Goal: Task Accomplishment & Management: Complete application form

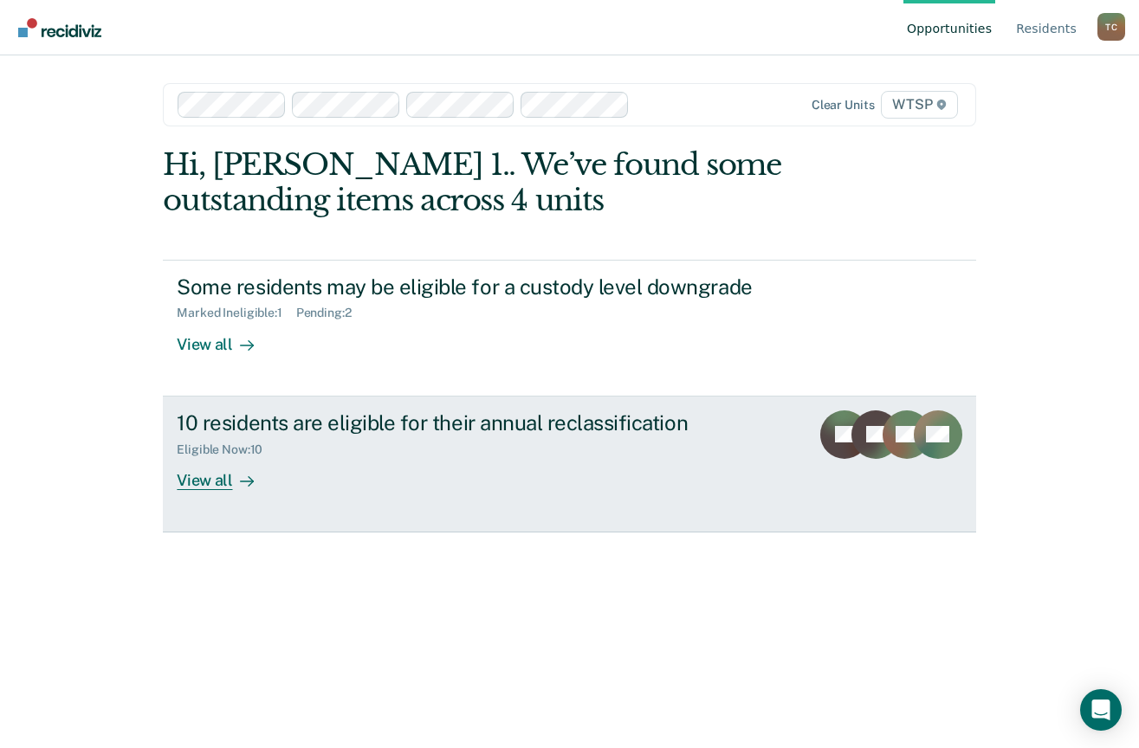
click at [219, 484] on div "View all" at bounding box center [225, 473] width 97 height 34
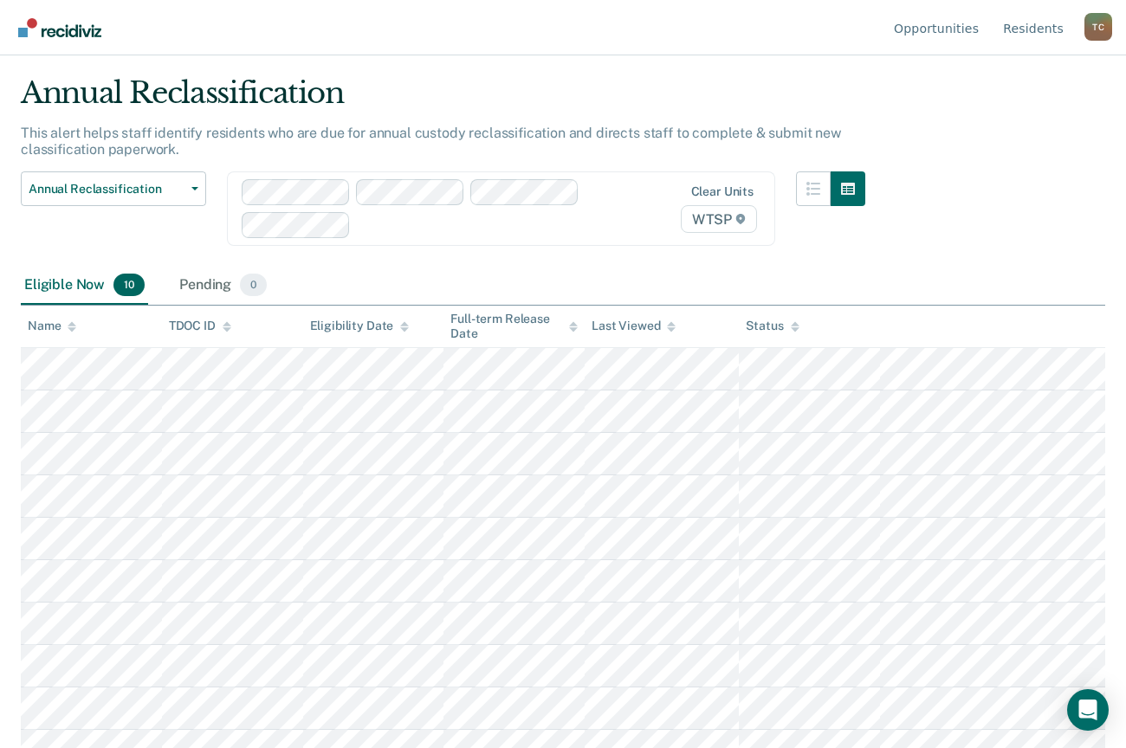
scroll to position [68, 0]
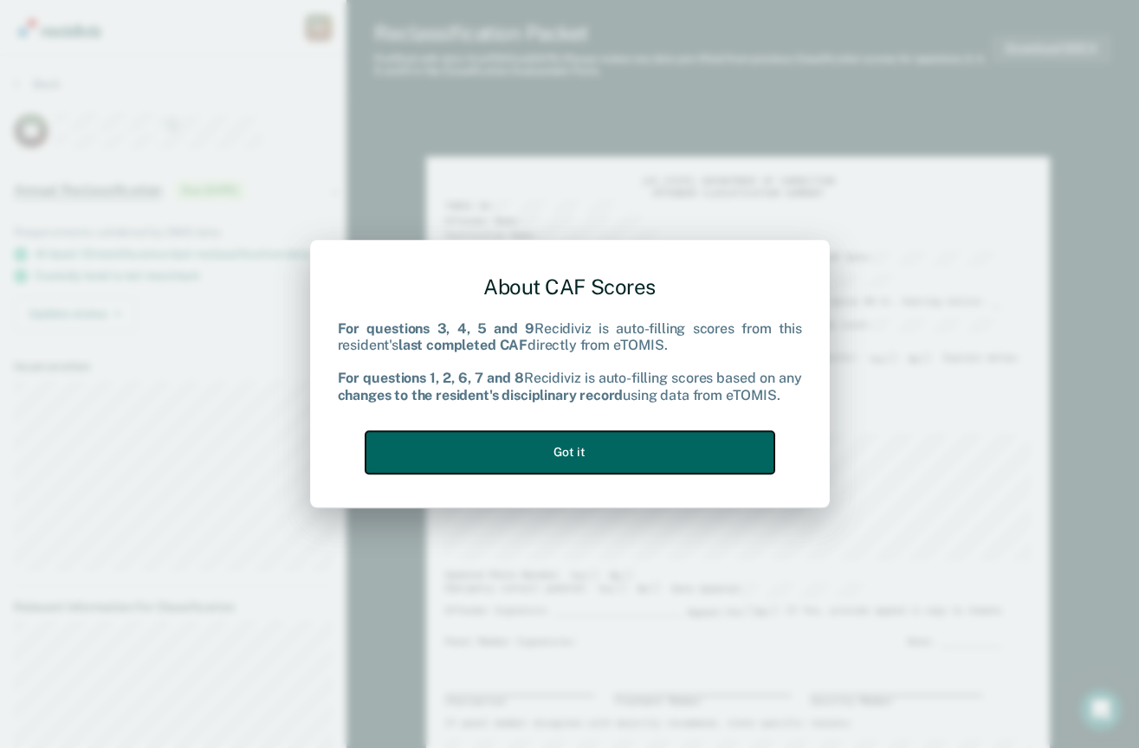
click at [725, 456] on button "Got it" at bounding box center [570, 452] width 409 height 42
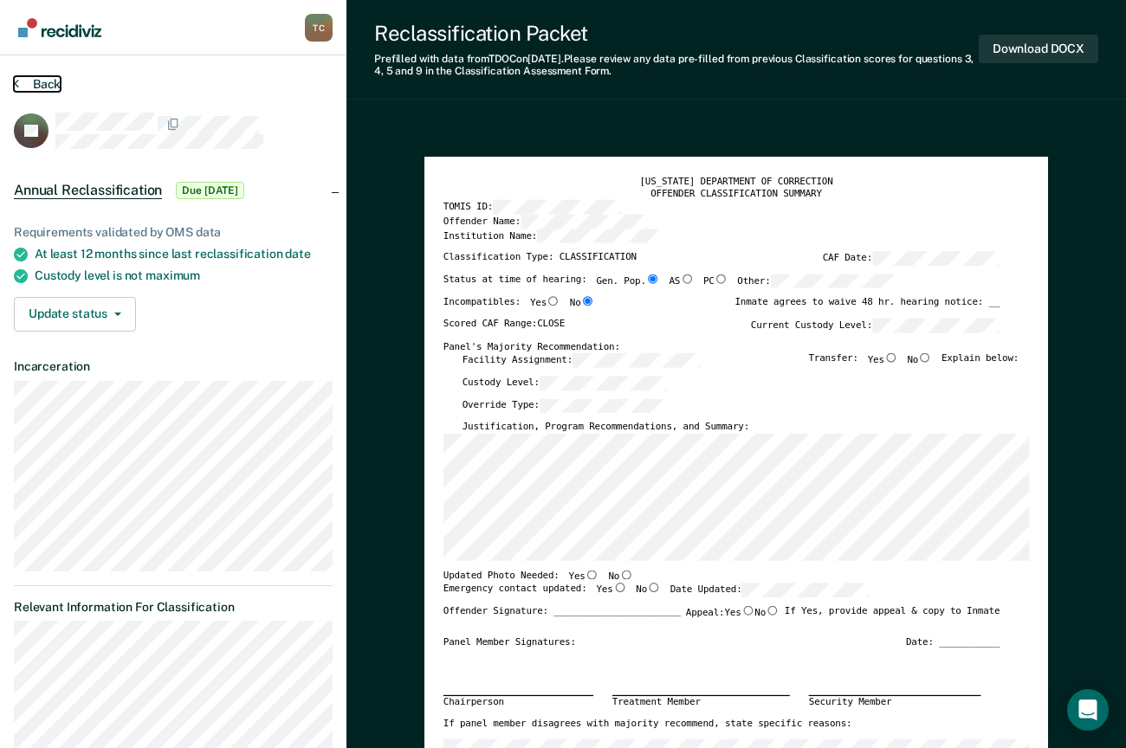
click at [48, 87] on button "Back" at bounding box center [37, 84] width 47 height 16
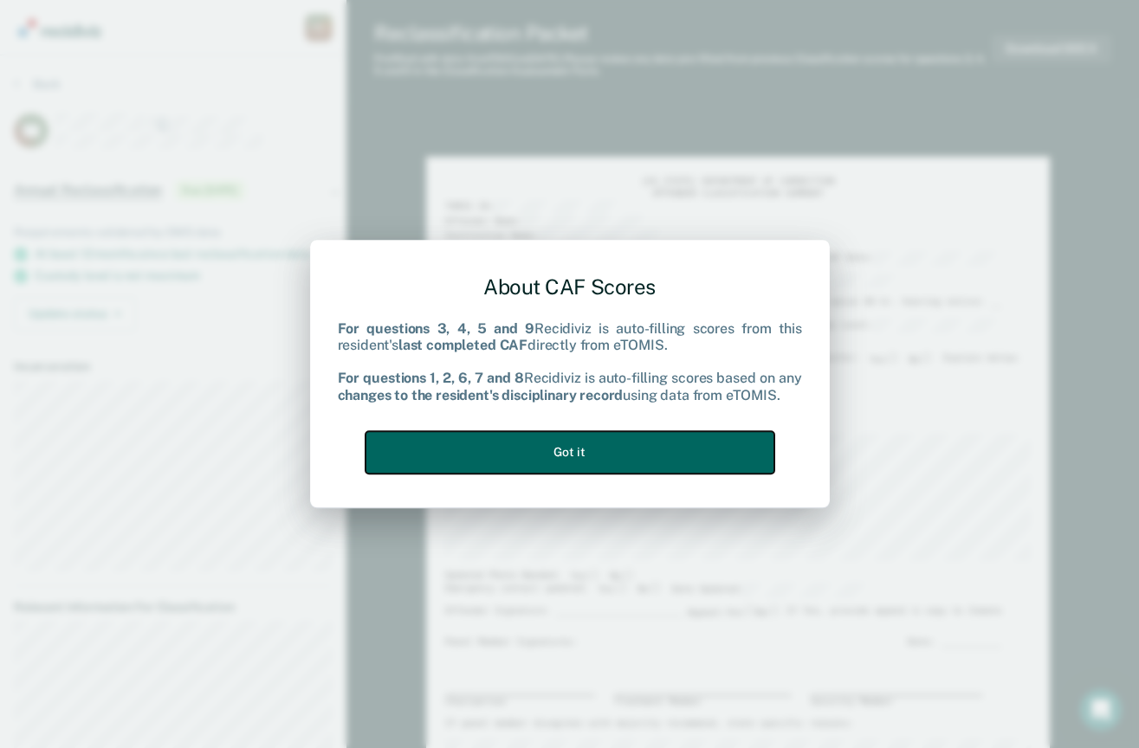
click at [642, 455] on button "Got it" at bounding box center [570, 452] width 409 height 42
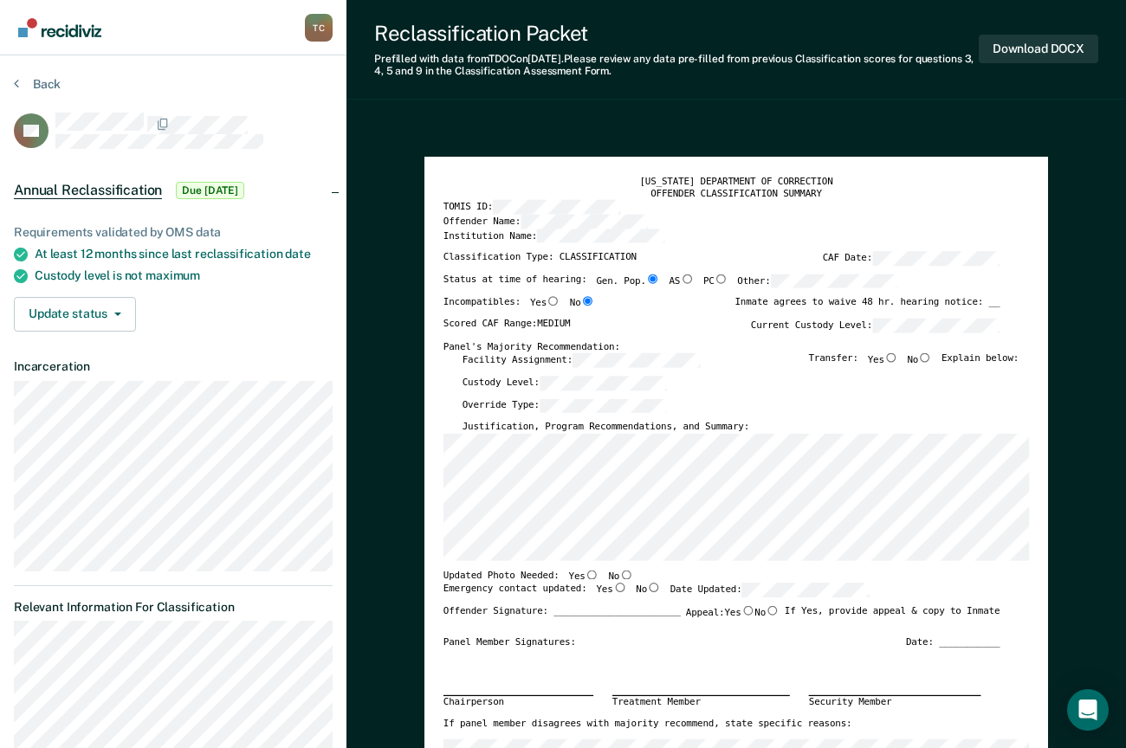
click at [877, 651] on div "Chairperson Treatment Member Security Member" at bounding box center [721, 683] width 557 height 70
click at [646, 279] on input "Gen. Pop." at bounding box center [653, 279] width 14 height 10
click at [715, 279] on input "PC" at bounding box center [722, 279] width 14 height 10
type textarea "x"
radio input "false"
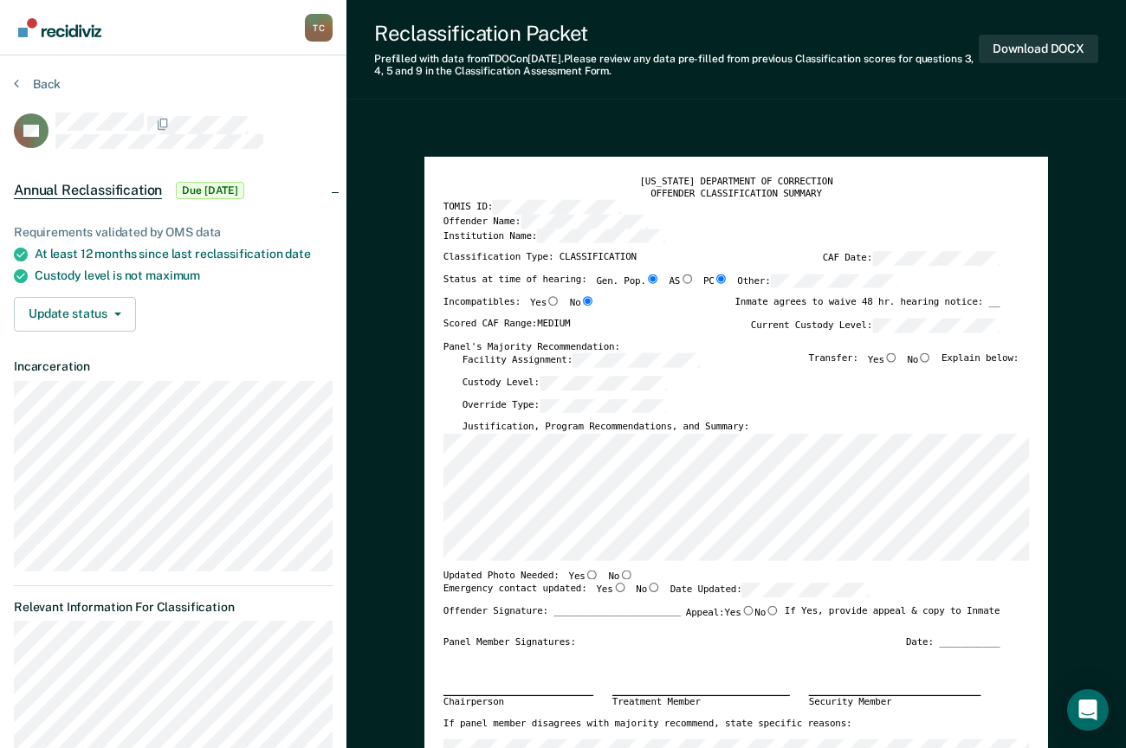
radio input "true"
click at [646, 280] on input "Gen. Pop." at bounding box center [653, 279] width 14 height 10
type textarea "x"
radio input "true"
radio input "false"
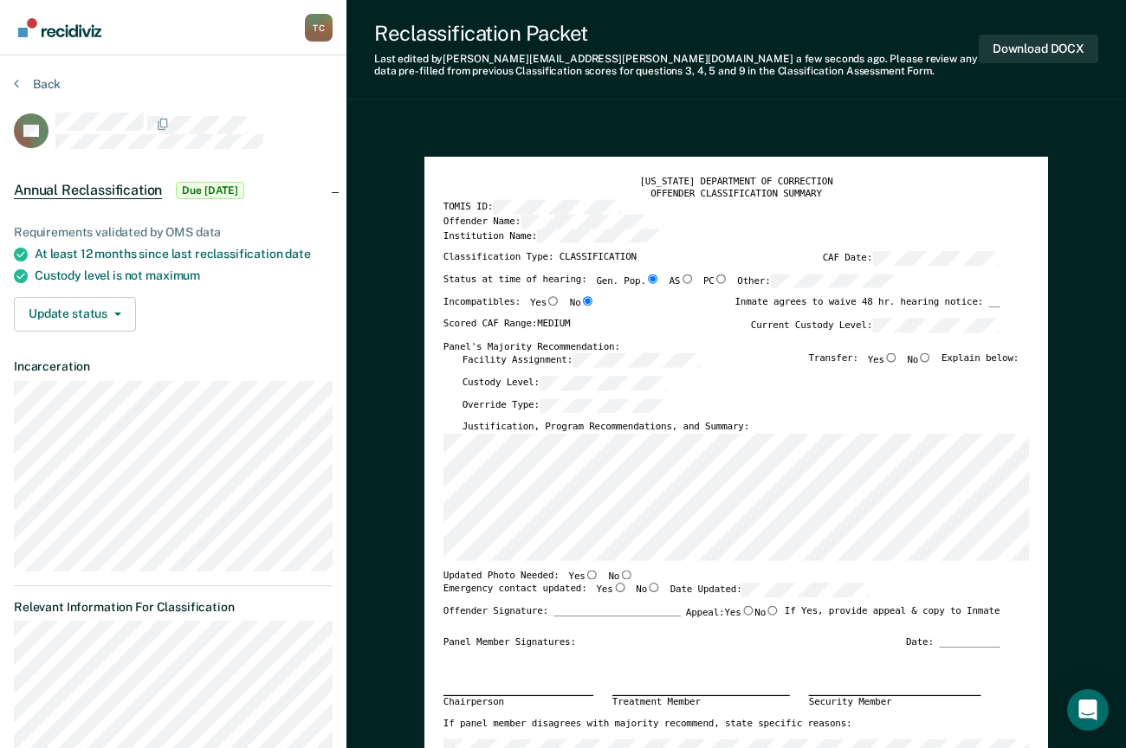
click at [929, 412] on div "Override Type:" at bounding box center [741, 409] width 557 height 23
click at [898, 358] on input "Yes" at bounding box center [891, 358] width 14 height 10
type textarea "x"
radio input "true"
click at [619, 575] on input "No" at bounding box center [626, 575] width 14 height 10
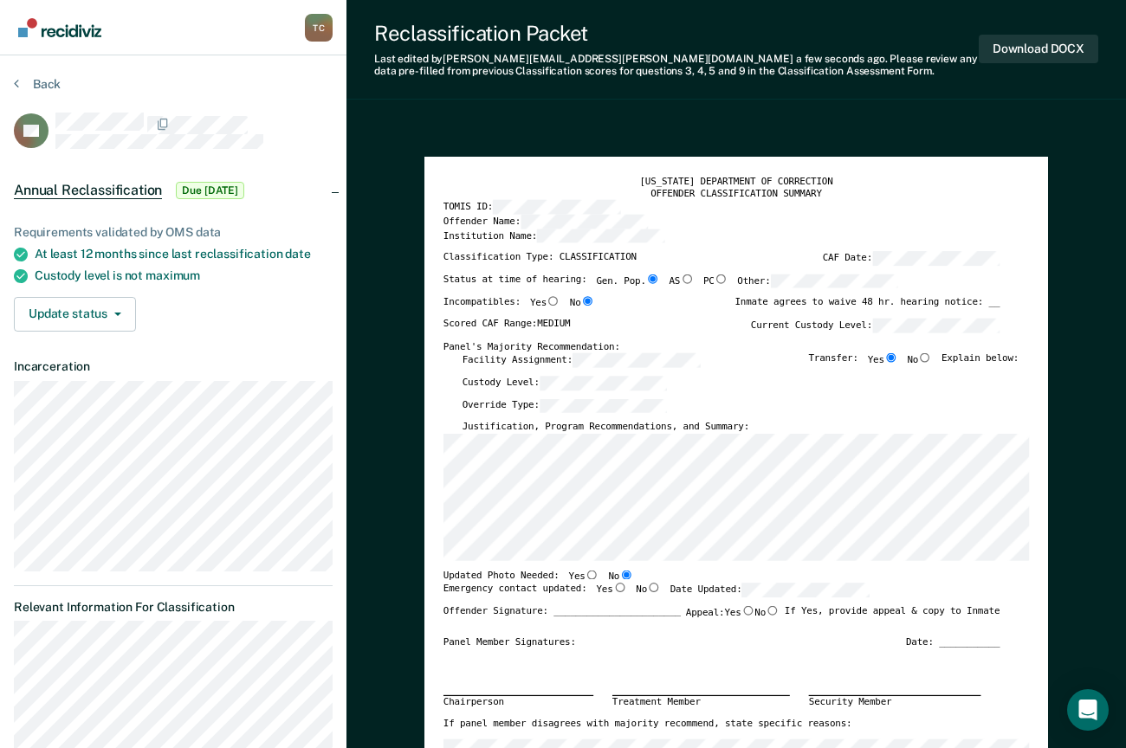
type textarea "x"
radio input "true"
click at [613, 592] on input "Yes" at bounding box center [620, 588] width 14 height 10
type textarea "x"
radio input "true"
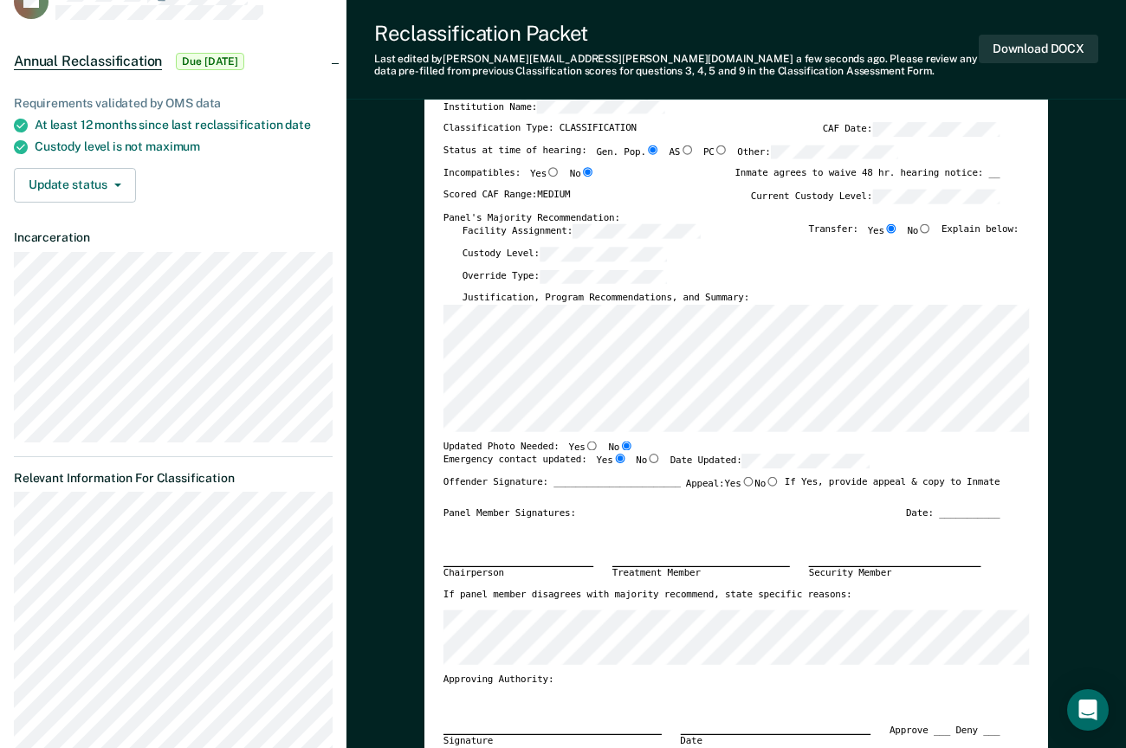
scroll to position [173, 0]
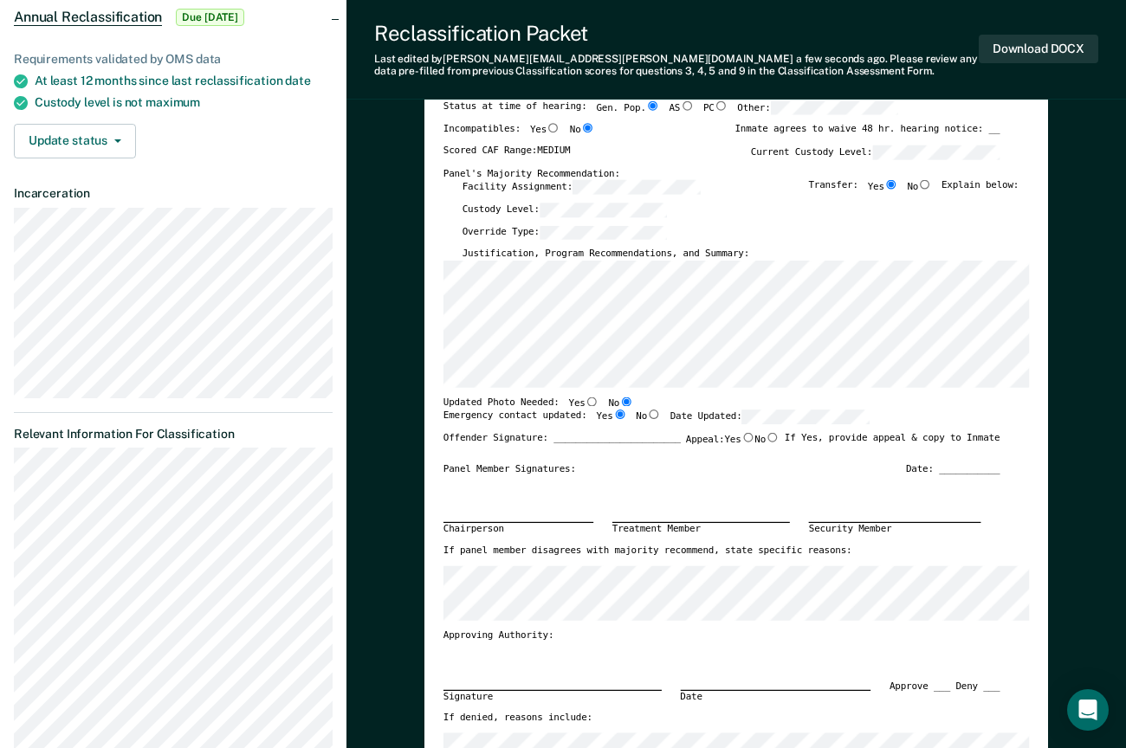
click at [777, 455] on div "Offender Signature: _______________________ Appeal: Yes No If Yes, provide appe…" at bounding box center [721, 447] width 557 height 30
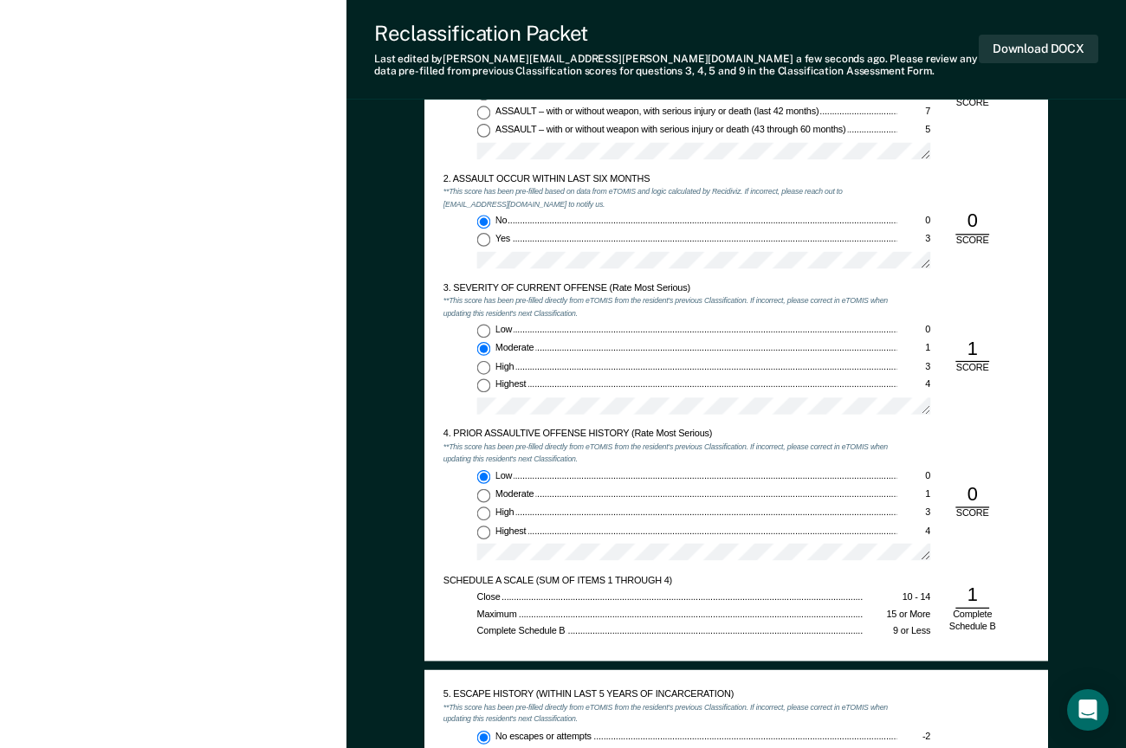
scroll to position [1126, 0]
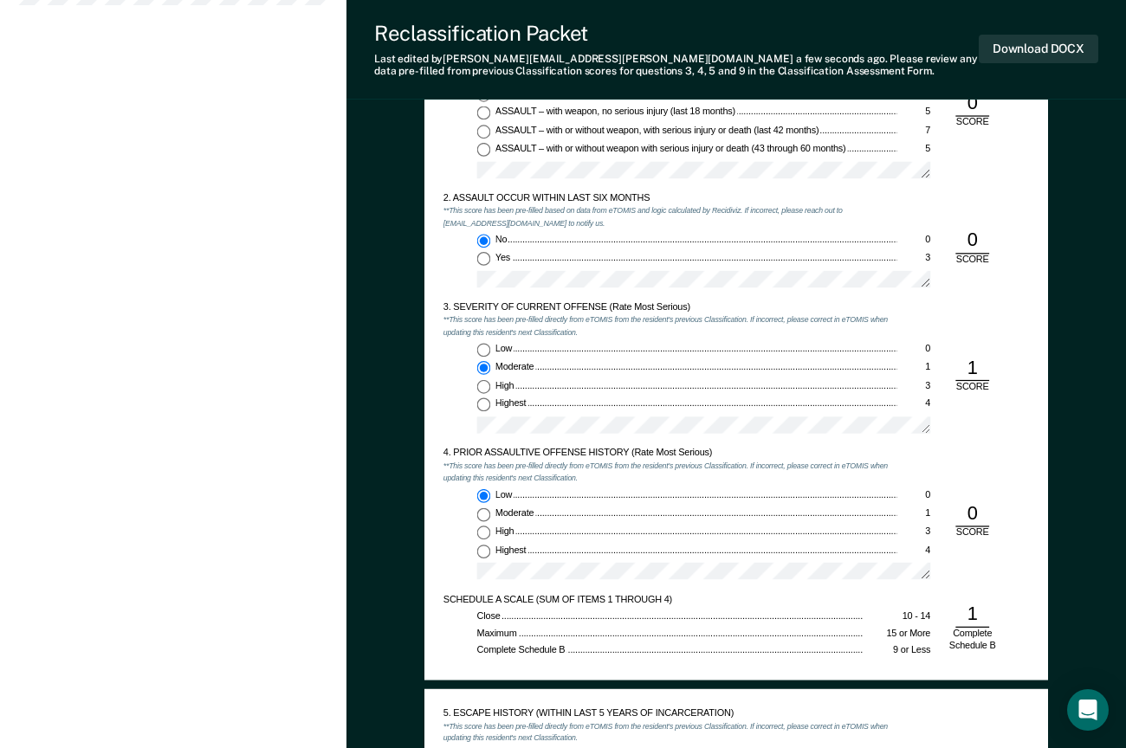
click at [976, 314] on div "3. SEVERITY OF CURRENT OFFENSE (Rate Most Serious) **This score has been pre-fi…" at bounding box center [736, 374] width 586 height 146
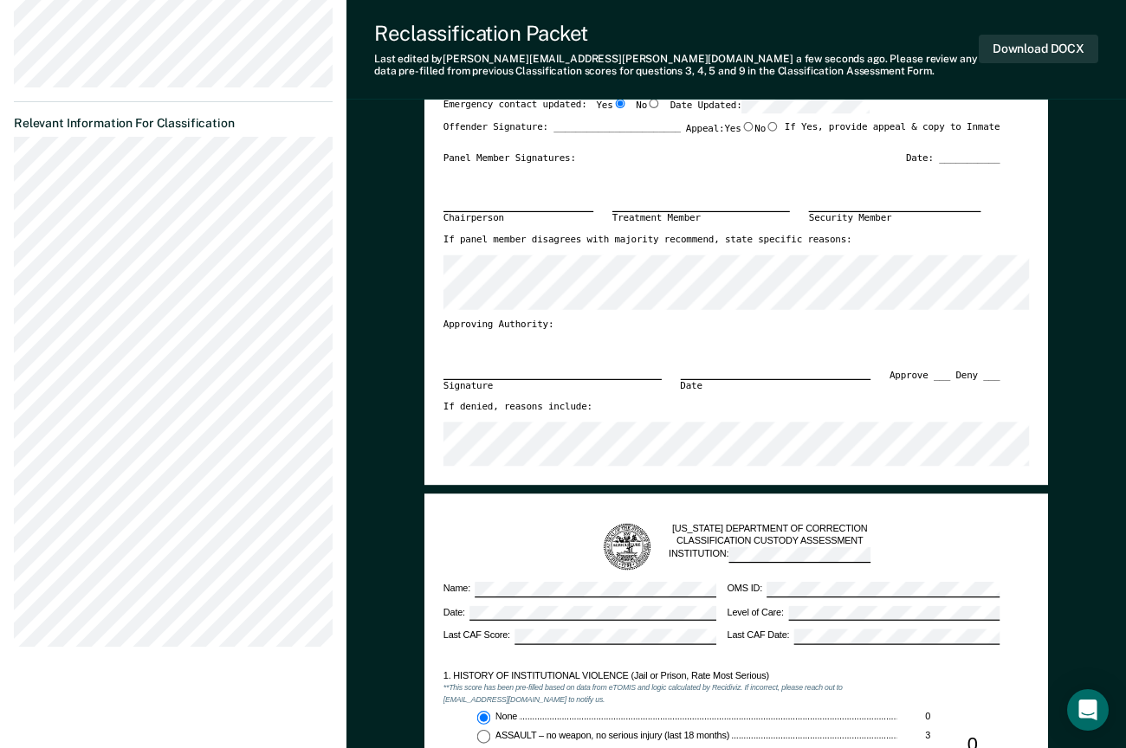
scroll to position [433, 0]
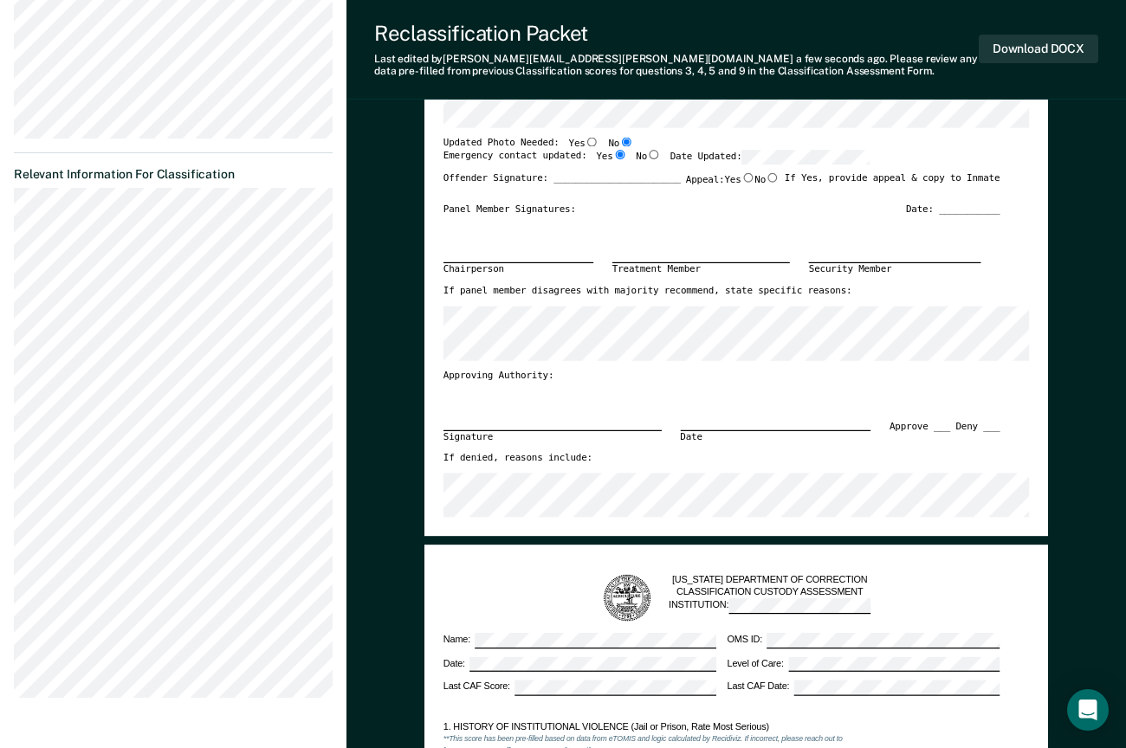
click at [13, 211] on section "Back RP Annual Reclassification Due [DATE] Requirements validated by OMS data A…" at bounding box center [173, 177] width 346 height 1110
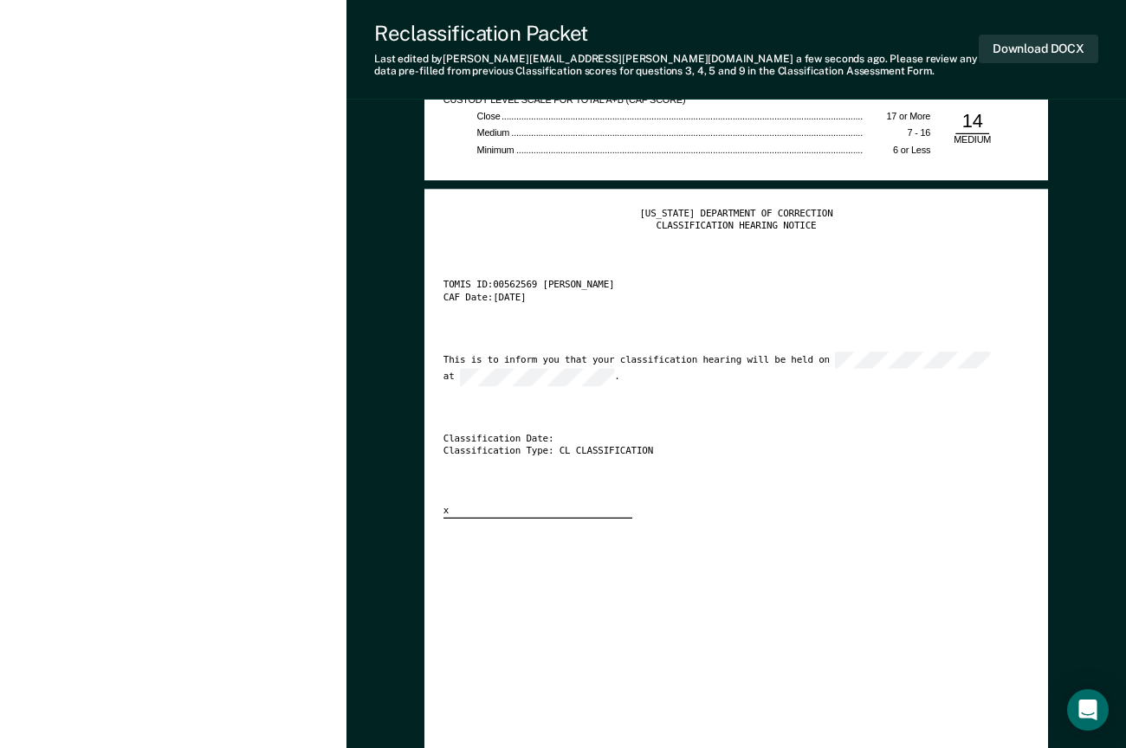
scroll to position [2599, 0]
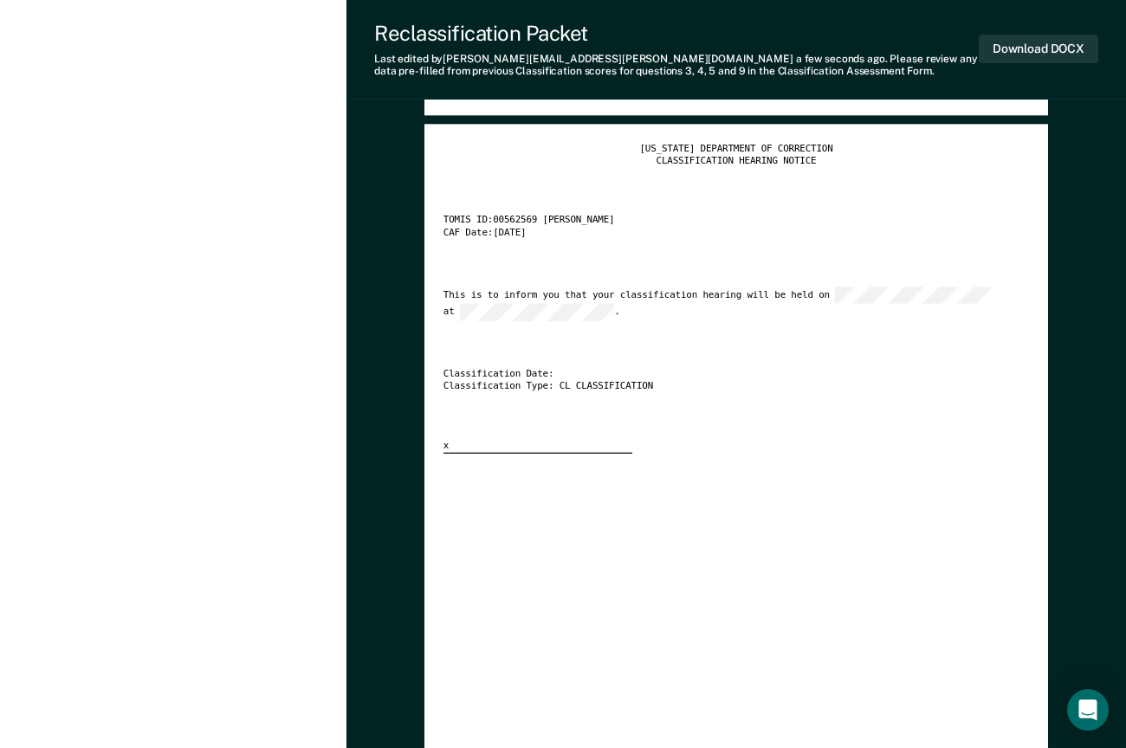
click at [679, 388] on div "[US_STATE] DEPARTMENT OF CORRECTION CLASSIFICATION HEARING NOTICE TOMIS ID: 005…" at bounding box center [736, 298] width 586 height 311
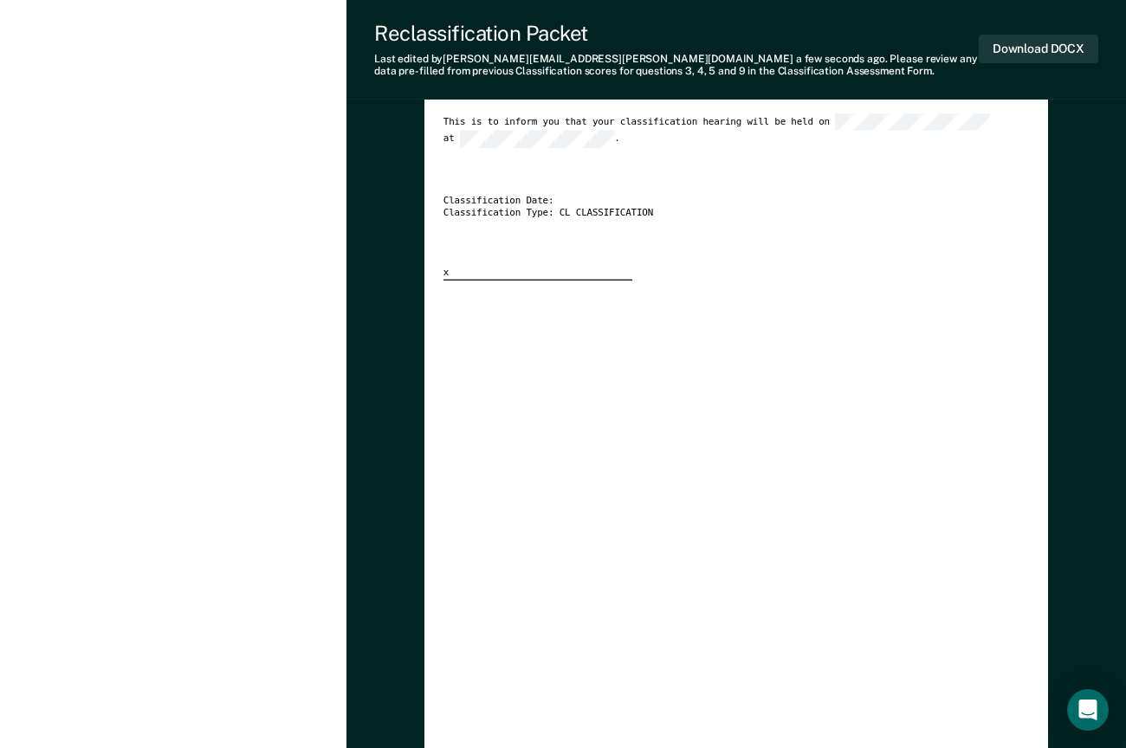
scroll to position [2936, 0]
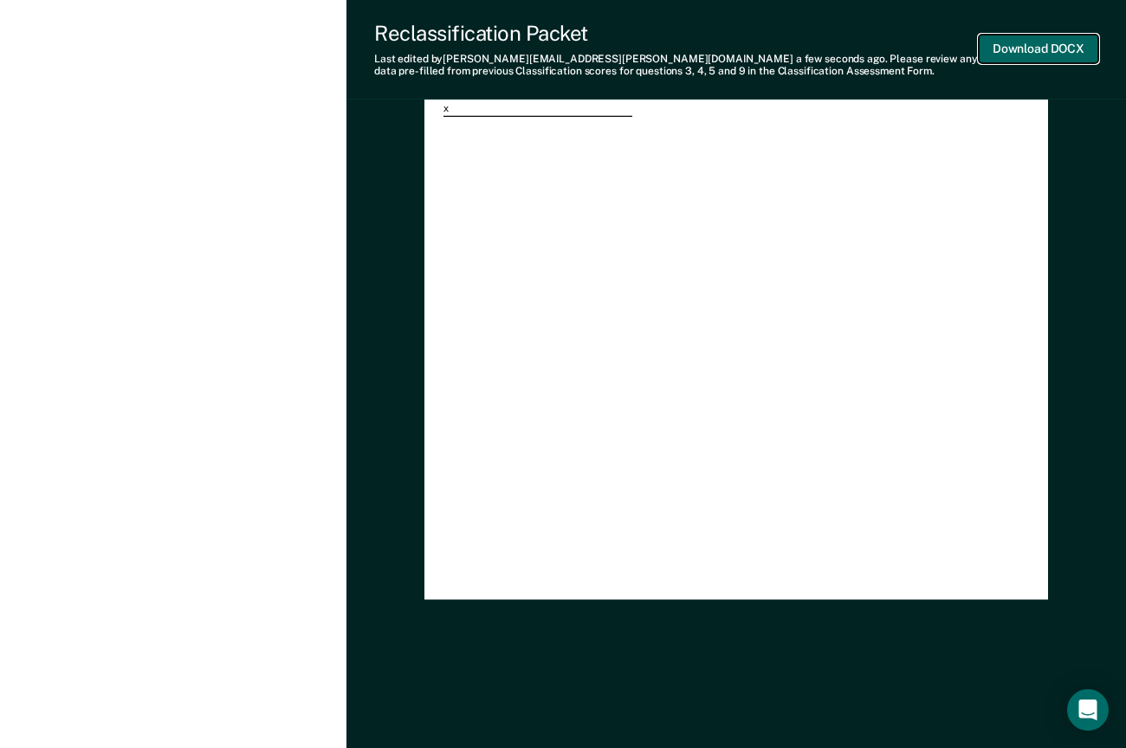
click at [1049, 51] on button "Download DOCX" at bounding box center [1039, 49] width 120 height 29
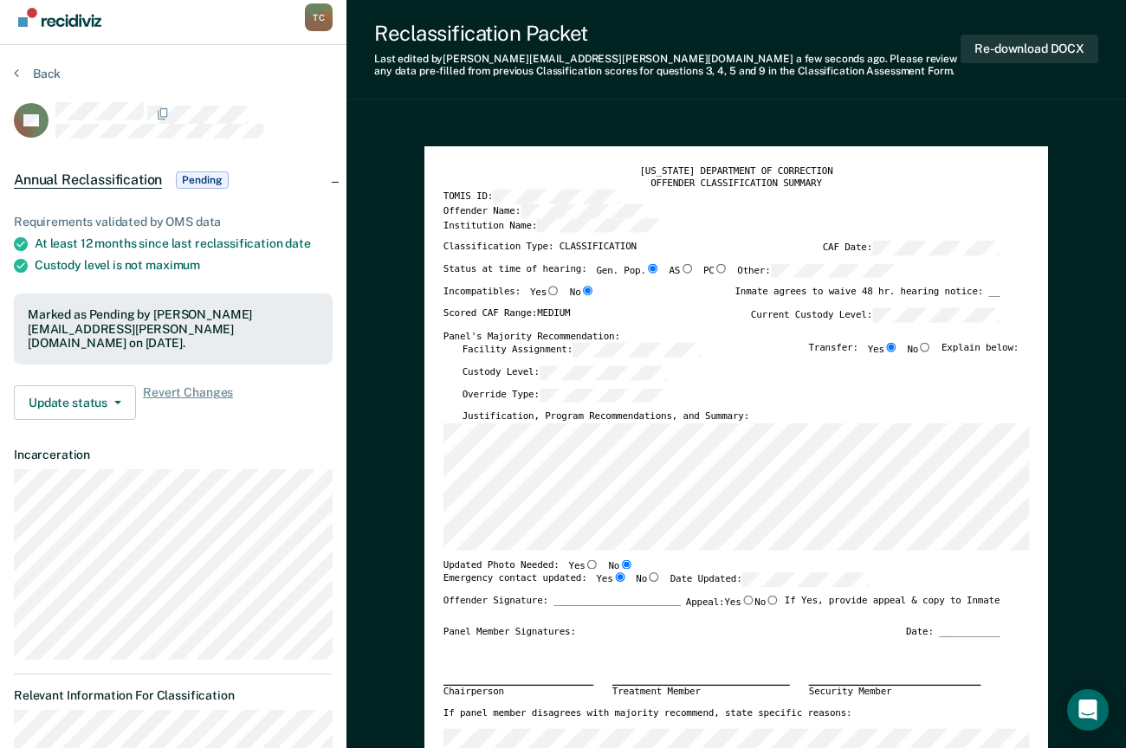
scroll to position [0, 0]
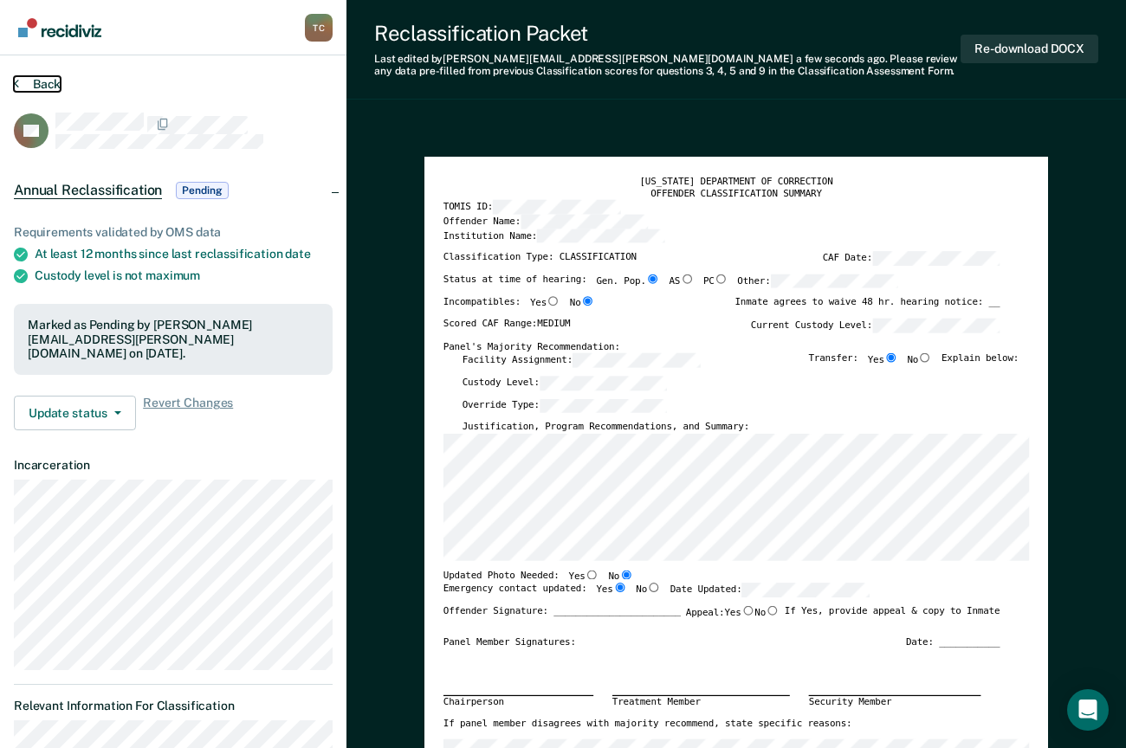
click at [33, 86] on button "Back" at bounding box center [37, 84] width 47 height 16
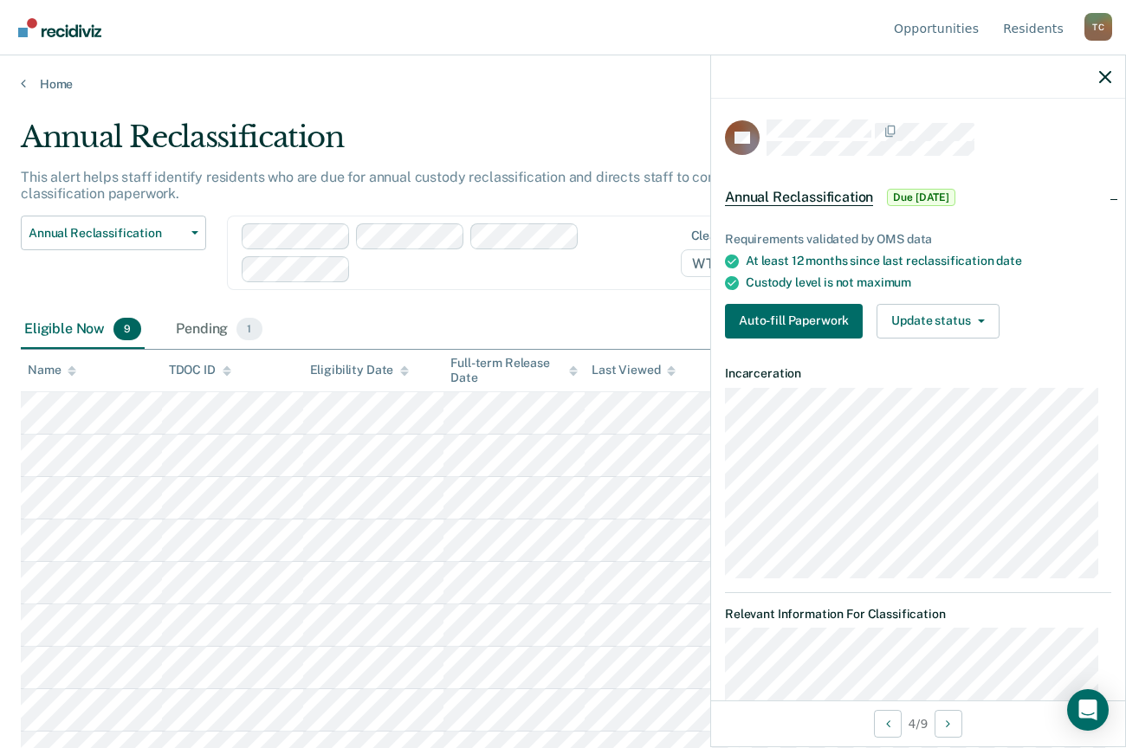
click at [1065, 87] on div at bounding box center [918, 76] width 414 height 43
click at [794, 320] on button "Auto-fill Paperwork" at bounding box center [794, 321] width 138 height 35
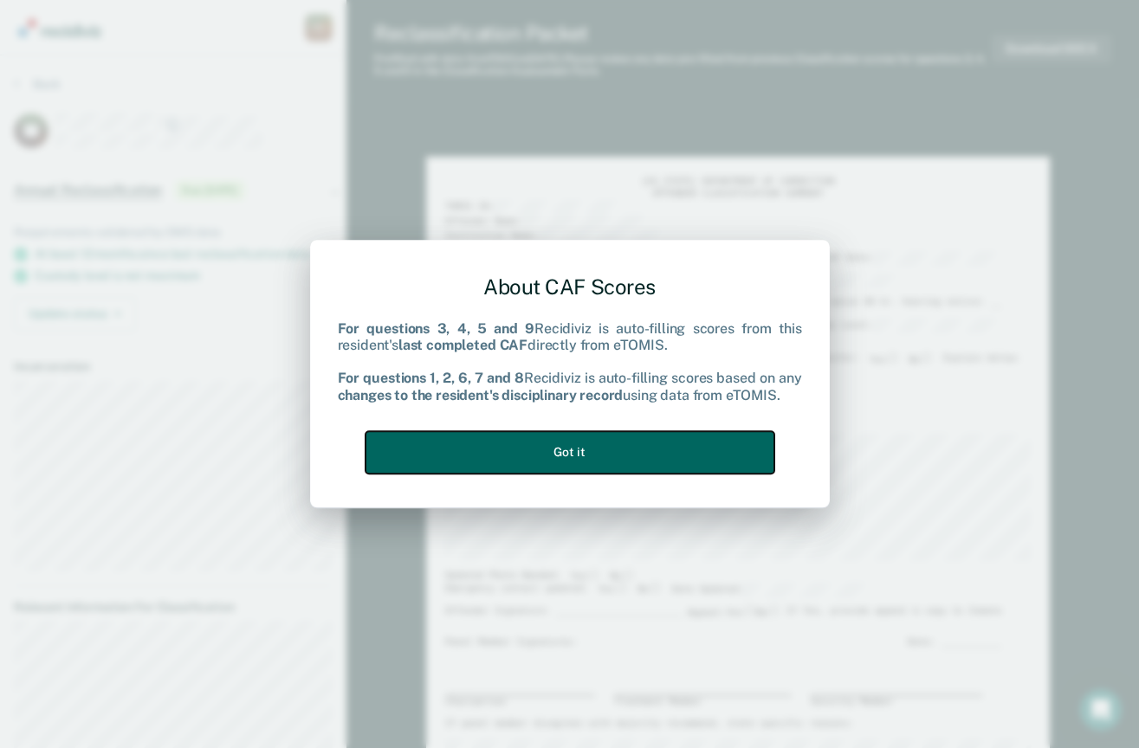
click at [527, 454] on button "Got it" at bounding box center [570, 452] width 409 height 42
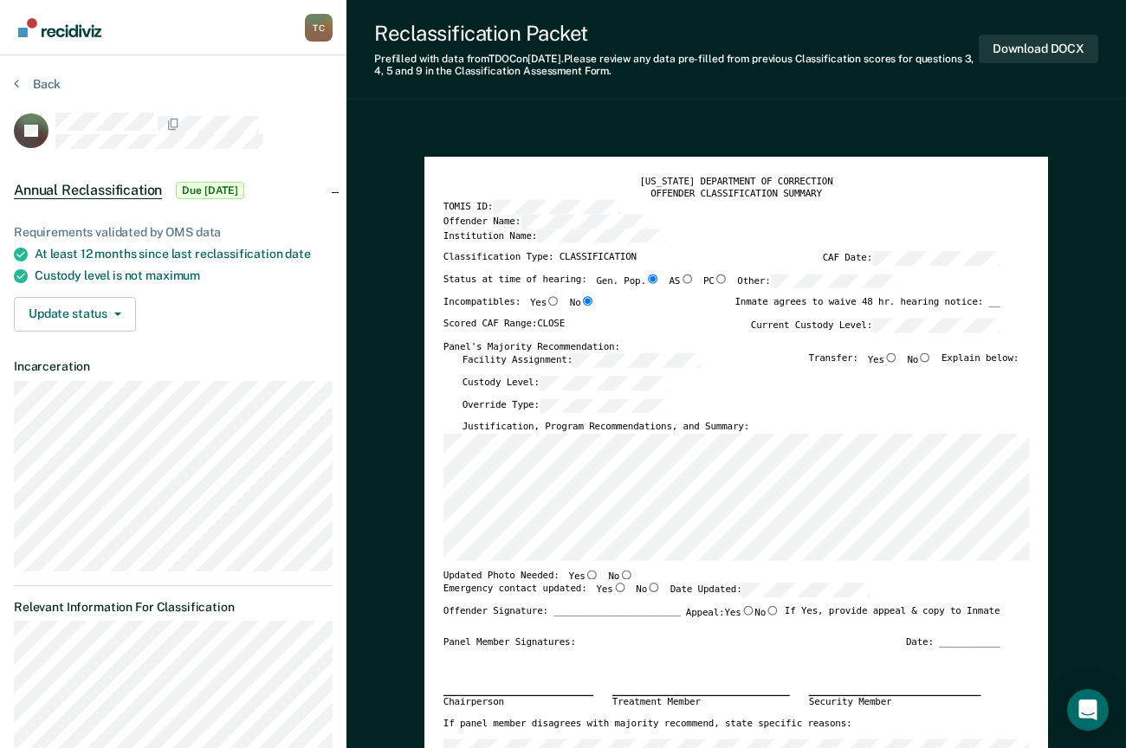
click at [897, 358] on input "Yes" at bounding box center [891, 358] width 14 height 10
type textarea "x"
radio input "true"
click at [619, 577] on input "No" at bounding box center [626, 575] width 14 height 10
type textarea "x"
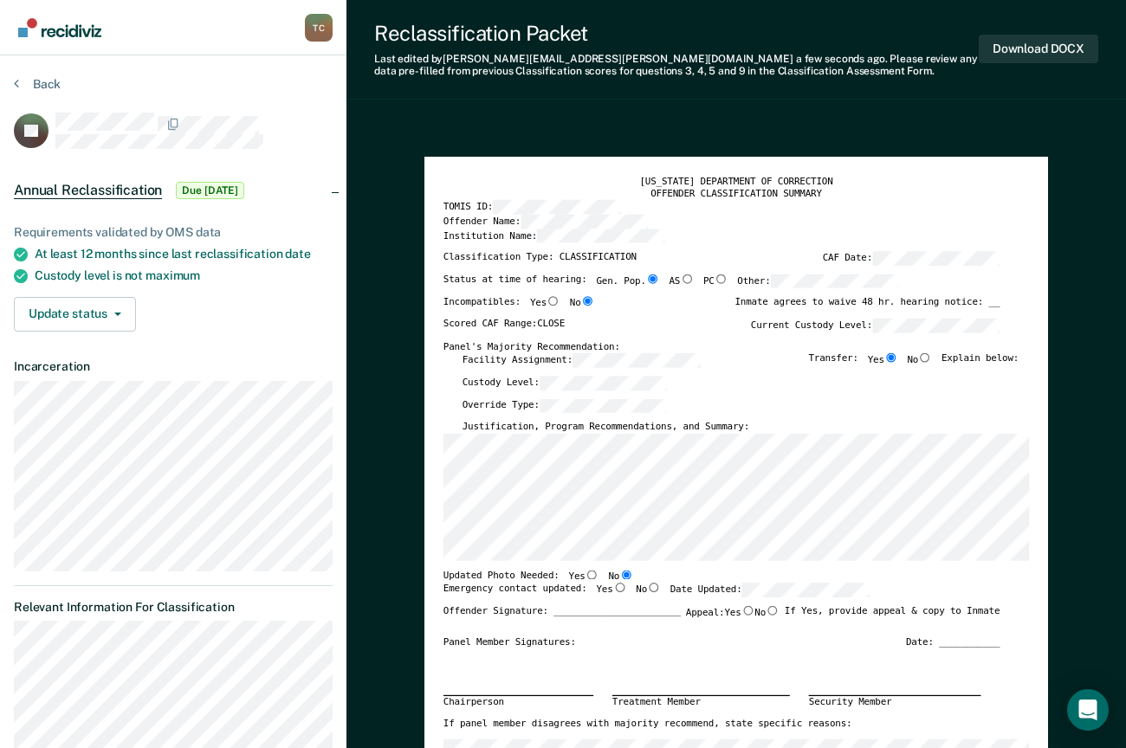
radio input "true"
click at [613, 589] on input "Yes" at bounding box center [620, 588] width 14 height 10
type textarea "x"
radio input "true"
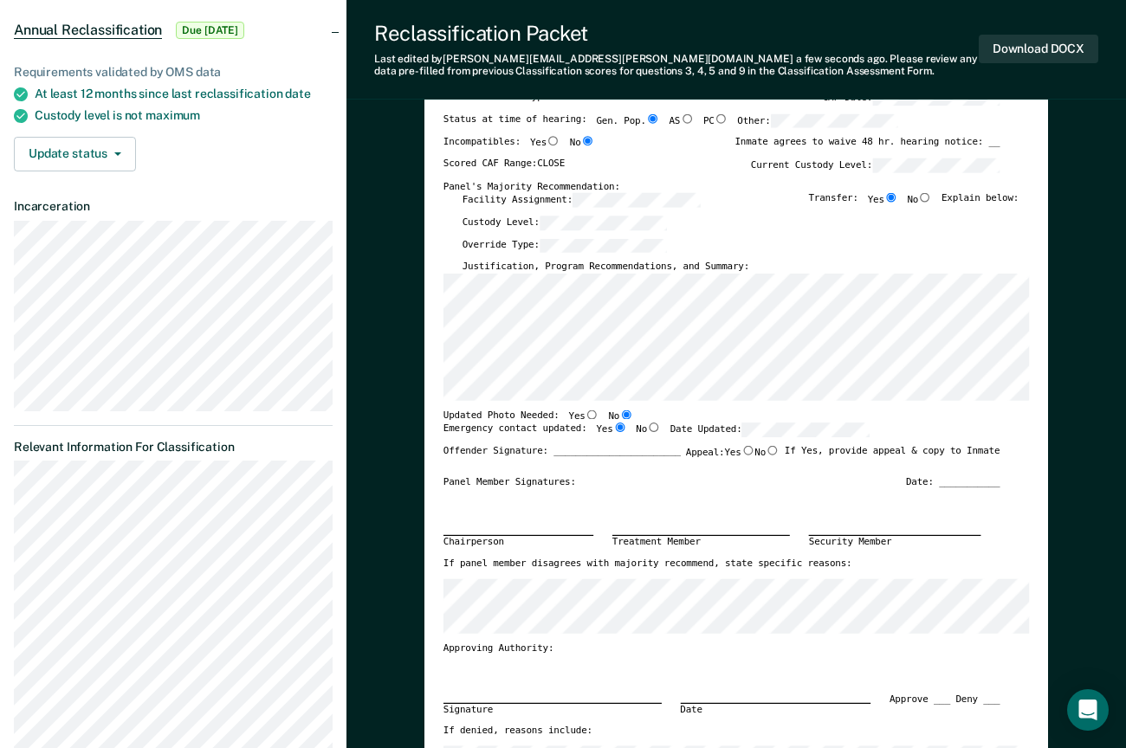
scroll to position [173, 0]
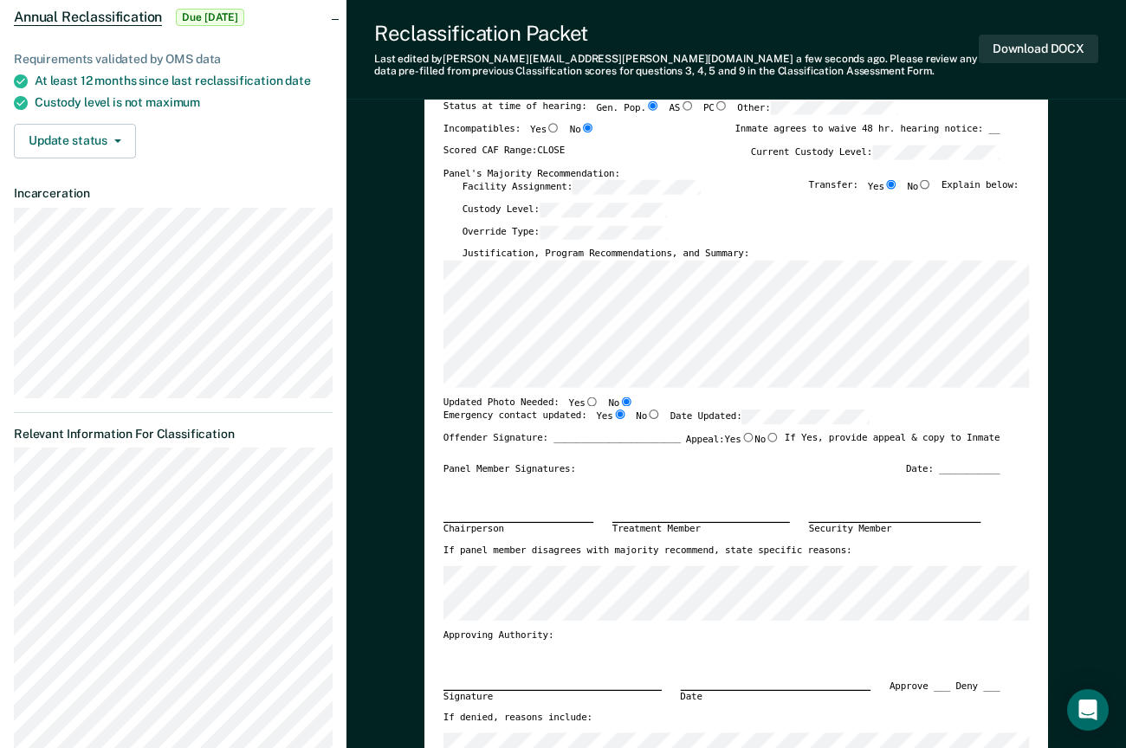
click at [853, 489] on div "Chairperson Treatment Member Security Member" at bounding box center [721, 510] width 557 height 70
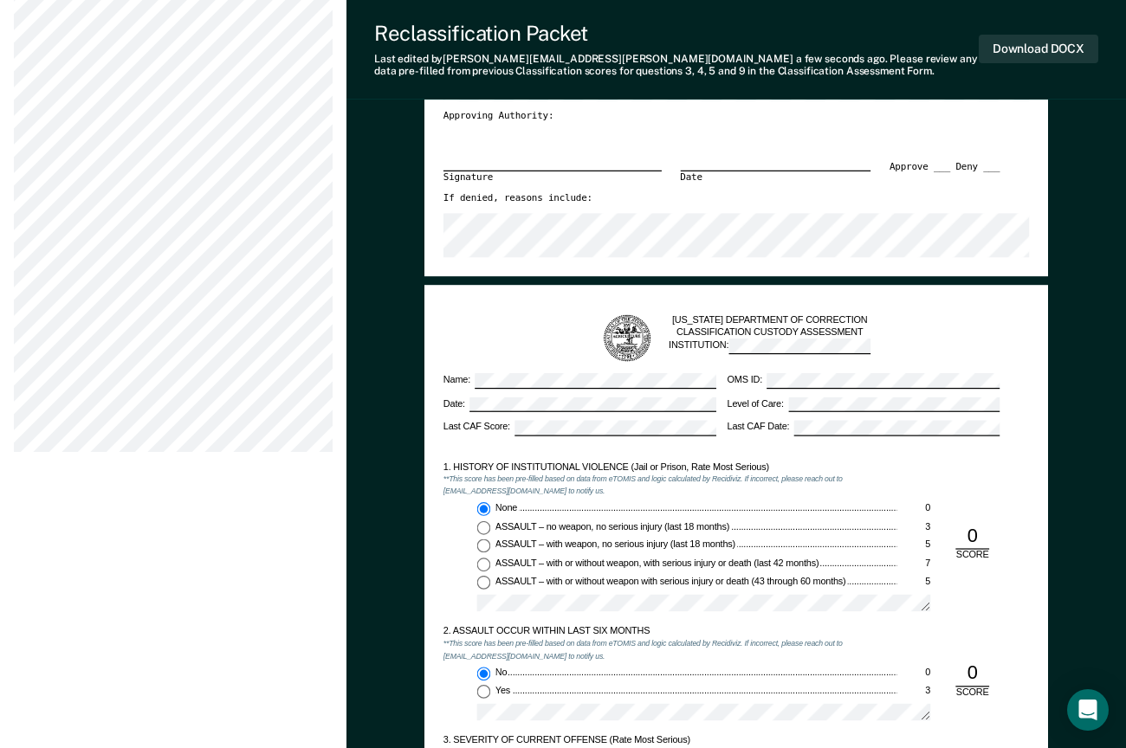
scroll to position [953, 0]
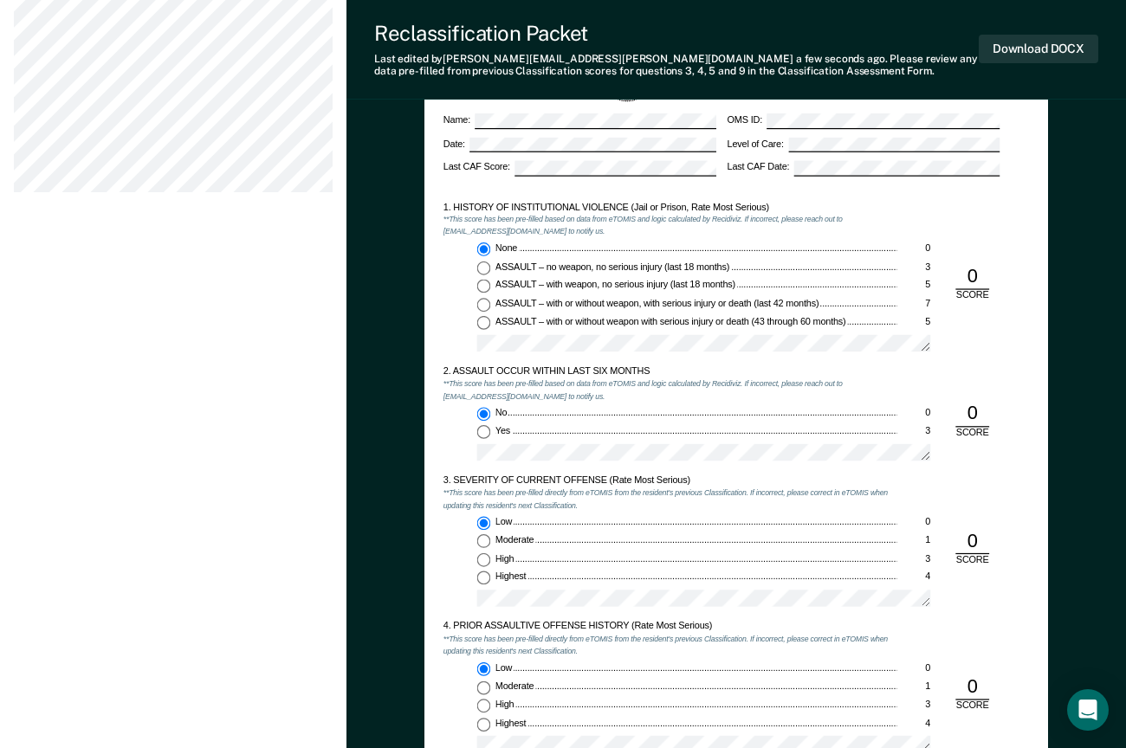
click at [450, 546] on div "Low 0 Moderate 1 High 3 Highest 4" at bounding box center [670, 566] width 454 height 100
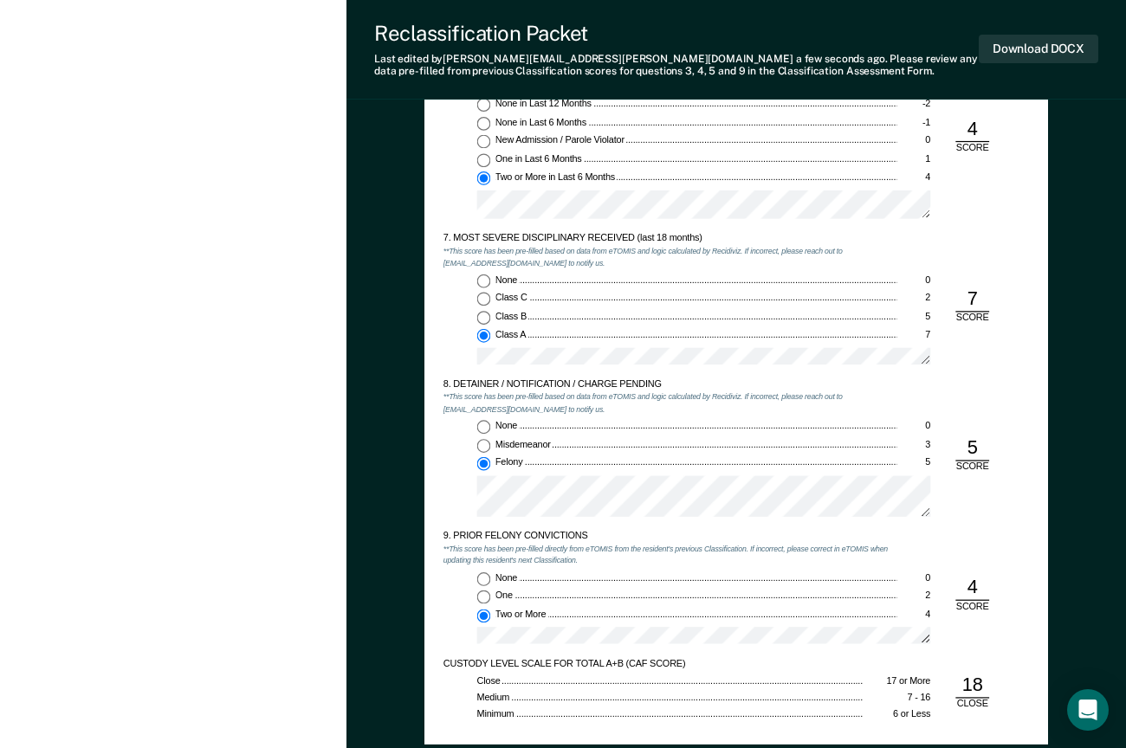
scroll to position [2165, 0]
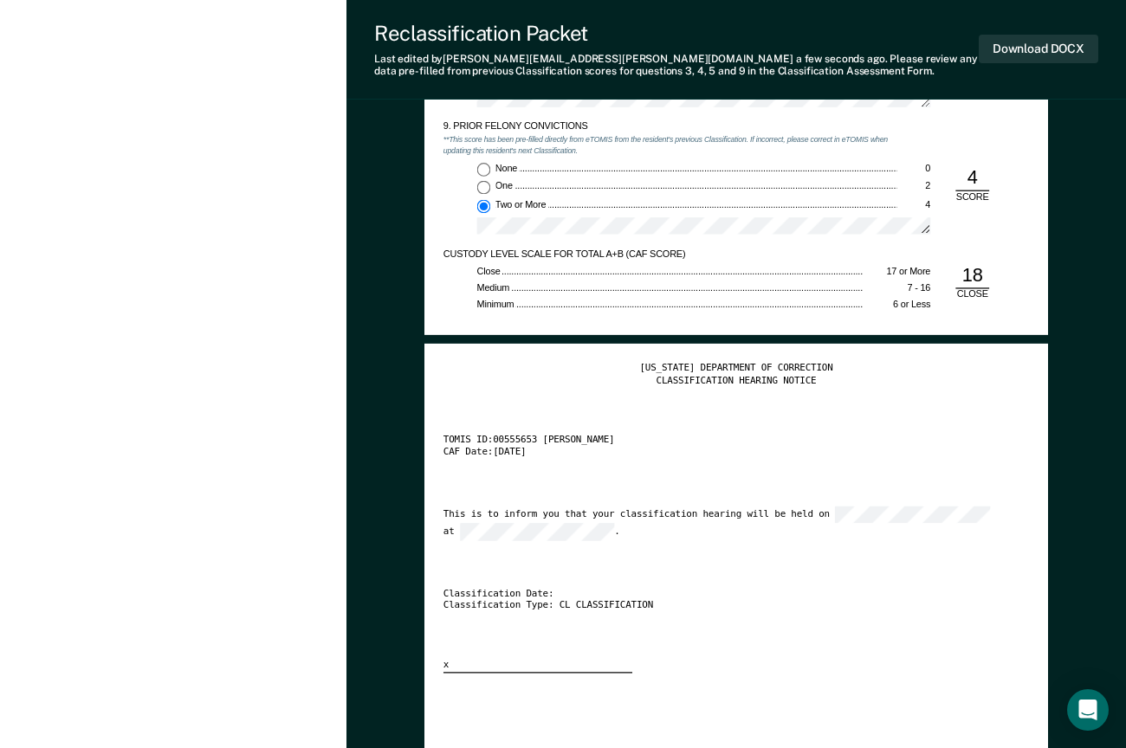
scroll to position [2425, 0]
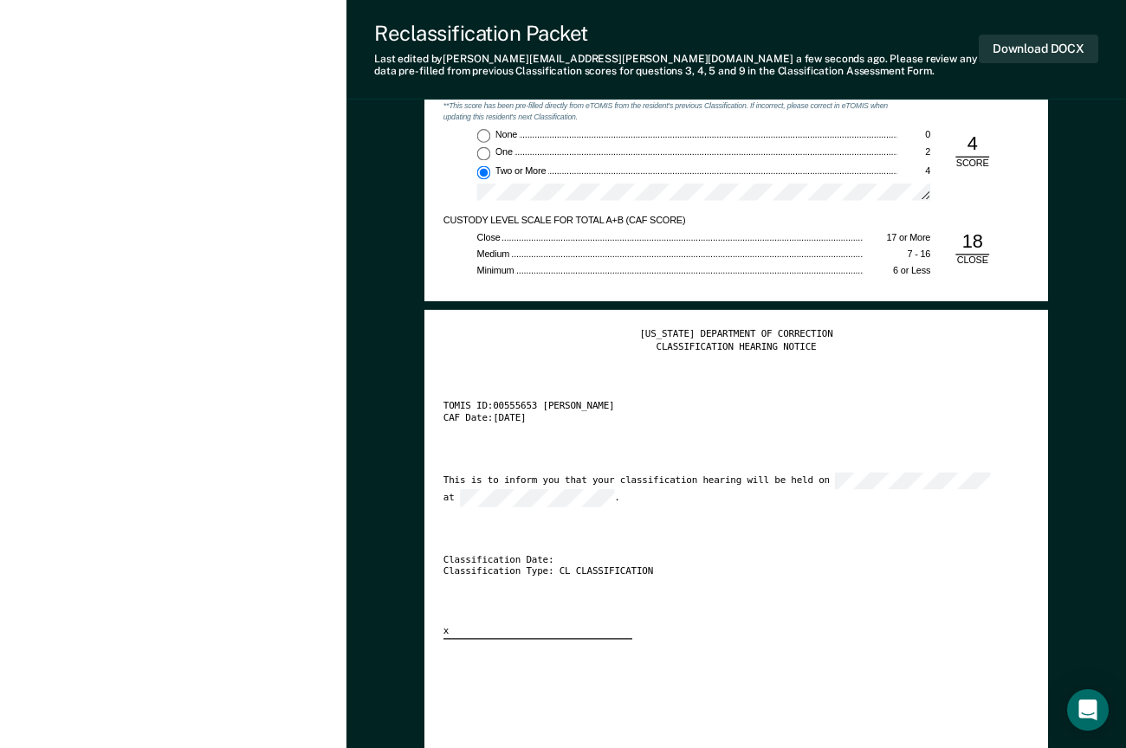
click at [705, 525] on div "[US_STATE] DEPARTMENT OF CORRECTION CLASSIFICATION HEARING NOTICE TOMIS ID: 005…" at bounding box center [736, 484] width 586 height 311
click at [1033, 50] on button "Download DOCX" at bounding box center [1039, 49] width 120 height 29
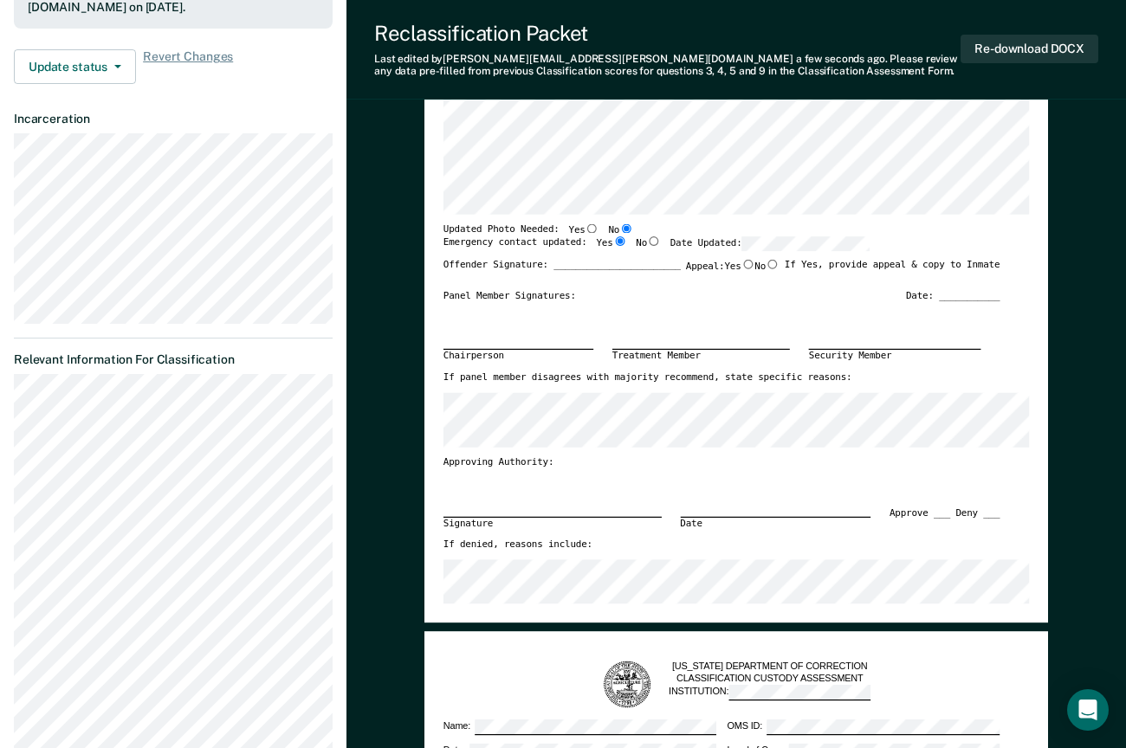
scroll to position [0, 0]
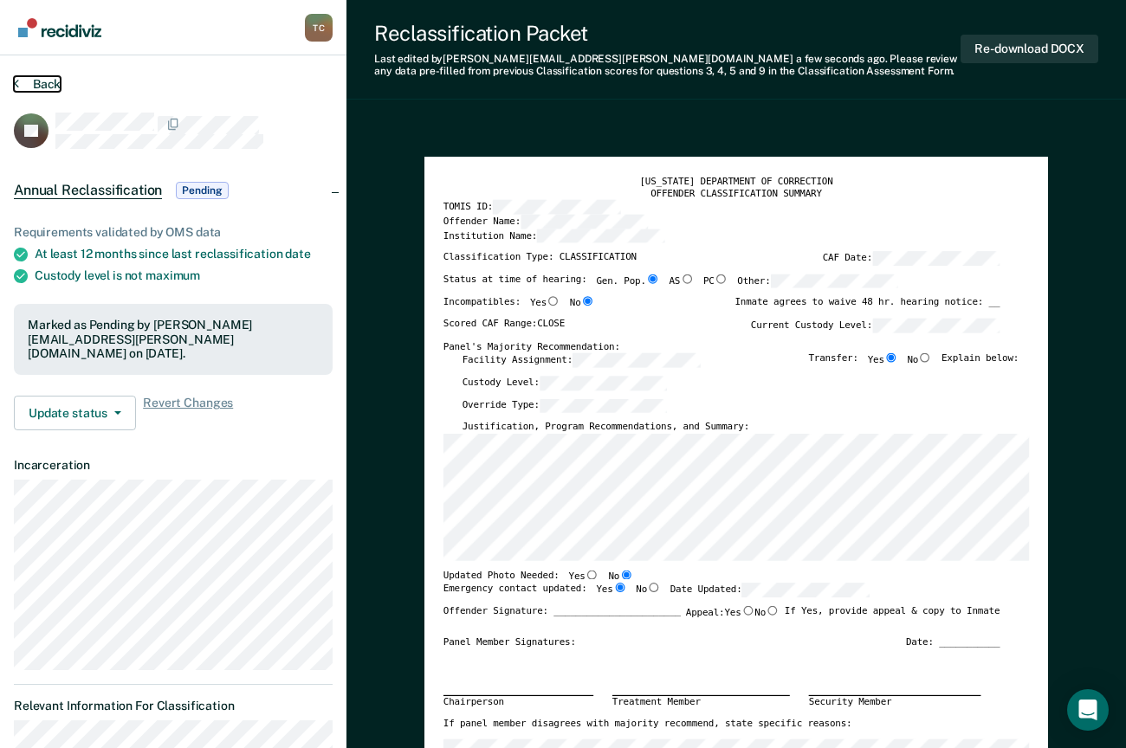
click at [40, 81] on button "Back" at bounding box center [37, 84] width 47 height 16
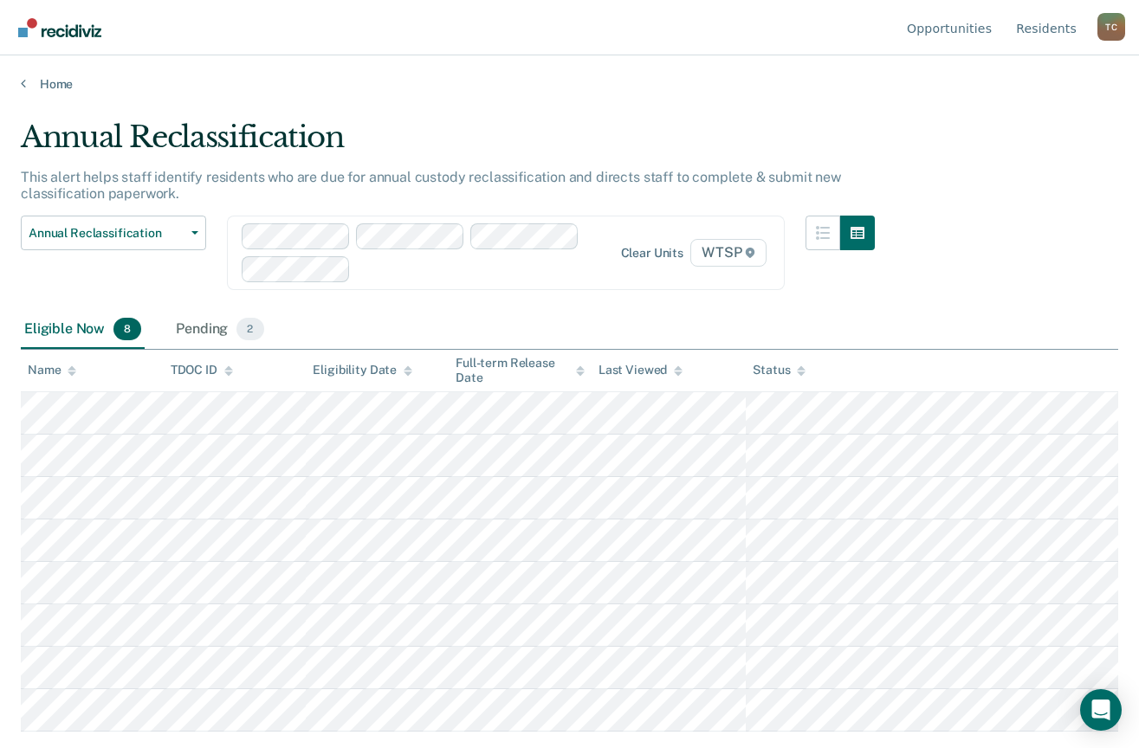
click at [1117, 94] on main "Annual Reclassification This alert helps staff identify residents who are due f…" at bounding box center [569, 417] width 1139 height 651
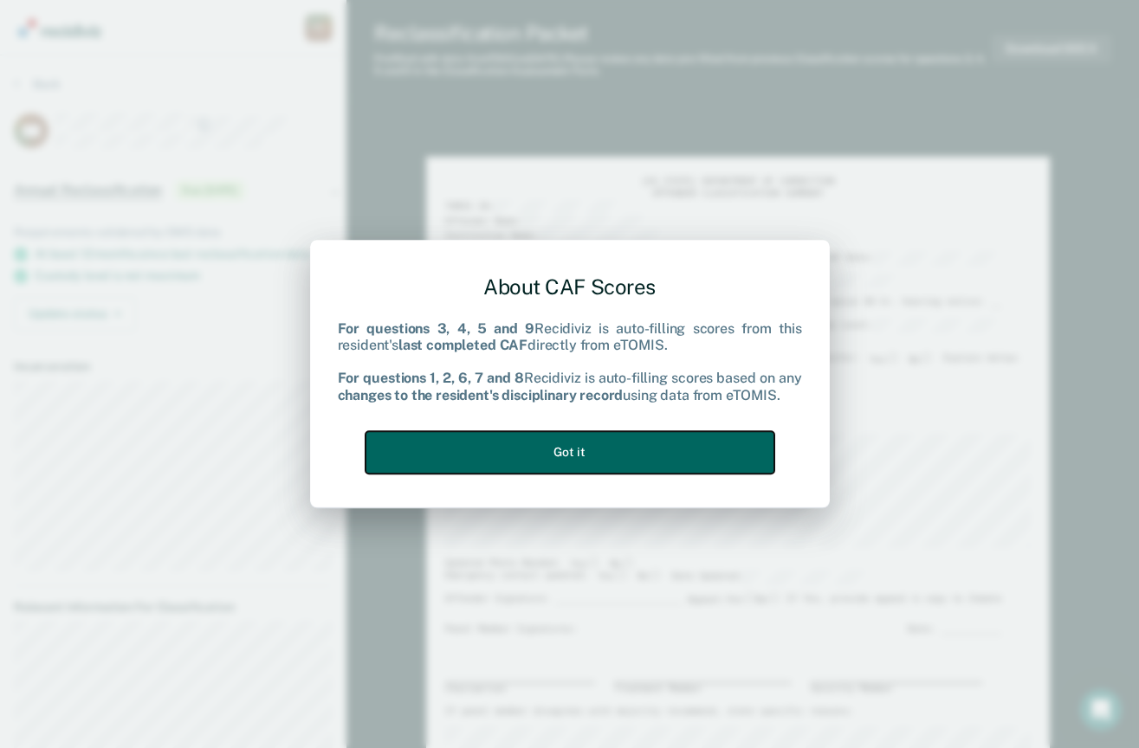
click at [589, 455] on button "Got it" at bounding box center [570, 452] width 409 height 42
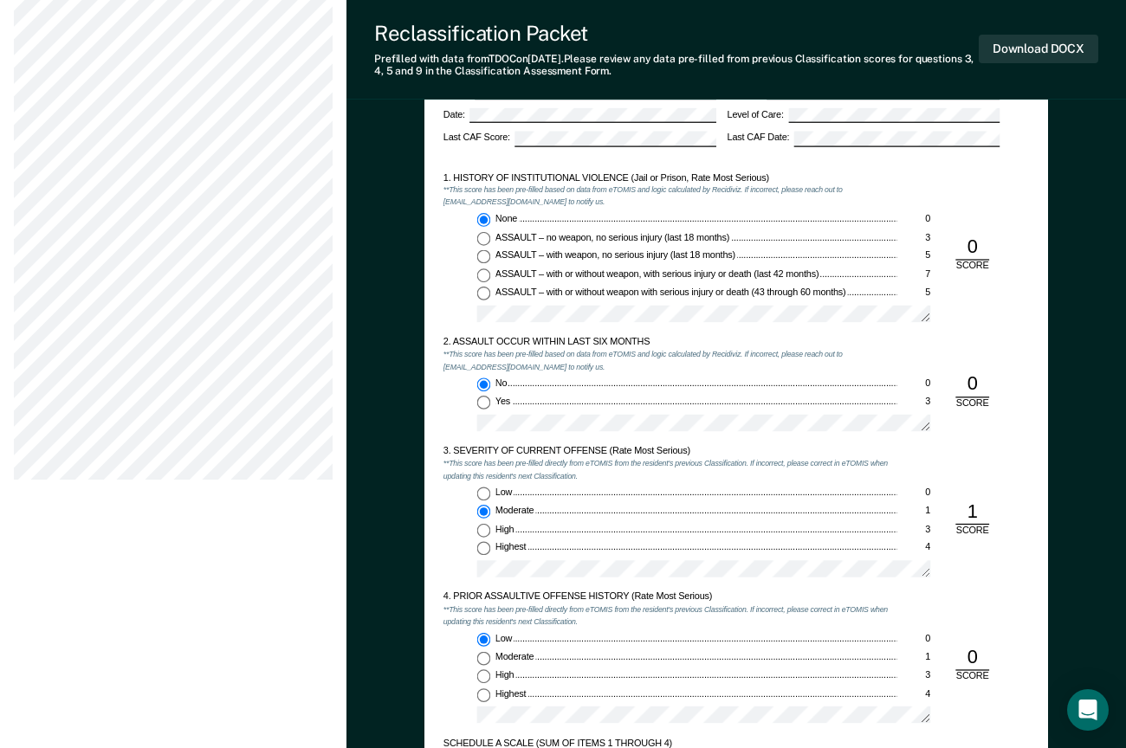
scroll to position [963, 0]
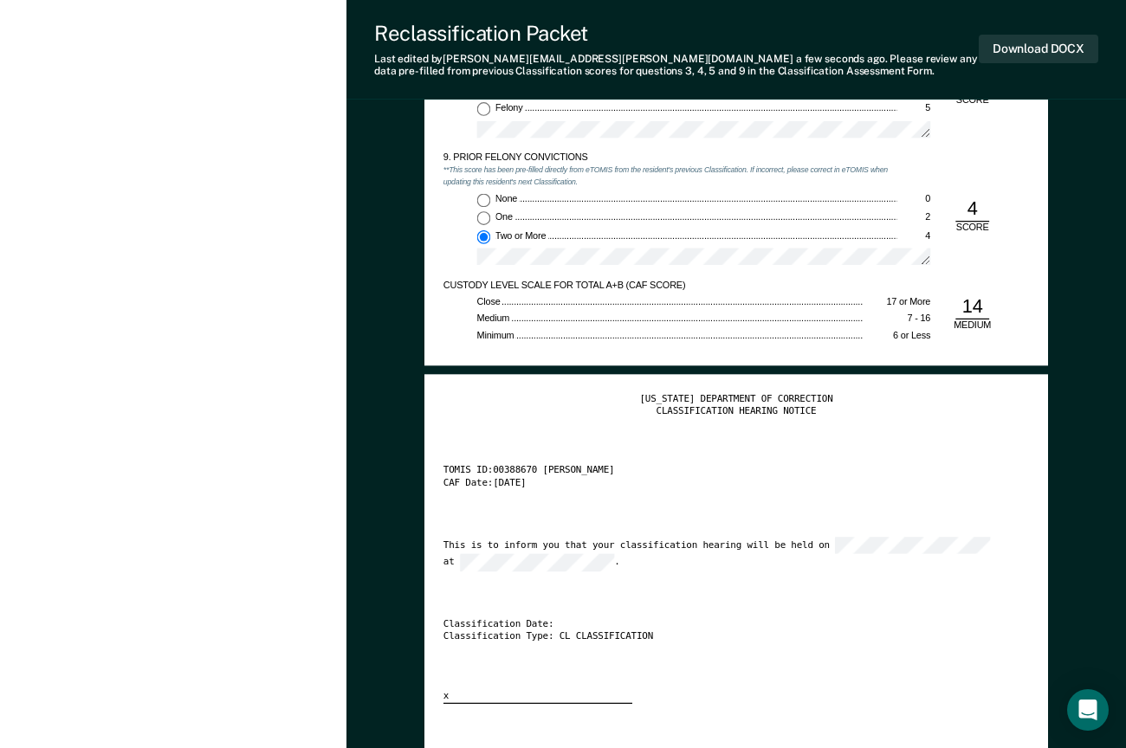
scroll to position [2349, 0]
click at [894, 605] on div "[US_STATE] DEPARTMENT OF CORRECTION CLASSIFICATION HEARING NOTICE TOMIS ID: 003…" at bounding box center [736, 547] width 586 height 311
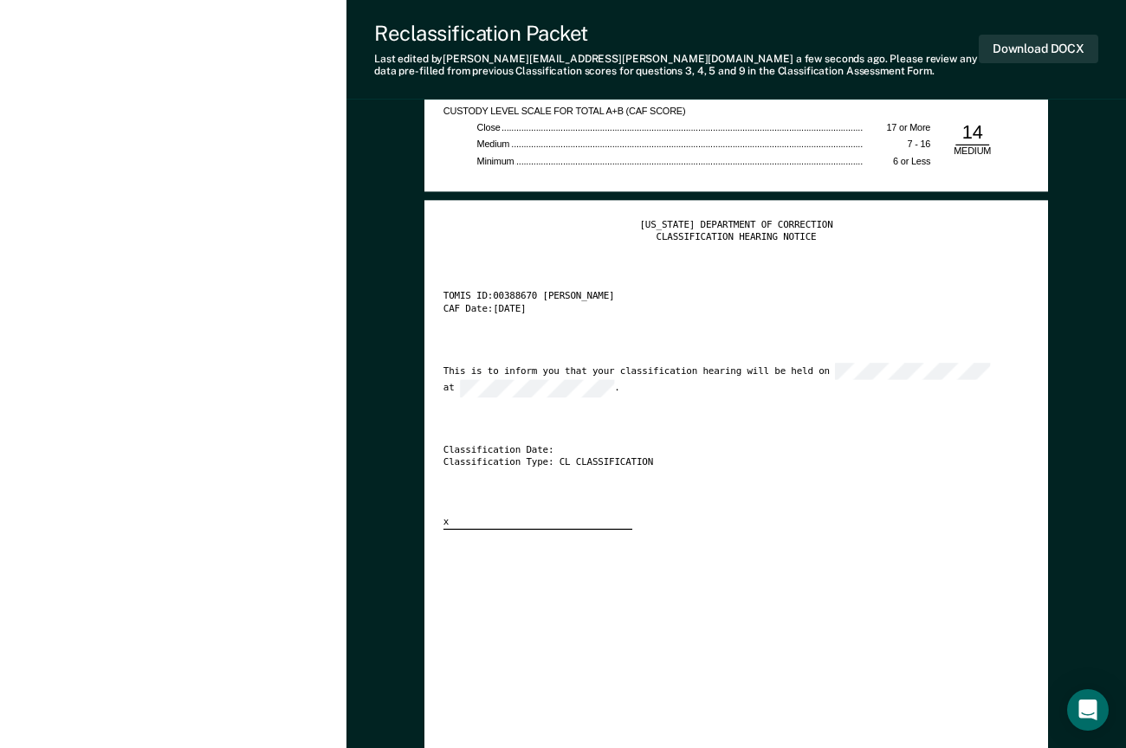
click at [548, 445] on div "Classification Date:" at bounding box center [721, 451] width 557 height 12
click at [542, 445] on div "Classification Date:" at bounding box center [721, 451] width 557 height 12
click at [730, 484] on div "[US_STATE] DEPARTMENT OF CORRECTION CLASSIFICATION HEARING NOTICE TOMIS ID: 003…" at bounding box center [736, 374] width 586 height 311
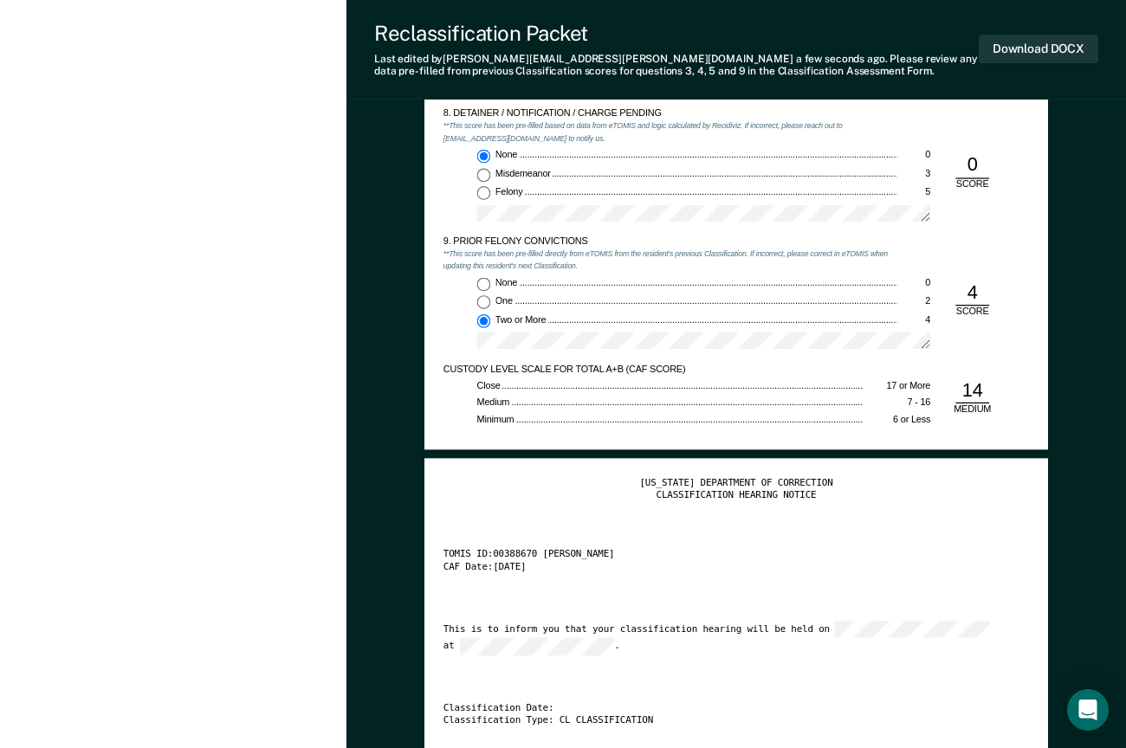
scroll to position [2262, 0]
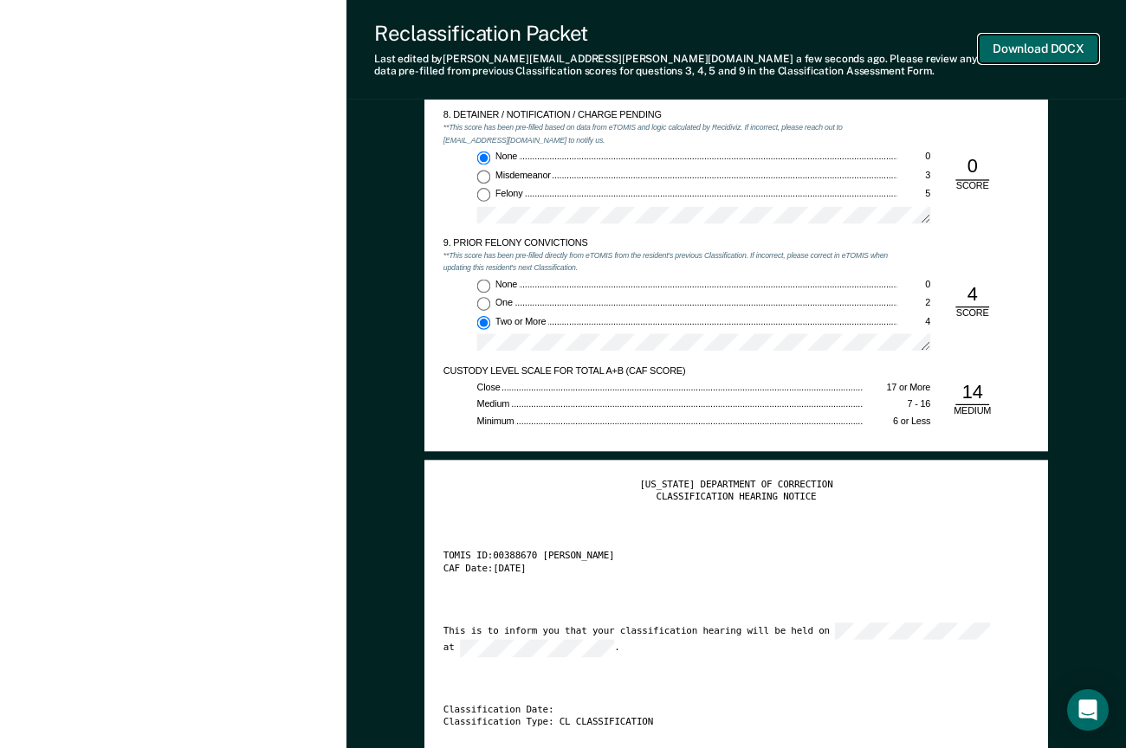
click at [1059, 46] on button "Download DOCX" at bounding box center [1039, 49] width 120 height 29
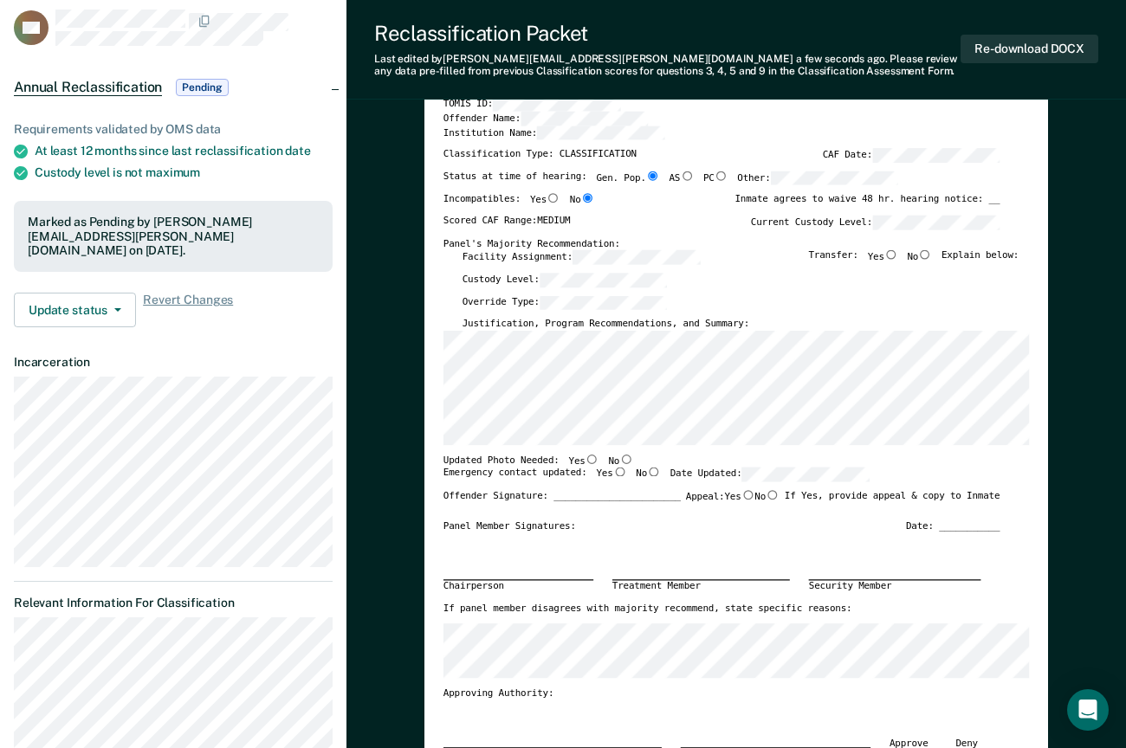
scroll to position [10, 0]
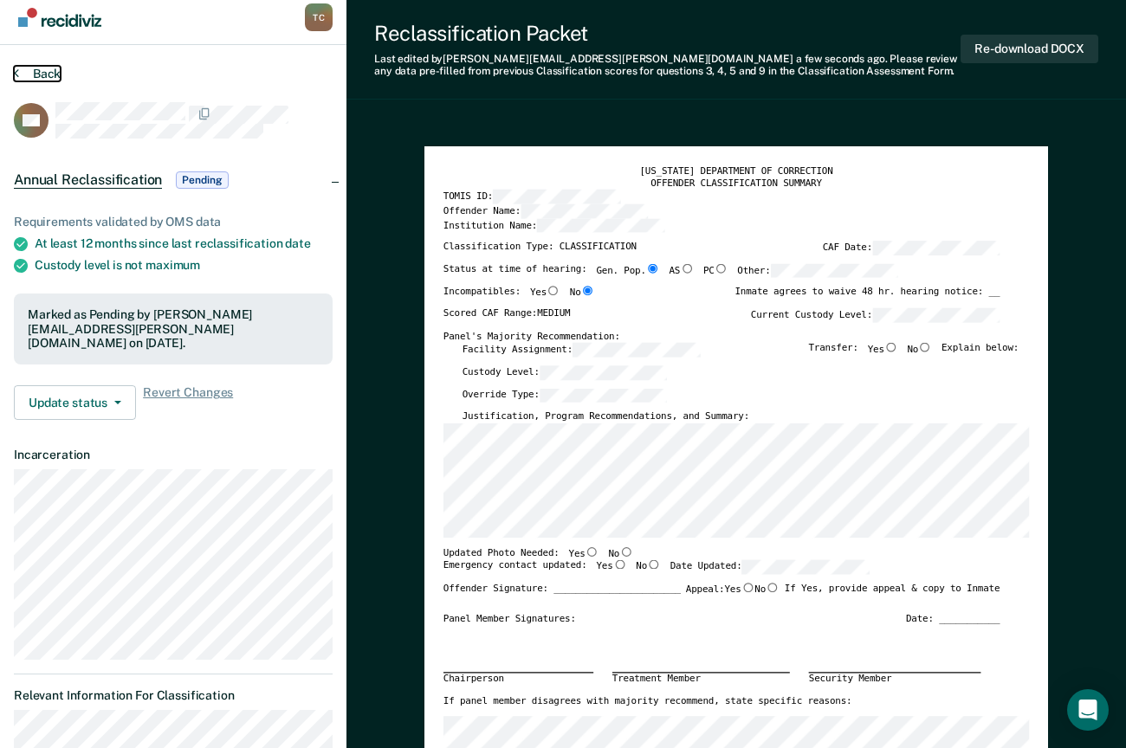
click at [28, 72] on button "Back" at bounding box center [37, 74] width 47 height 16
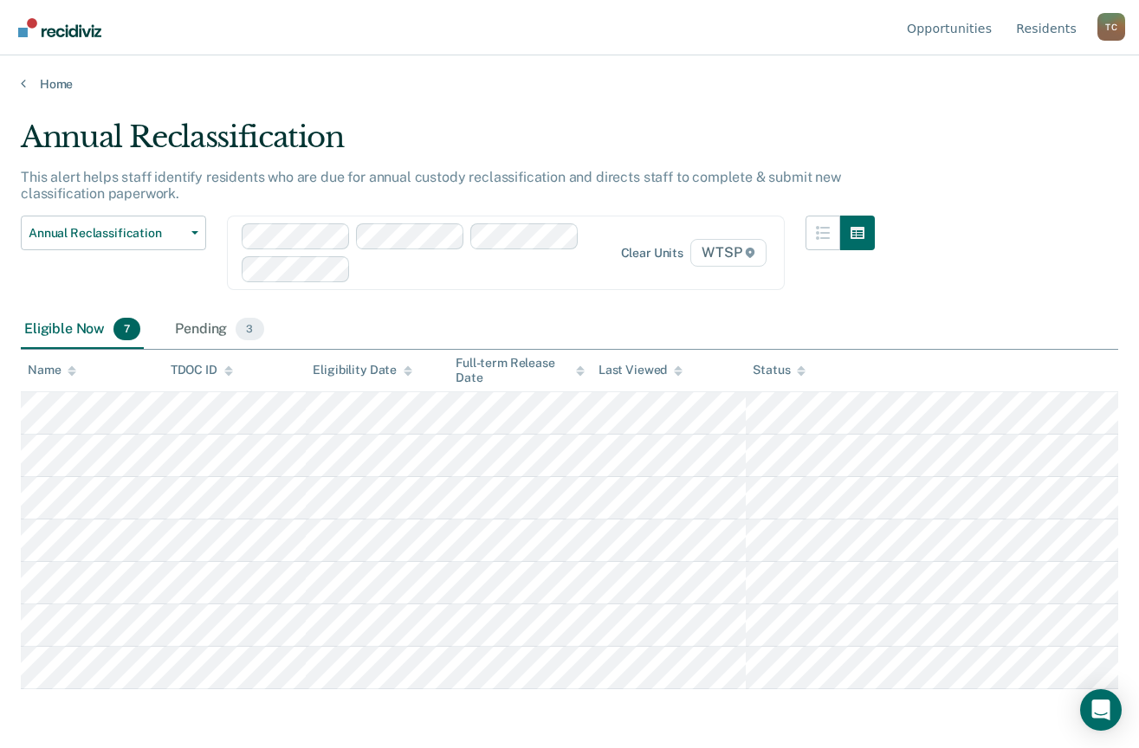
click at [1110, 227] on div "Annual Reclassification This alert helps staff identify residents who are due f…" at bounding box center [569, 369] width 1097 height 499
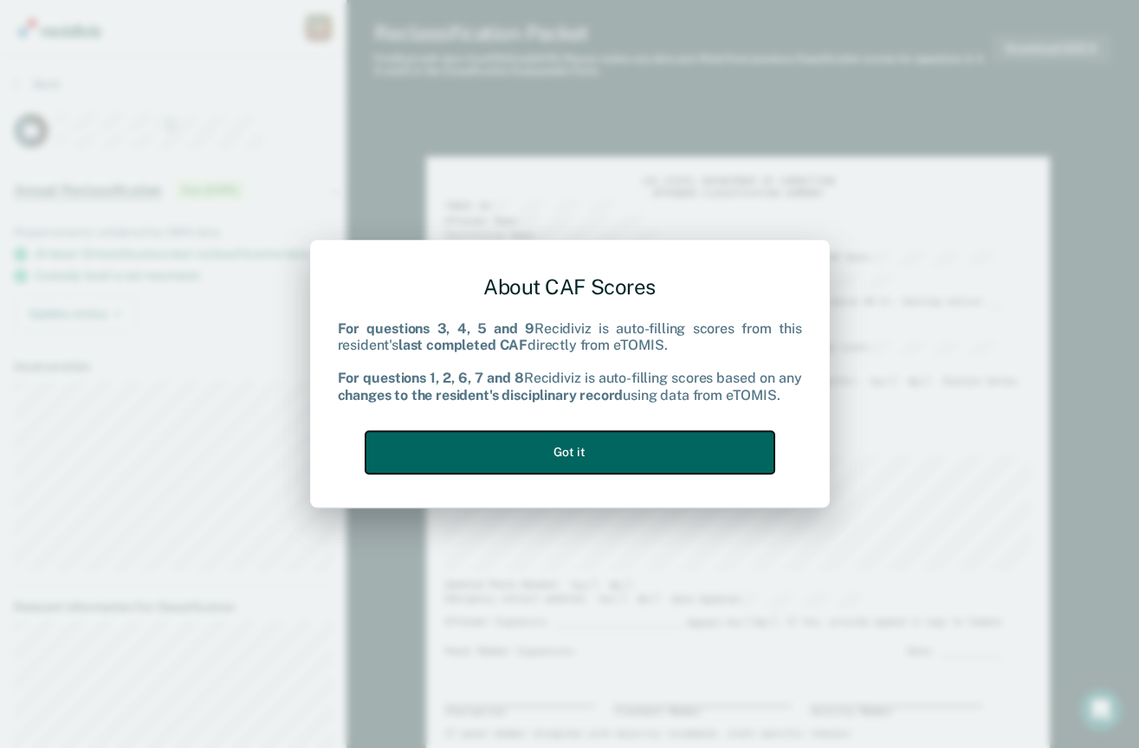
click at [564, 453] on button "Got it" at bounding box center [570, 452] width 409 height 42
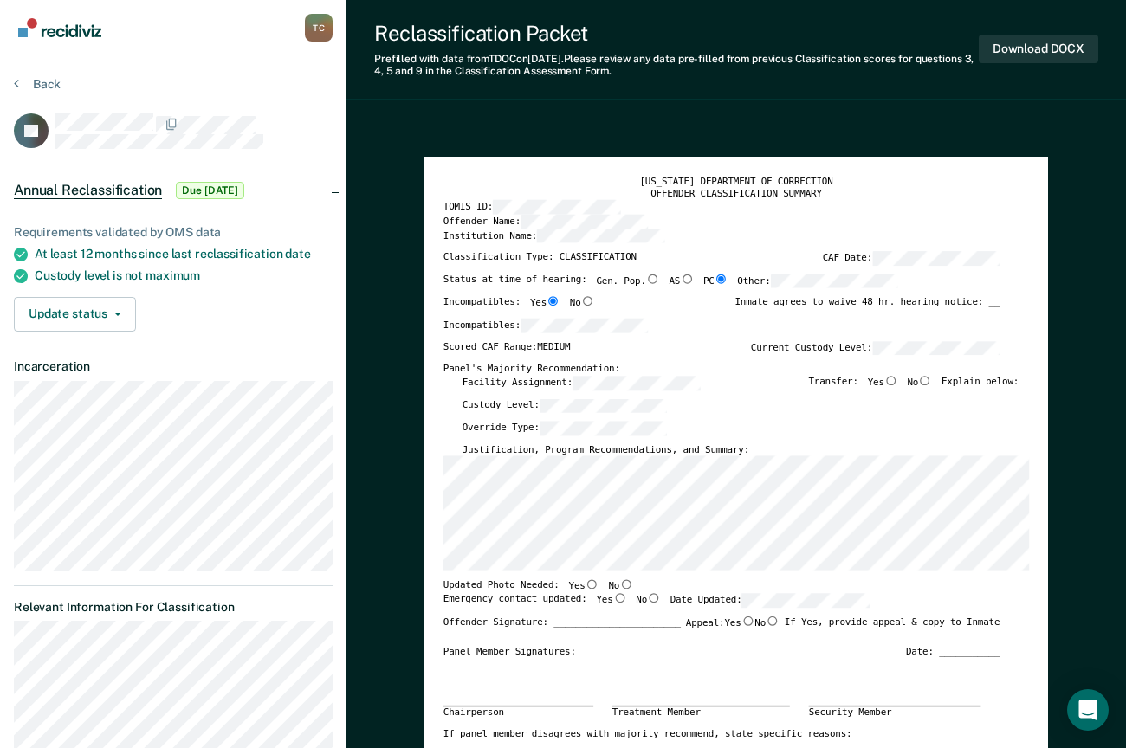
click at [896, 380] on input "Yes" at bounding box center [891, 381] width 14 height 10
type textarea "x"
radio input "true"
click at [619, 586] on input "No" at bounding box center [626, 585] width 14 height 10
type textarea "x"
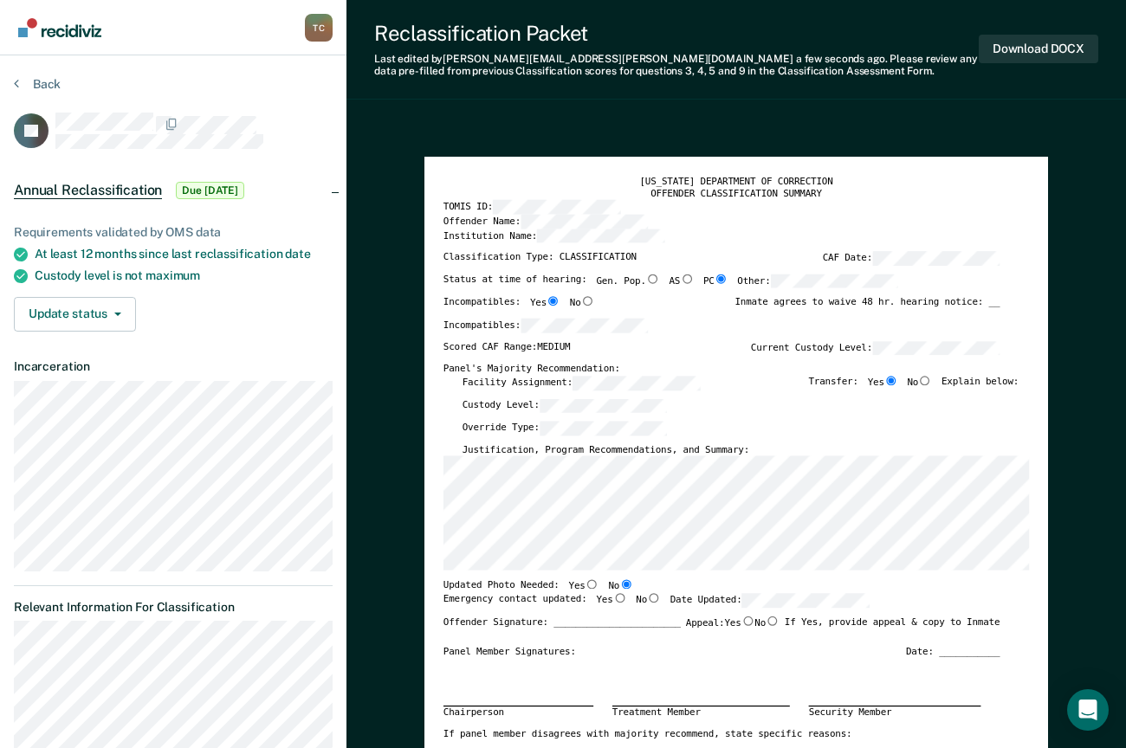
radio input "true"
click at [613, 599] on input "Yes" at bounding box center [620, 598] width 14 height 10
type textarea "x"
radio input "true"
click at [903, 594] on div "Emergency contact updated: Yes No Date Updated:" at bounding box center [721, 604] width 557 height 23
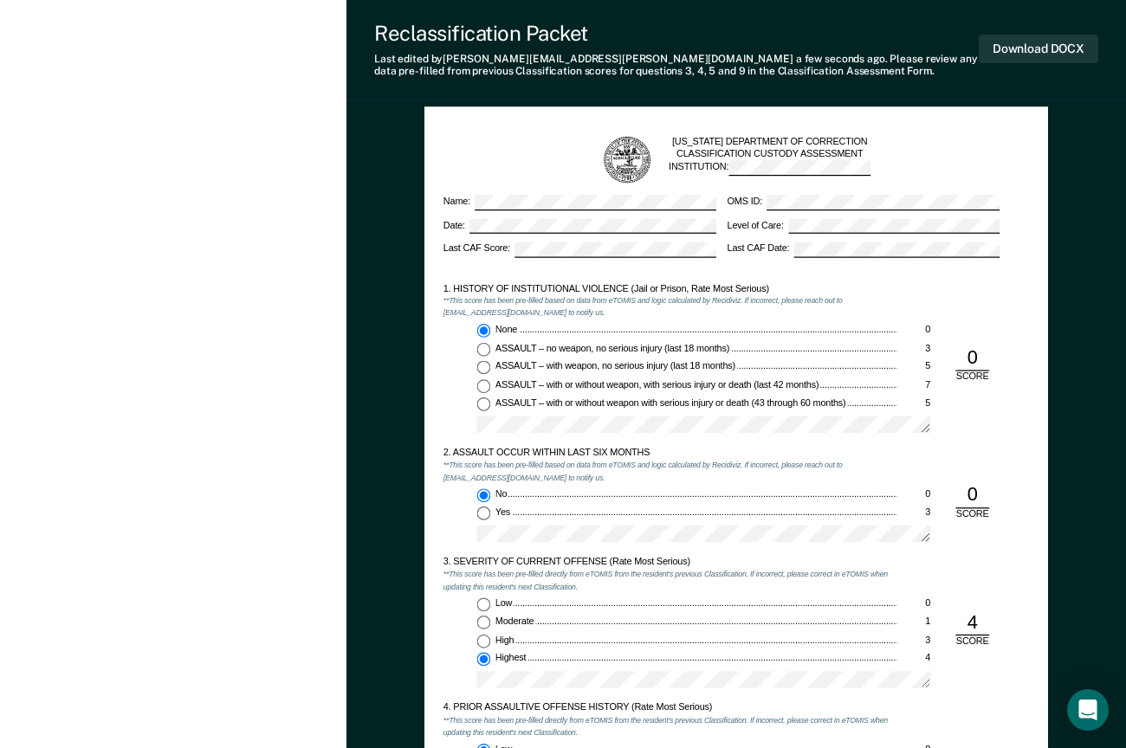
scroll to position [1126, 0]
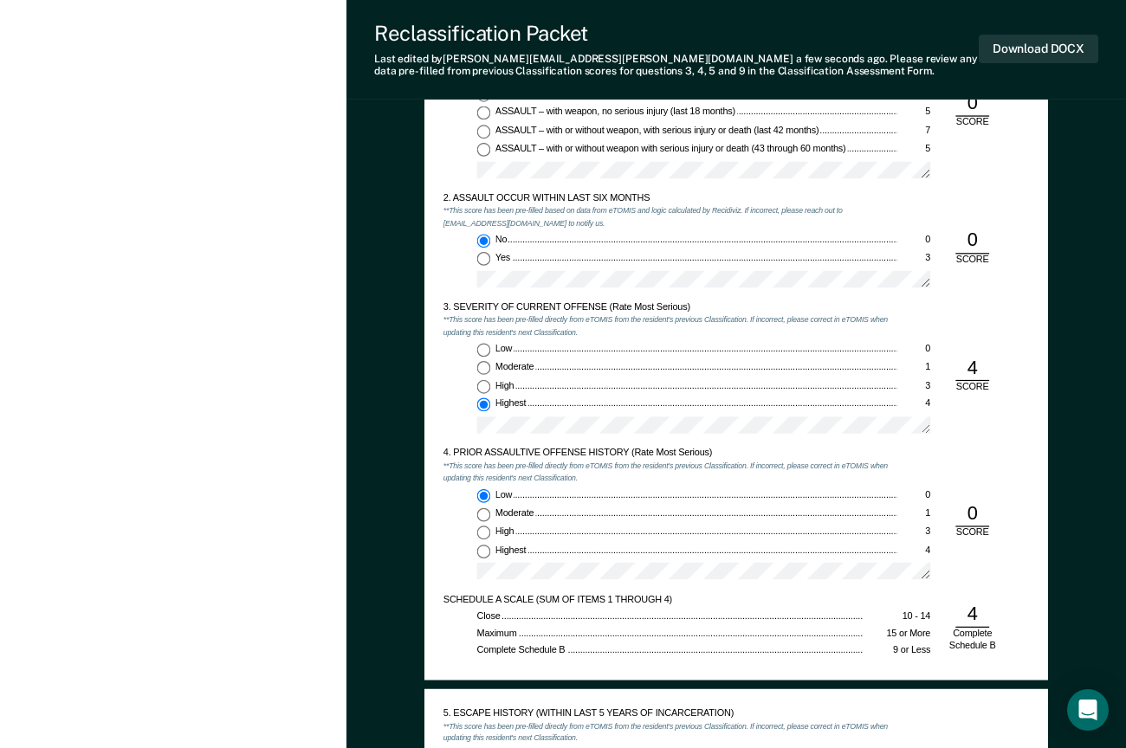
click at [1000, 469] on div "4. PRIOR ASSAULTIVE OFFENSE HISTORY (Rate Most Serious) **This score has been p…" at bounding box center [736, 521] width 586 height 146
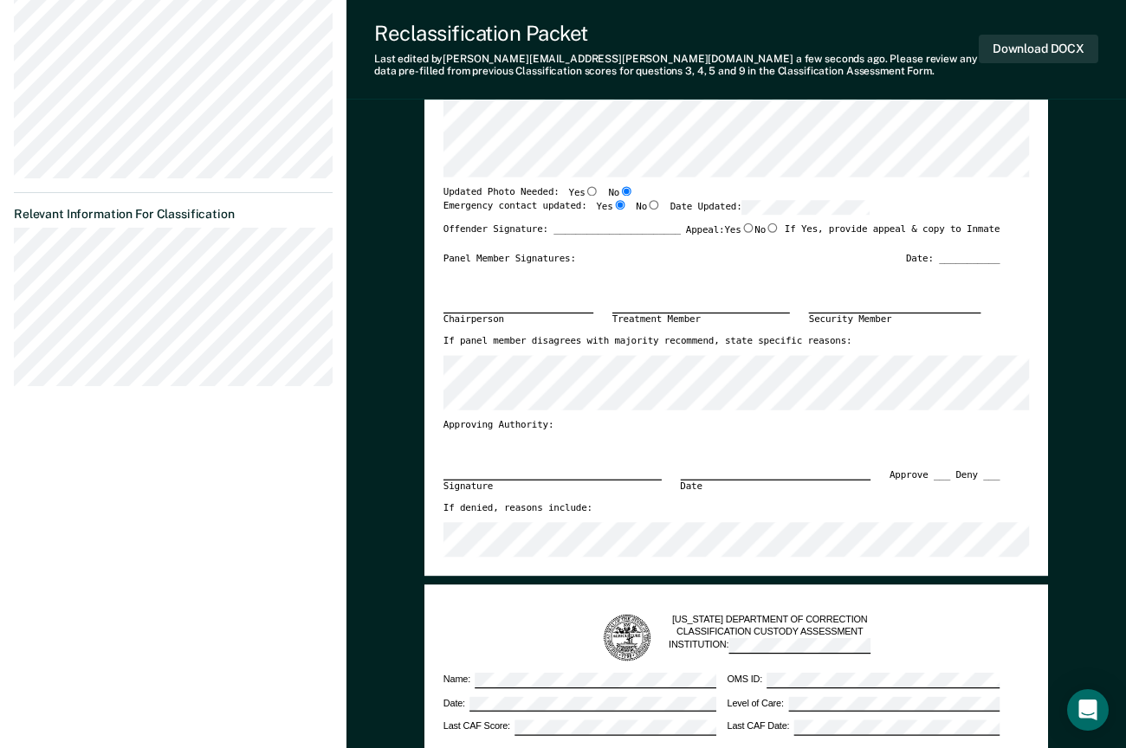
scroll to position [346, 0]
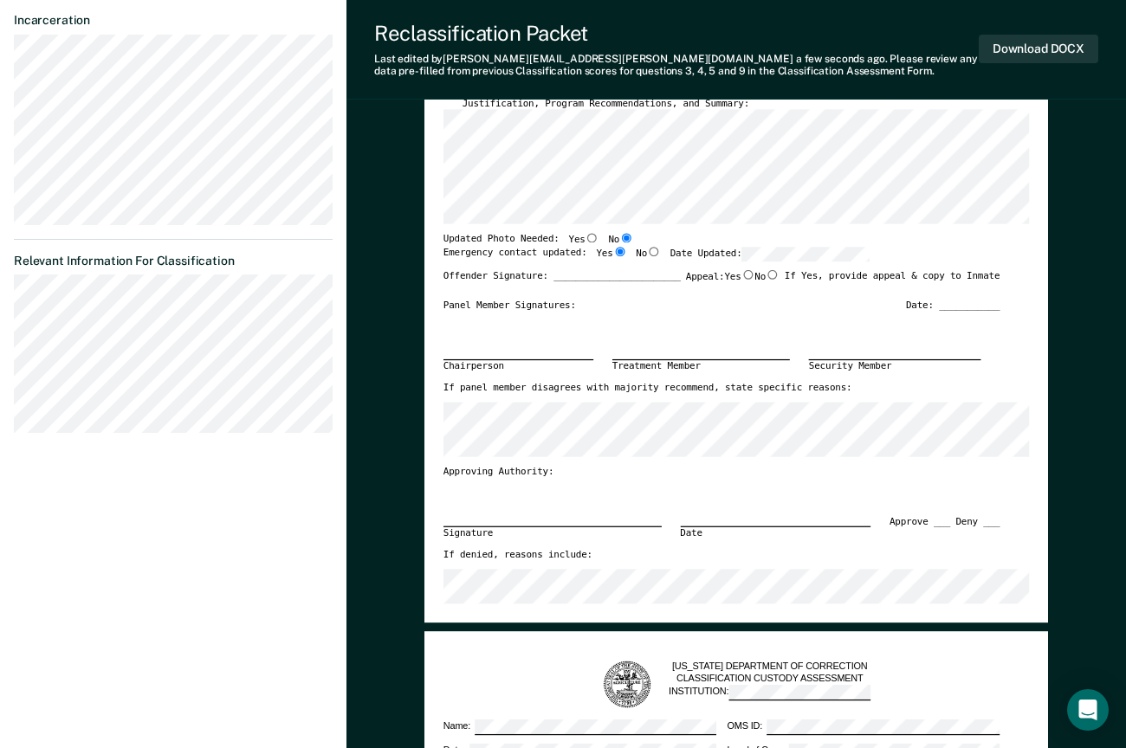
click at [55, 307] on section "Back IM Annual Reclassification Due [DATE] Requirements validated by OMS data A…" at bounding box center [173, 88] width 346 height 759
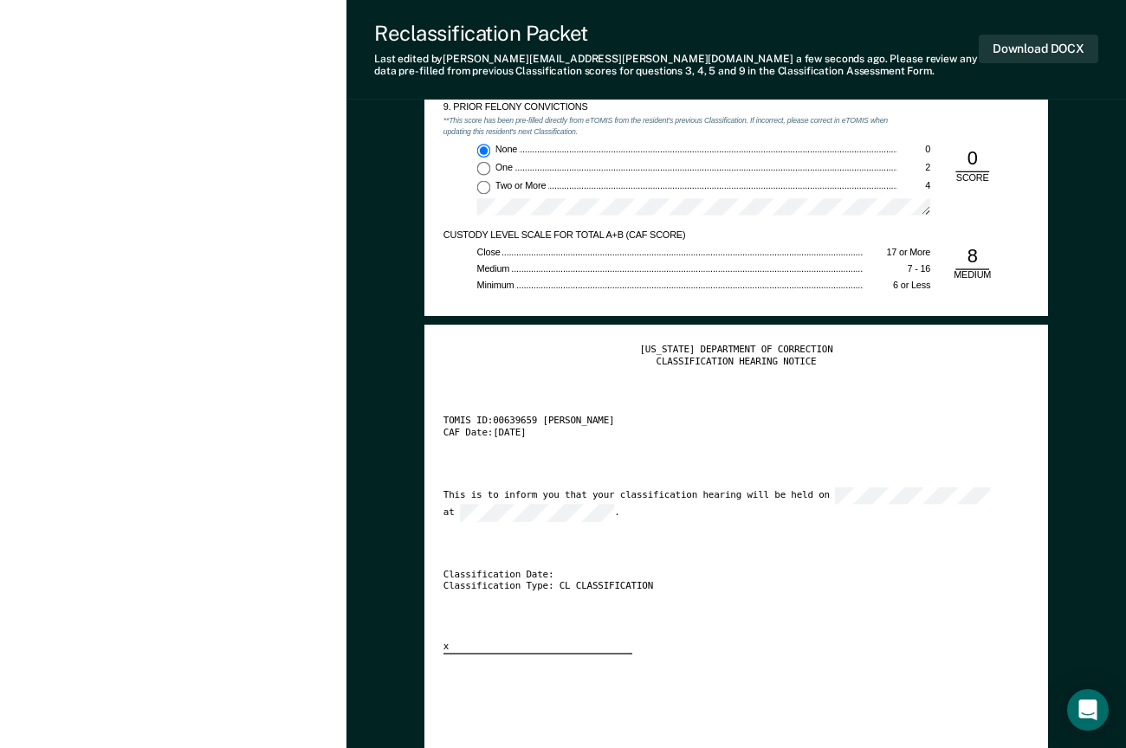
scroll to position [2425, 0]
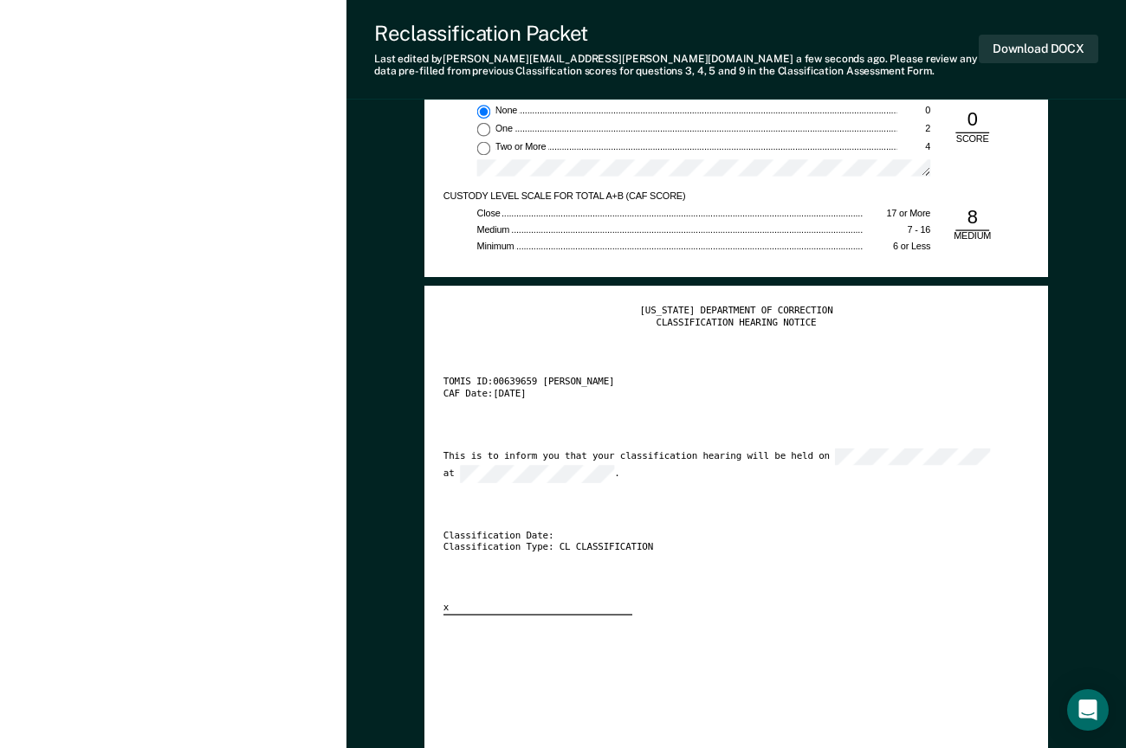
click at [874, 624] on div "[US_STATE] DEPARTMENT OF CORRECTION CLASSIFICATION HEARING NOTICE TOMIS ID: 006…" at bounding box center [736, 692] width 586 height 775
click at [1024, 45] on button "Download DOCX" at bounding box center [1039, 49] width 120 height 29
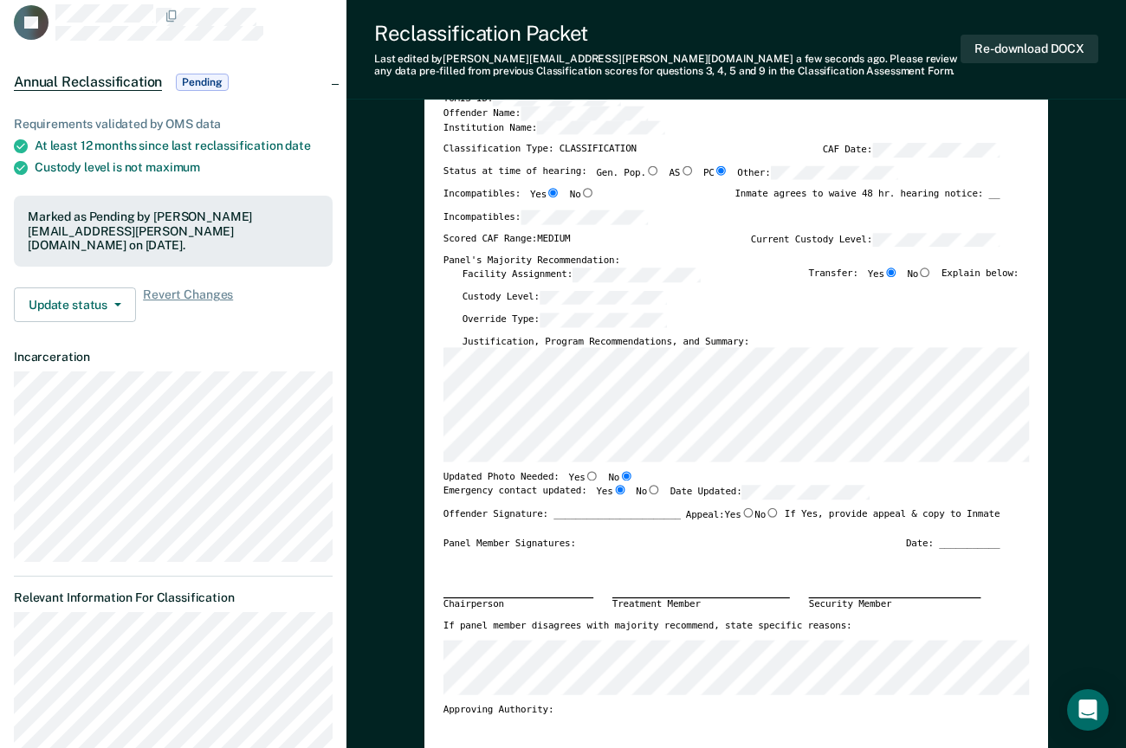
scroll to position [0, 0]
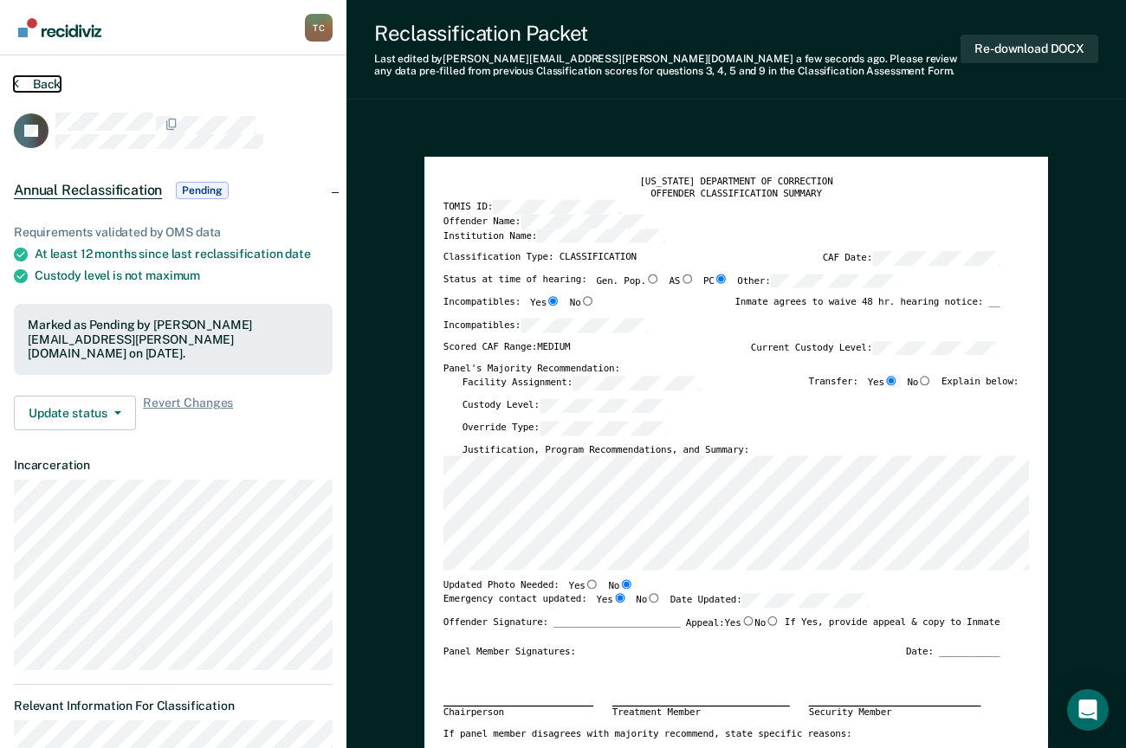
click at [40, 80] on button "Back" at bounding box center [37, 84] width 47 height 16
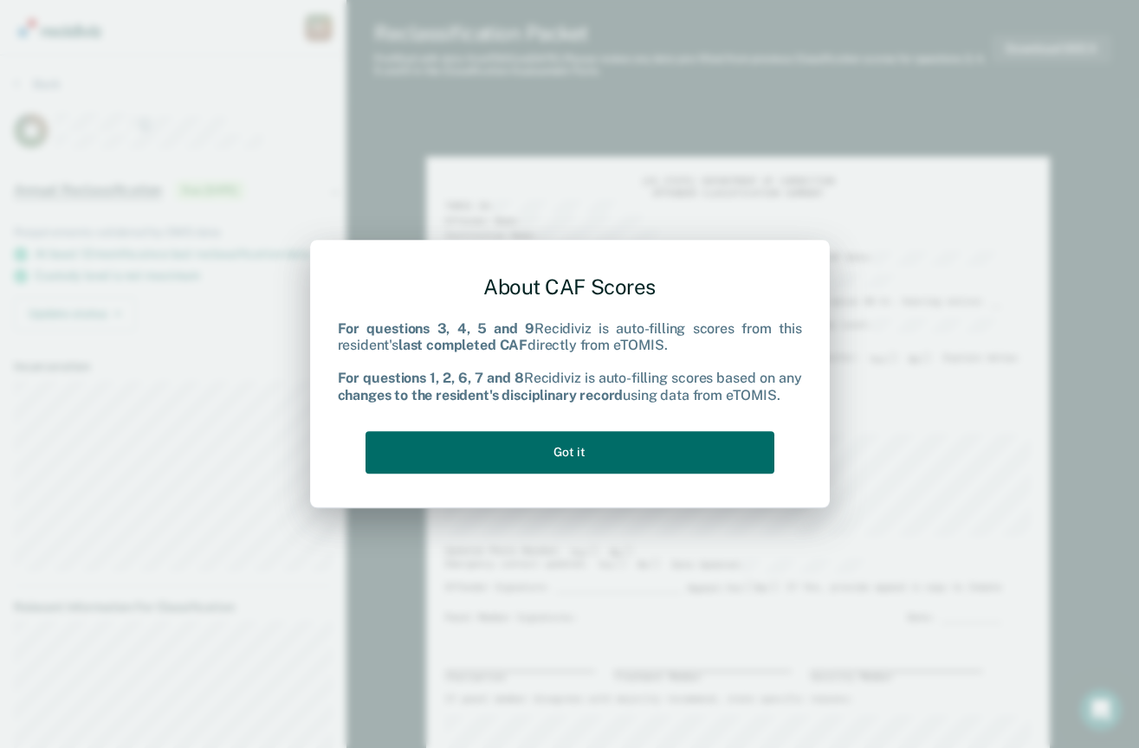
click at [1053, 360] on div "About CAF Scores For questions 3, 4, 5 and 9 Recidiviz is auto-filling scores f…" at bounding box center [569, 374] width 1139 height 748
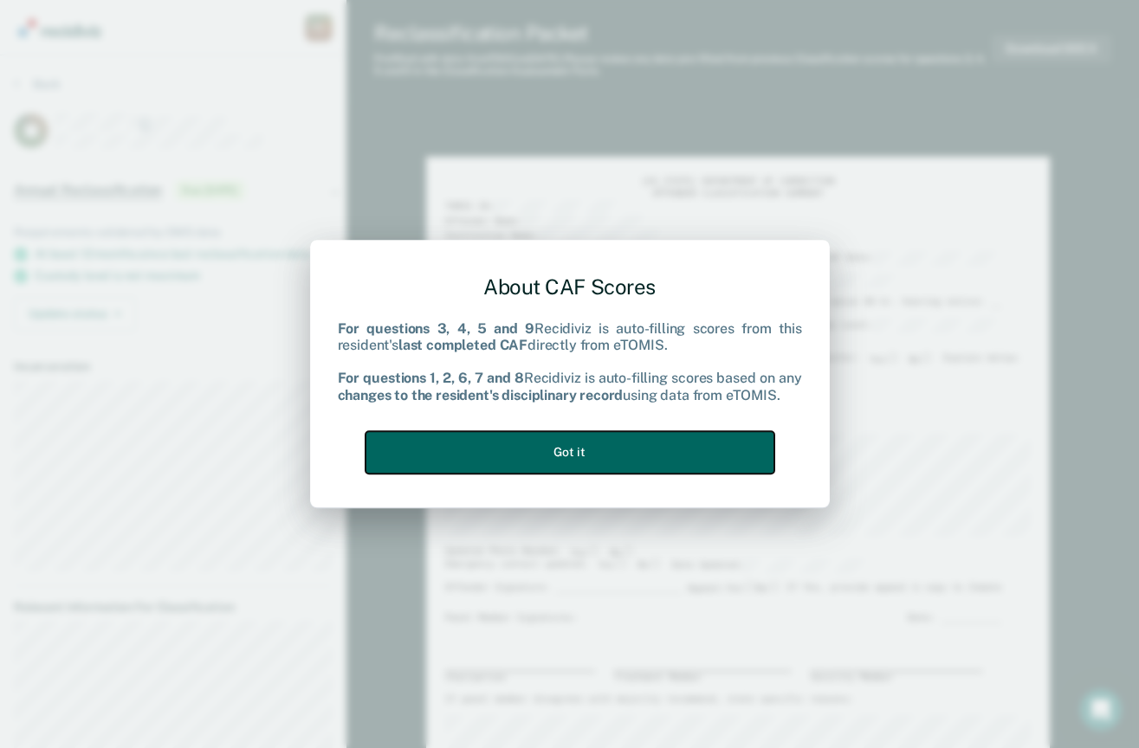
click at [541, 456] on button "Got it" at bounding box center [570, 452] width 409 height 42
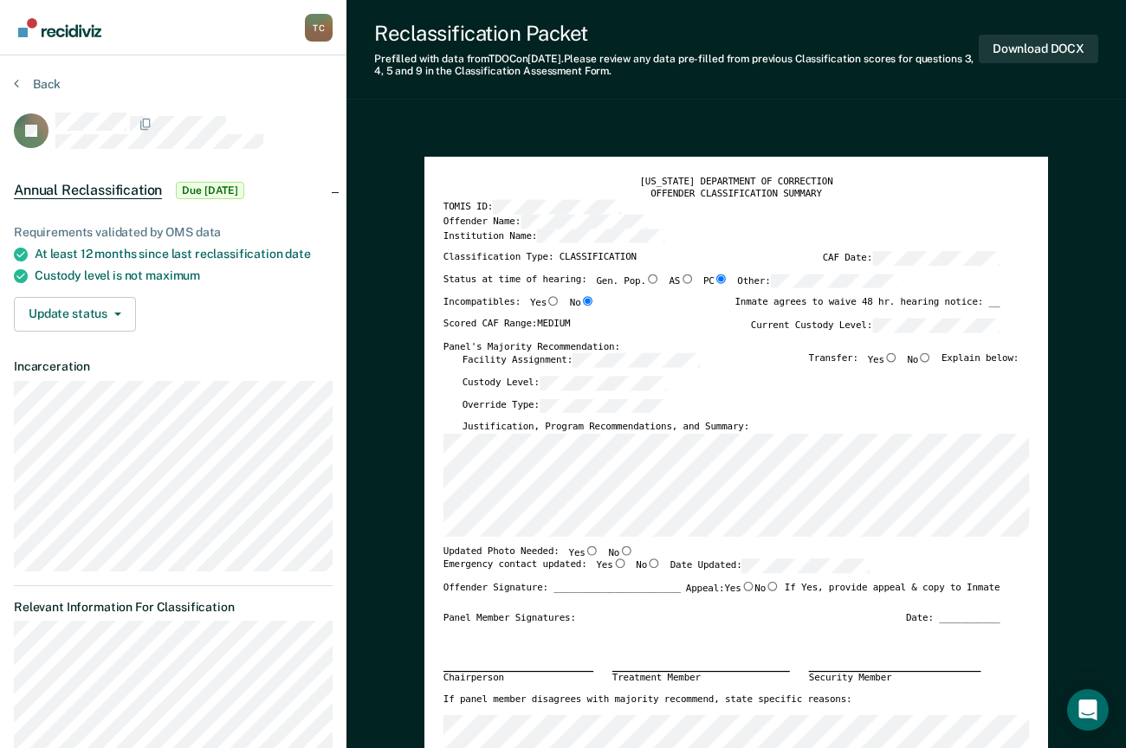
click at [619, 552] on input "No" at bounding box center [626, 551] width 14 height 10
type textarea "x"
radio input "true"
click at [613, 564] on input "Yes" at bounding box center [620, 564] width 14 height 10
type textarea "x"
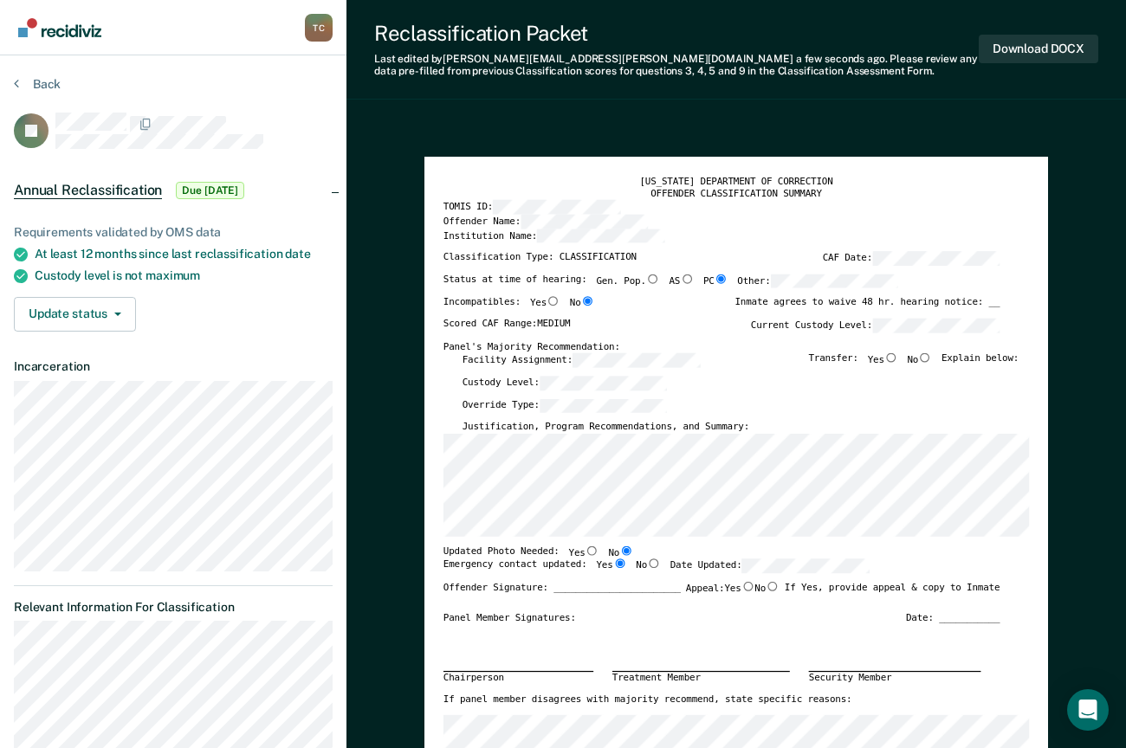
radio input "true"
click at [683, 627] on div "Chairperson Treatment Member Security Member" at bounding box center [721, 660] width 557 height 70
click at [897, 359] on input "Yes" at bounding box center [891, 358] width 14 height 10
type textarea "x"
radio input "true"
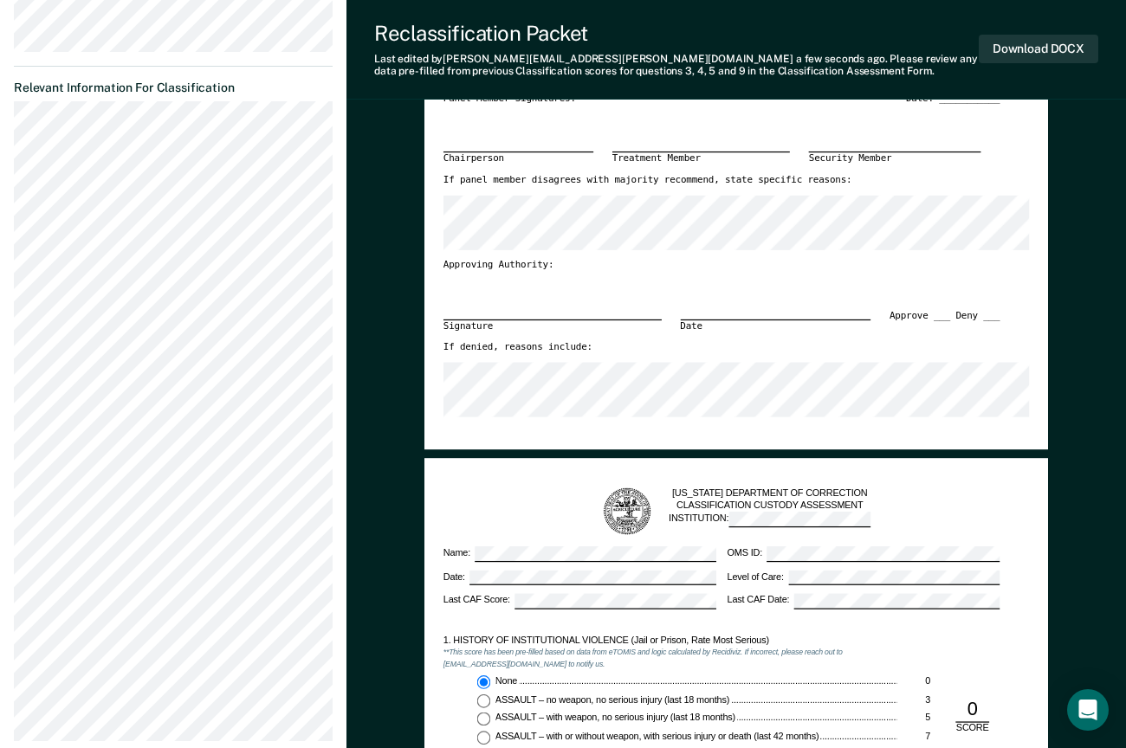
scroll to position [866, 0]
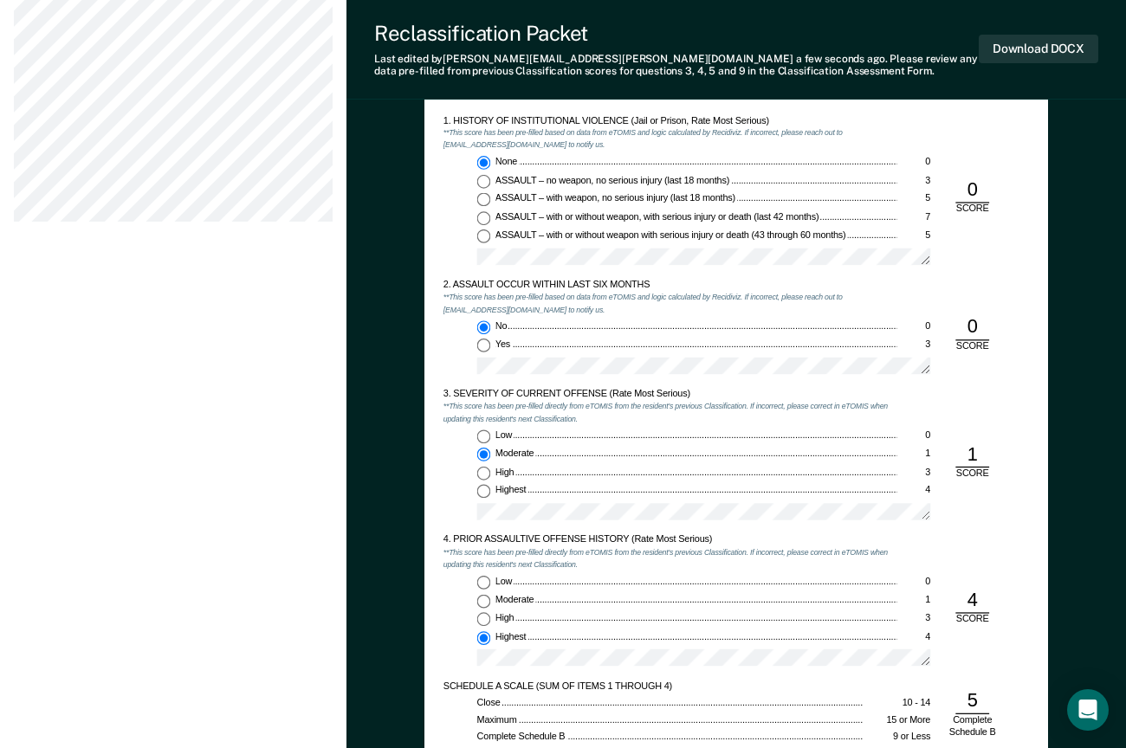
scroll to position [1126, 0]
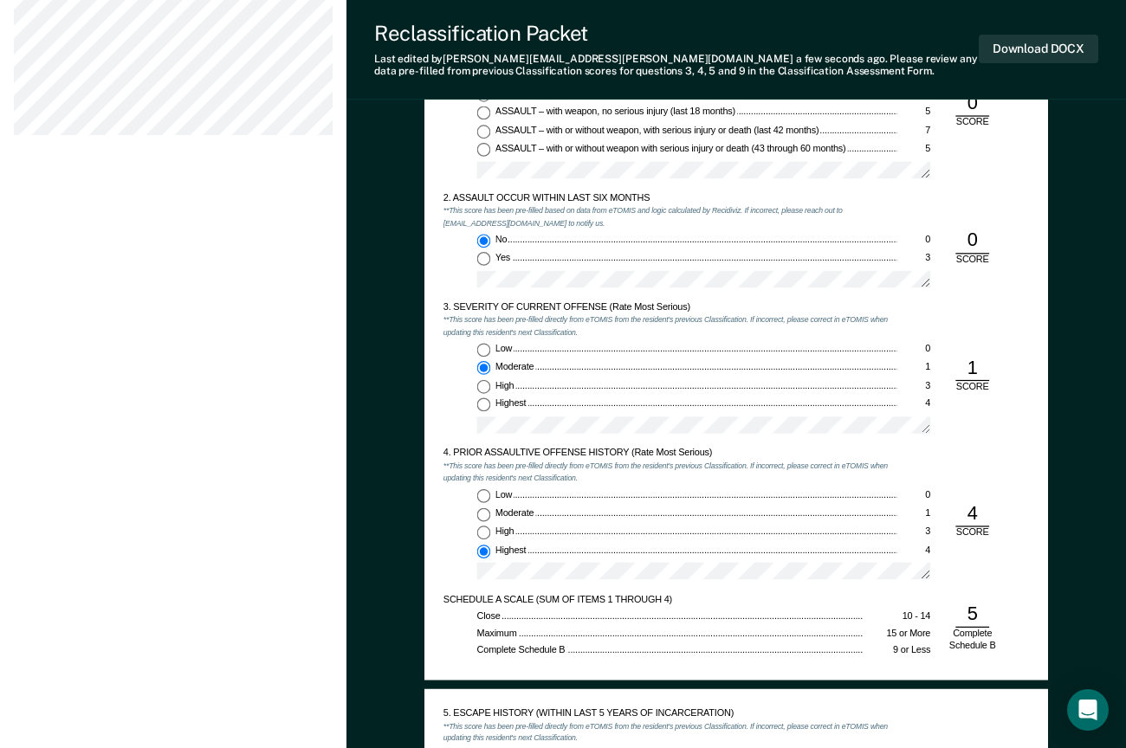
click at [115, 612] on div "[PERSON_NAME] 1. [PERSON_NAME] Profile How it works Log Out Back JD Annual Recl…" at bounding box center [173, 664] width 346 height 3580
click at [89, 271] on div "[PERSON_NAME] 1. [PERSON_NAME] Profile How it works Log Out Back JD Annual Recl…" at bounding box center [173, 664] width 346 height 3580
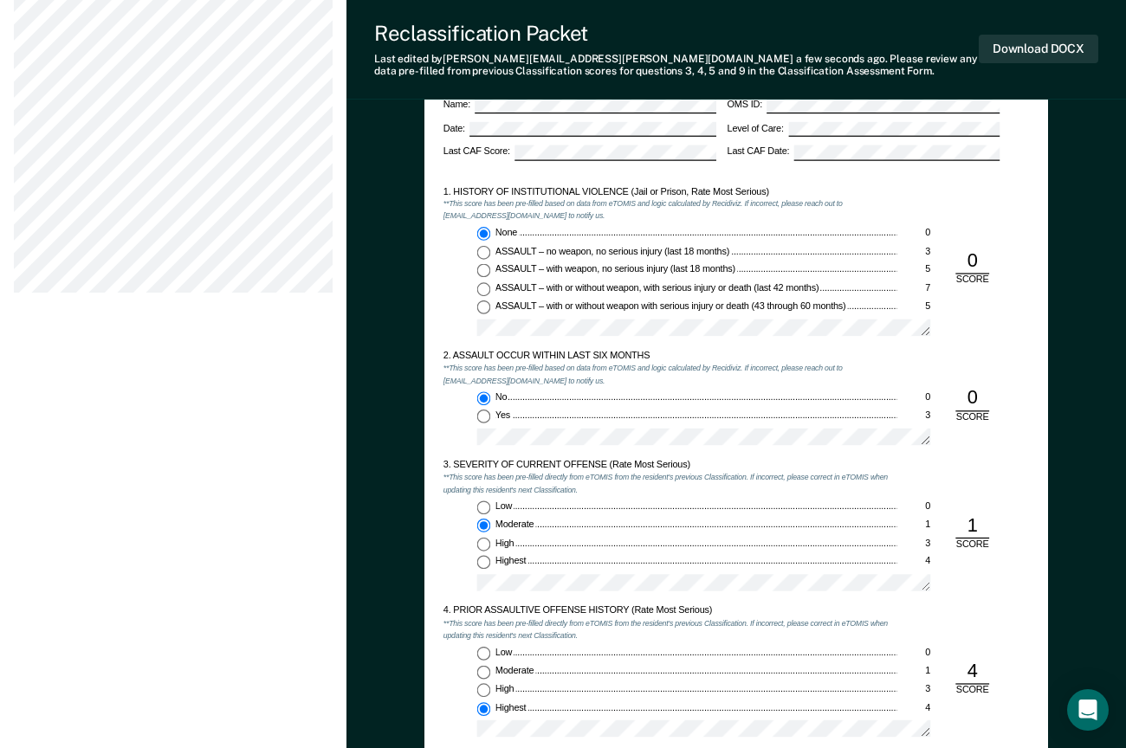
scroll to position [953, 0]
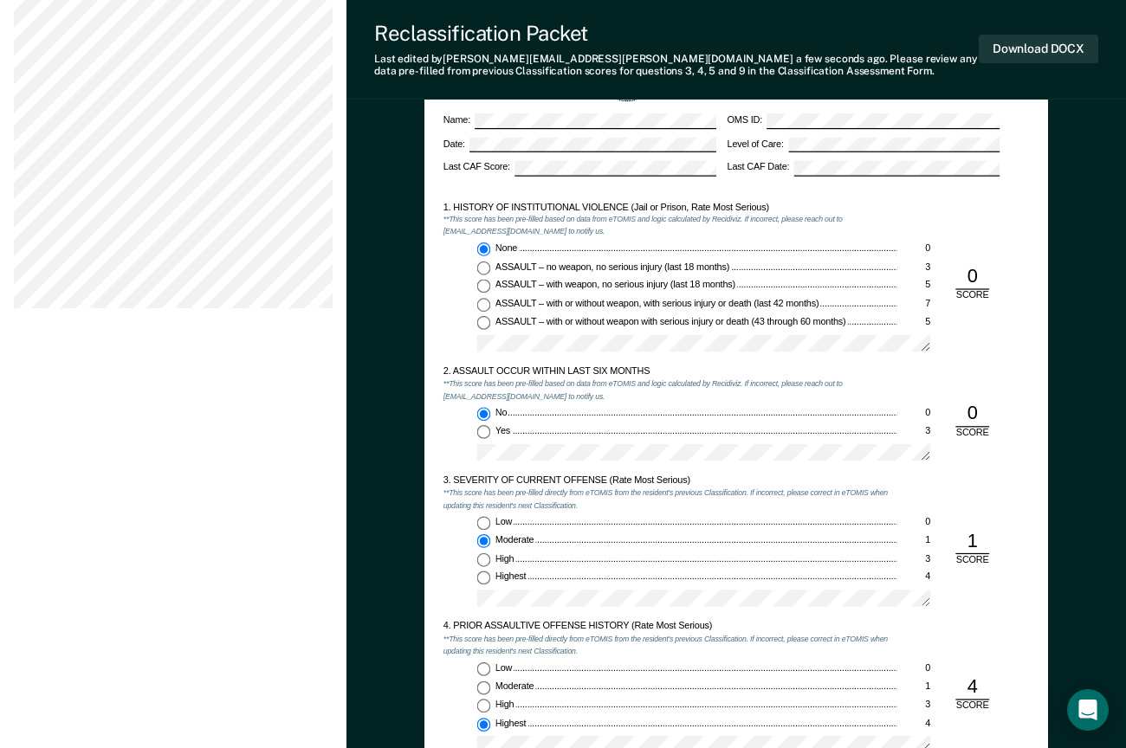
drag, startPoint x: 13, startPoint y: 173, endPoint x: 75, endPoint y: 371, distance: 207.1
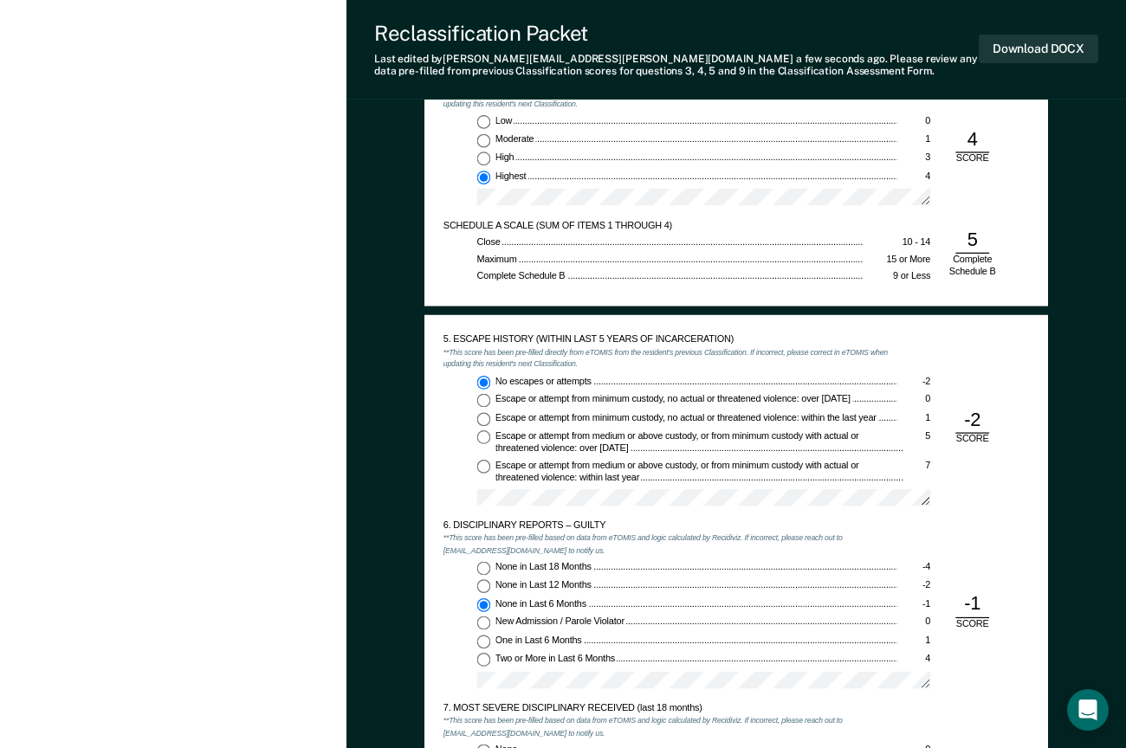
scroll to position [1559, 0]
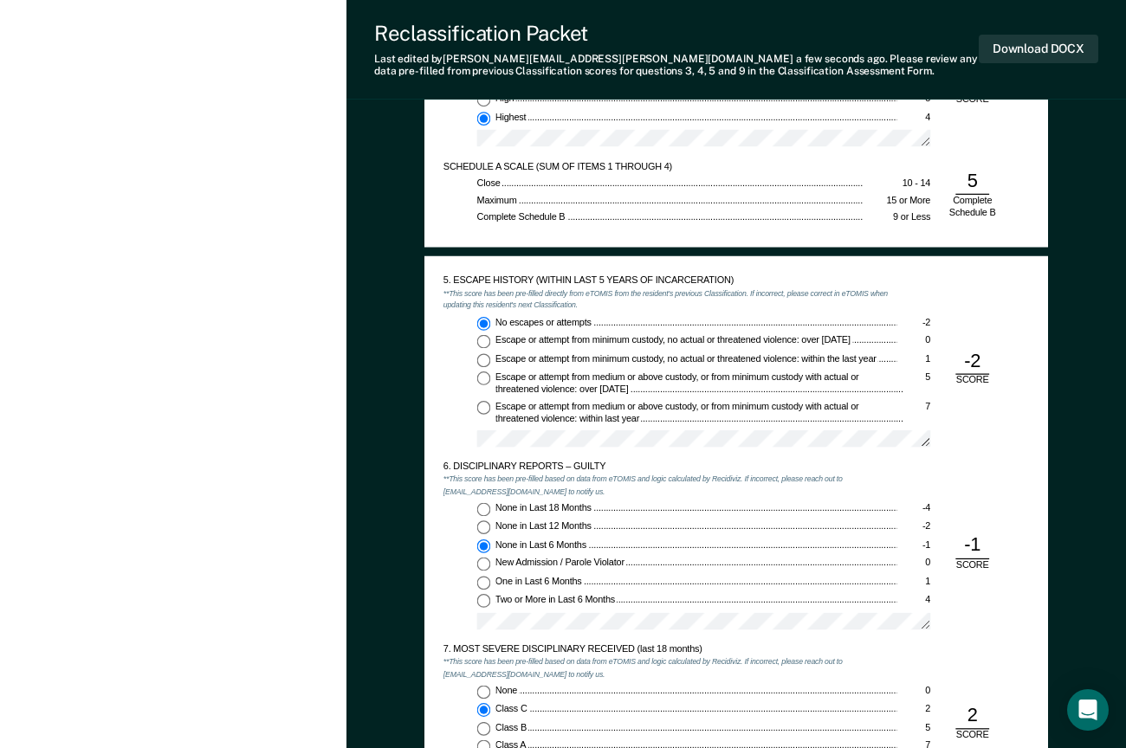
click at [290, 712] on div "[PERSON_NAME] 1. [PERSON_NAME] Profile How it works Log Out Back JD Annual Recl…" at bounding box center [173, 231] width 346 height 3580
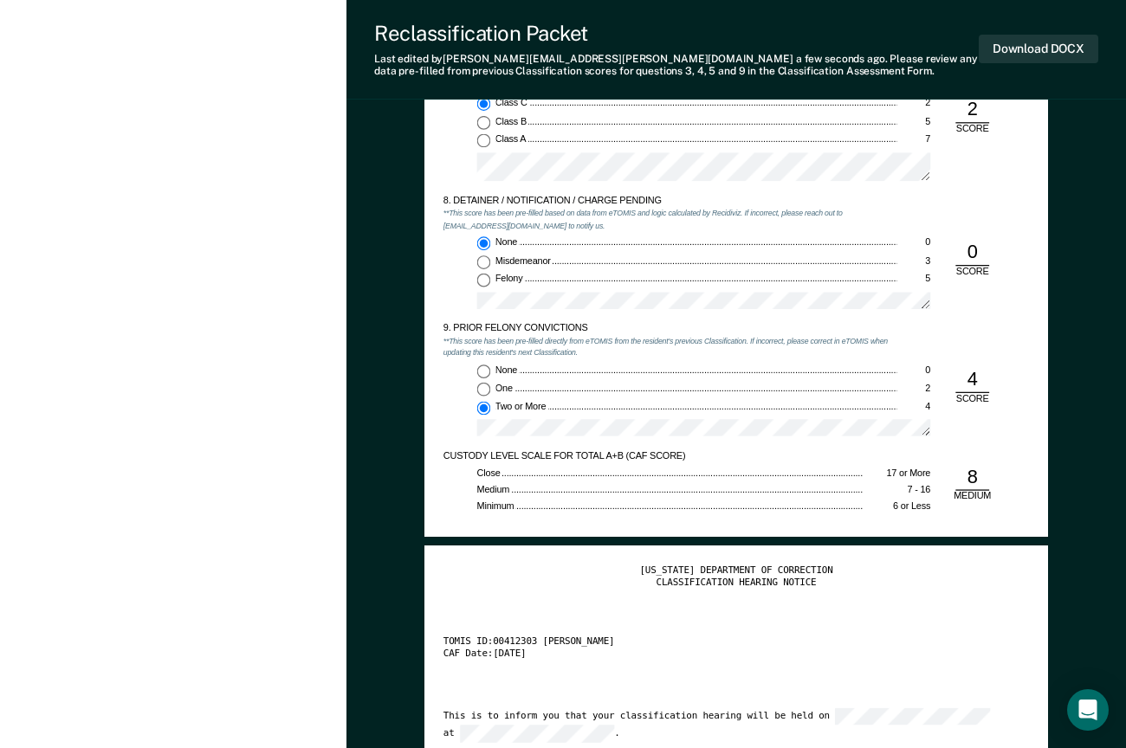
scroll to position [2339, 0]
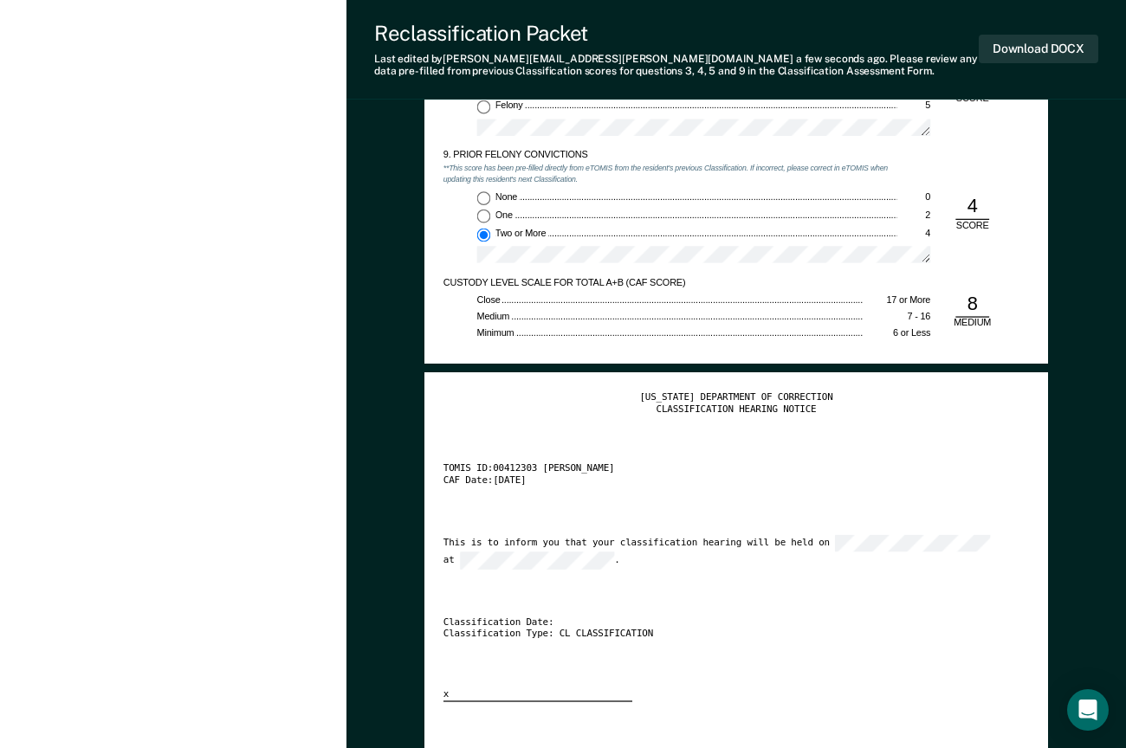
click at [891, 629] on div "Classification Type: CL CLASSIFICATION" at bounding box center [721, 635] width 557 height 12
click at [1039, 42] on button "Download DOCX" at bounding box center [1039, 49] width 120 height 29
click at [862, 471] on div "TOMIS ID: 00412303 [PERSON_NAME]" at bounding box center [721, 469] width 557 height 12
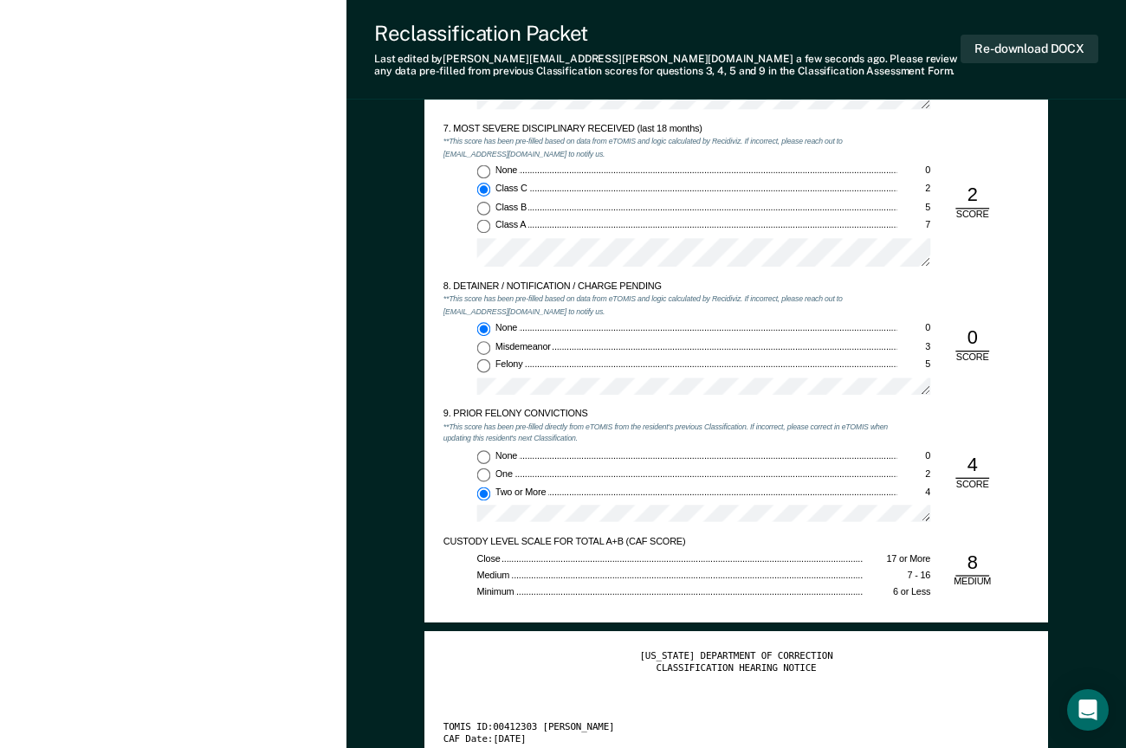
scroll to position [2079, 0]
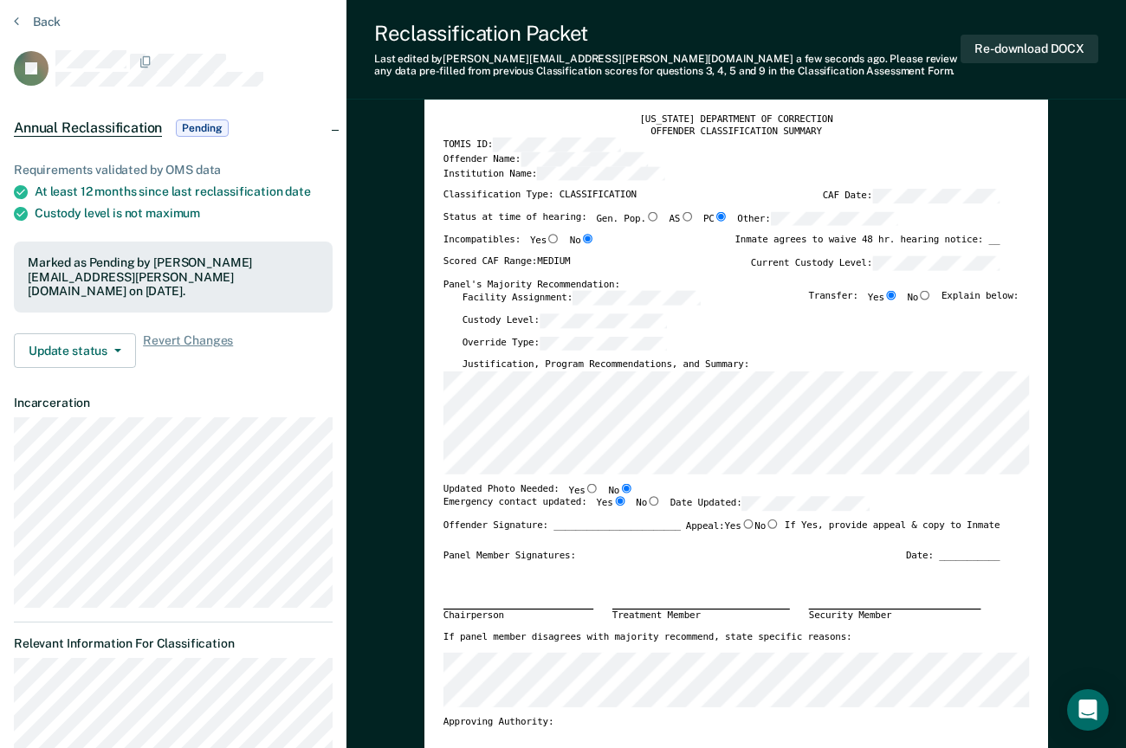
scroll to position [0, 0]
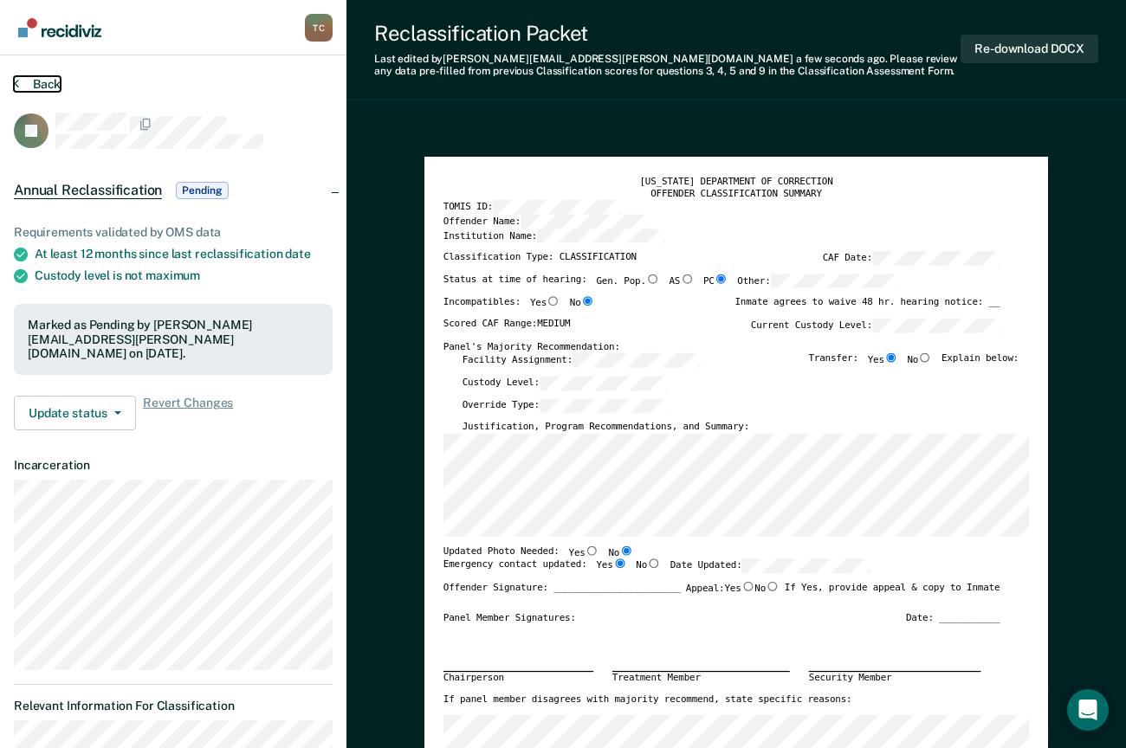
click at [45, 79] on button "Back" at bounding box center [37, 84] width 47 height 16
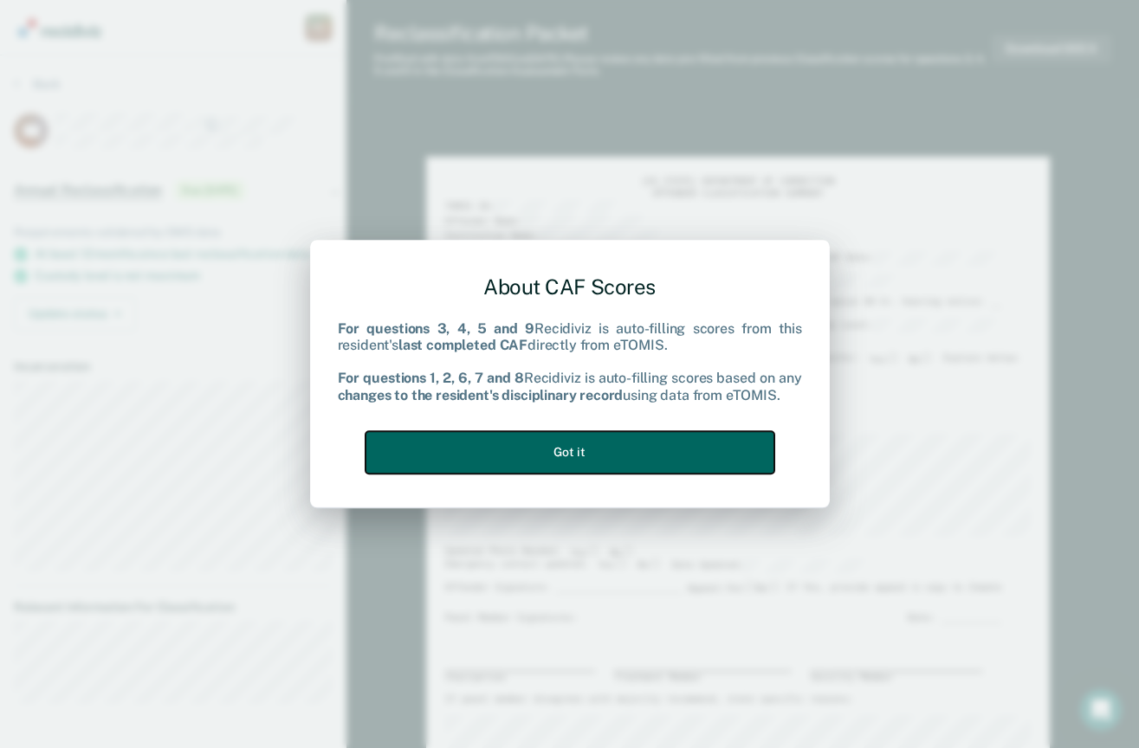
click at [547, 456] on button "Got it" at bounding box center [570, 452] width 409 height 42
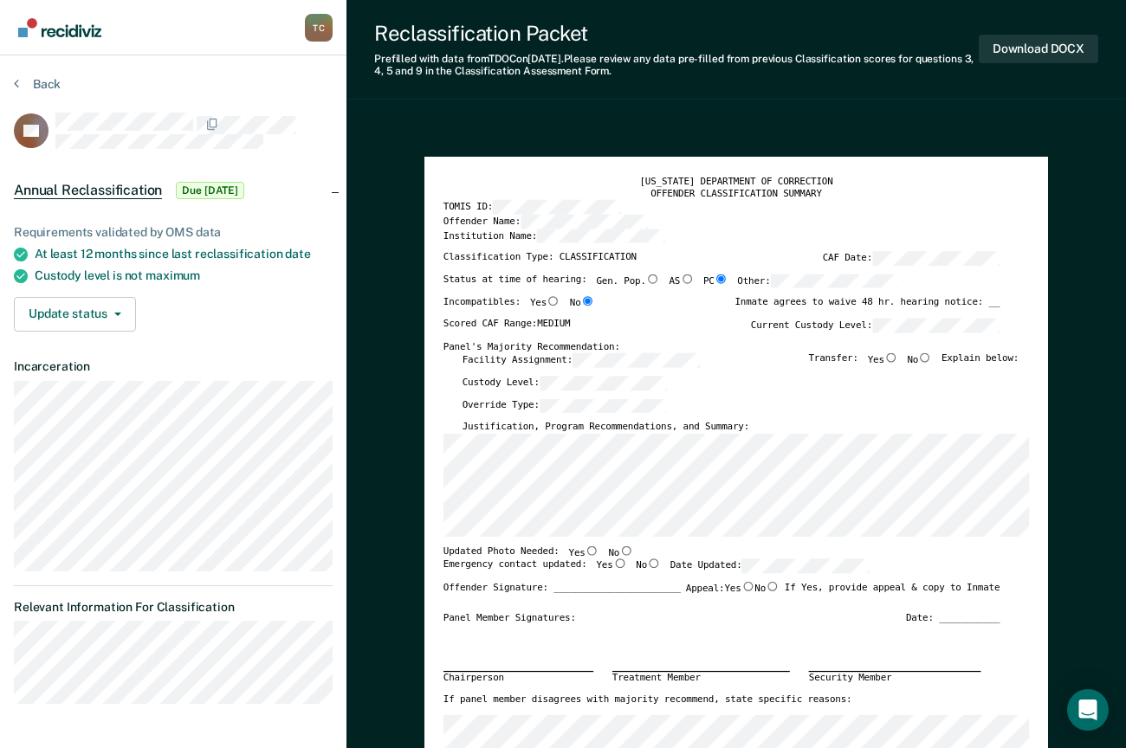
drag, startPoint x: 832, startPoint y: 402, endPoint x: 809, endPoint y: 397, distance: 23.1
click at [832, 402] on div "Override Type:" at bounding box center [741, 409] width 557 height 23
click at [898, 358] on input "Yes" at bounding box center [891, 358] width 14 height 10
type textarea "x"
radio input "true"
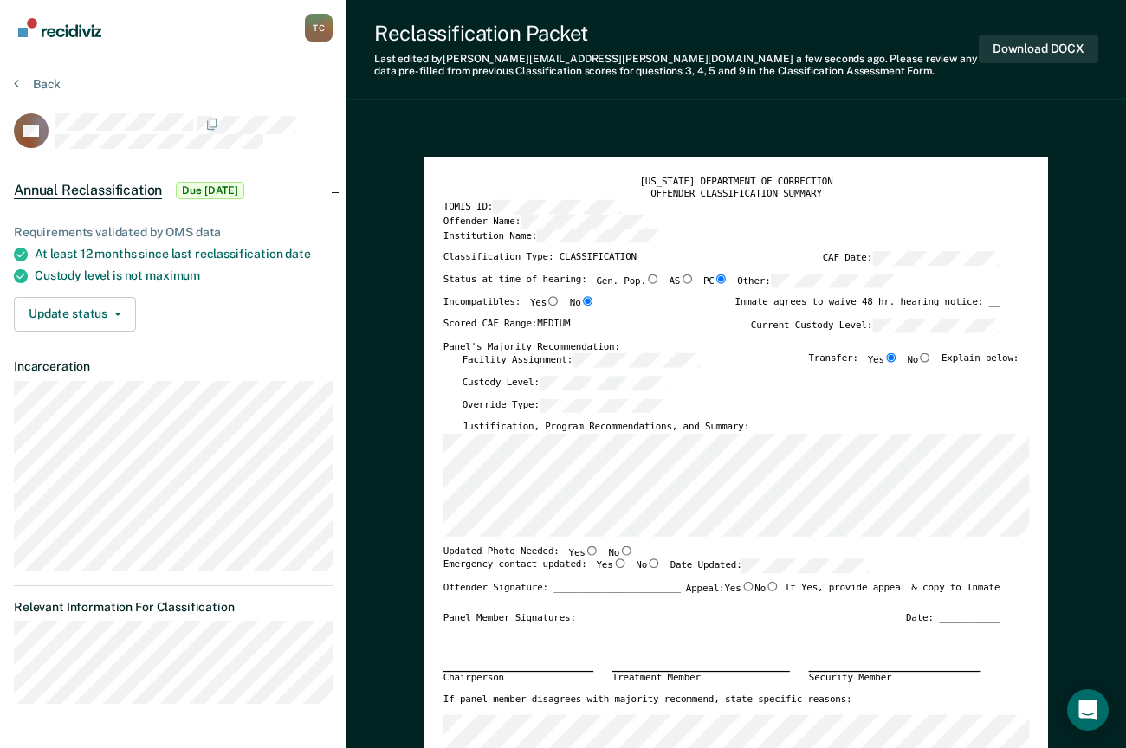
click at [586, 553] on input "Yes" at bounding box center [593, 551] width 14 height 10
type textarea "x"
radio input "true"
click at [613, 566] on input "Yes" at bounding box center [620, 564] width 14 height 10
type textarea "x"
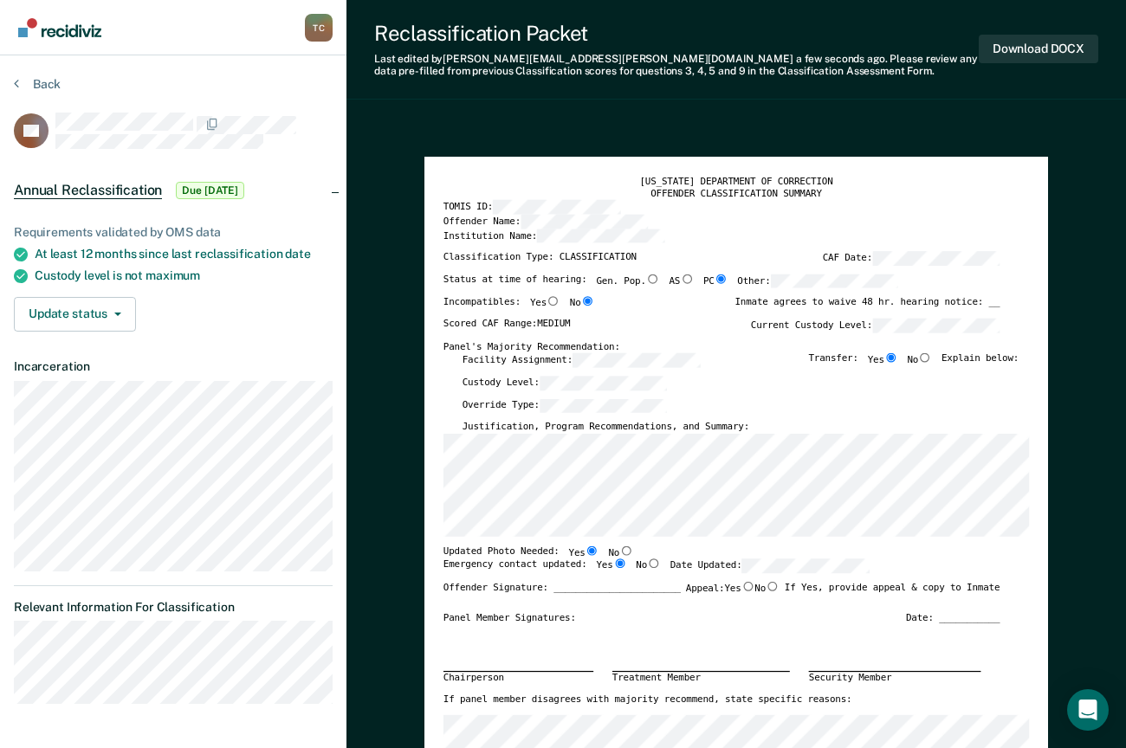
radio input "true"
click at [629, 616] on div "Panel Member Signatures: Date: ___________" at bounding box center [721, 618] width 557 height 12
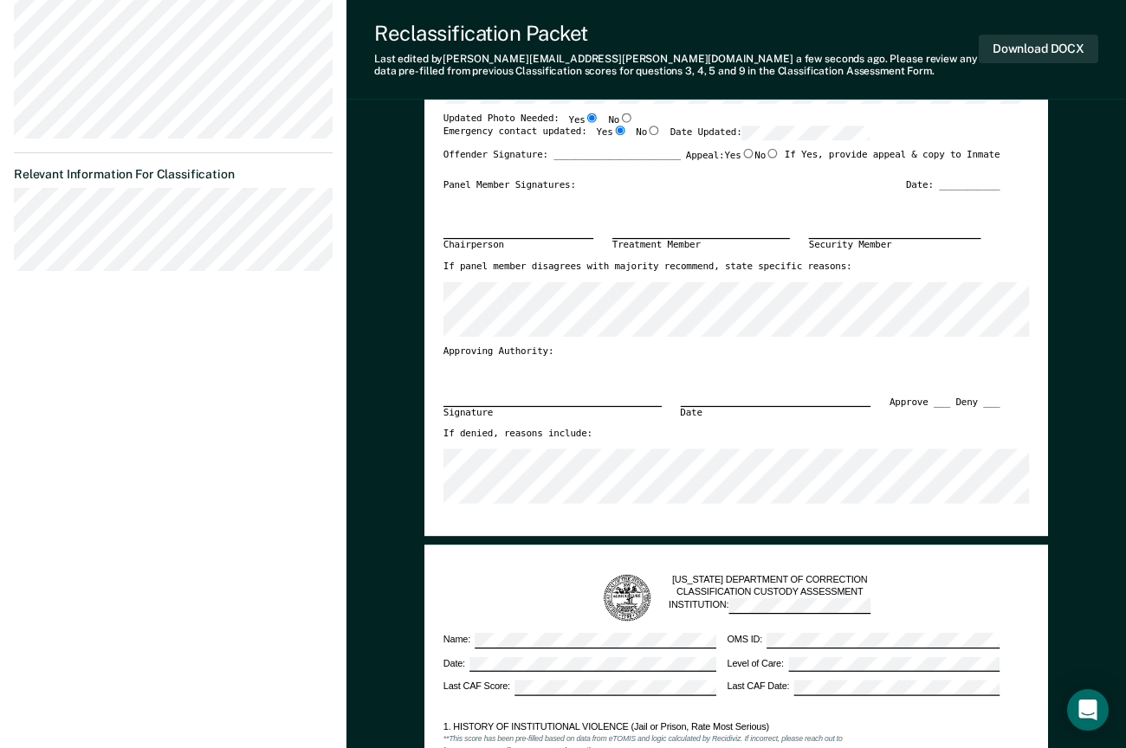
scroll to position [866, 0]
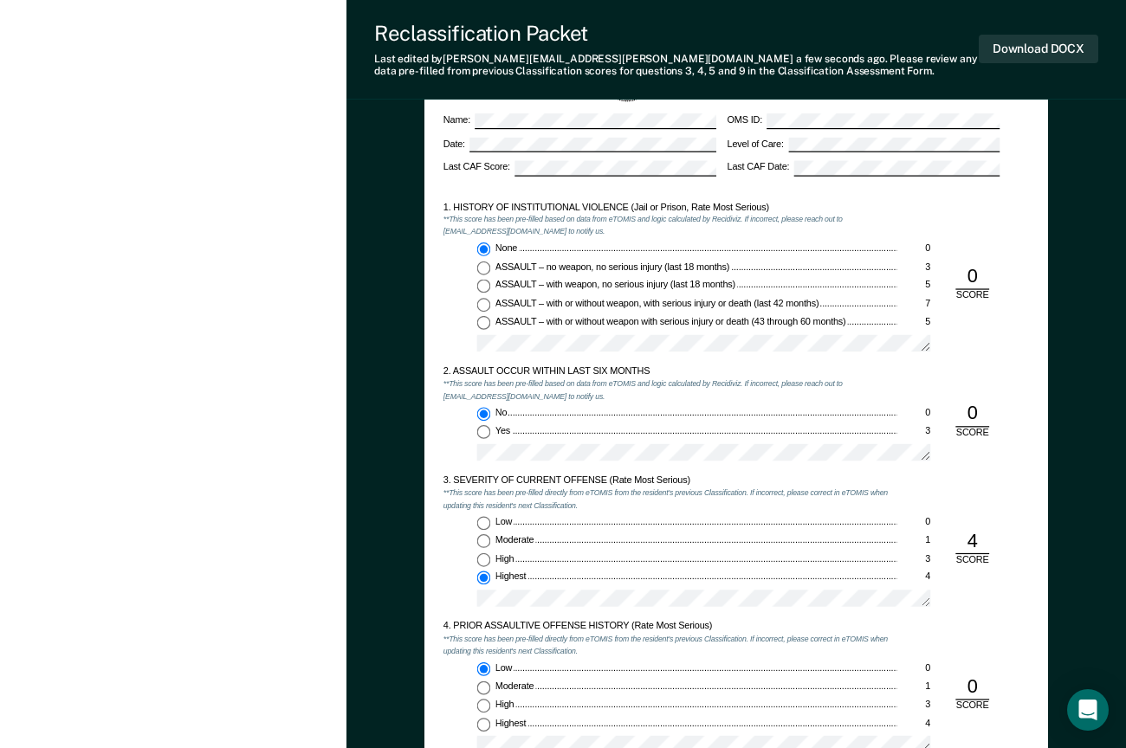
scroll to position [520, 0]
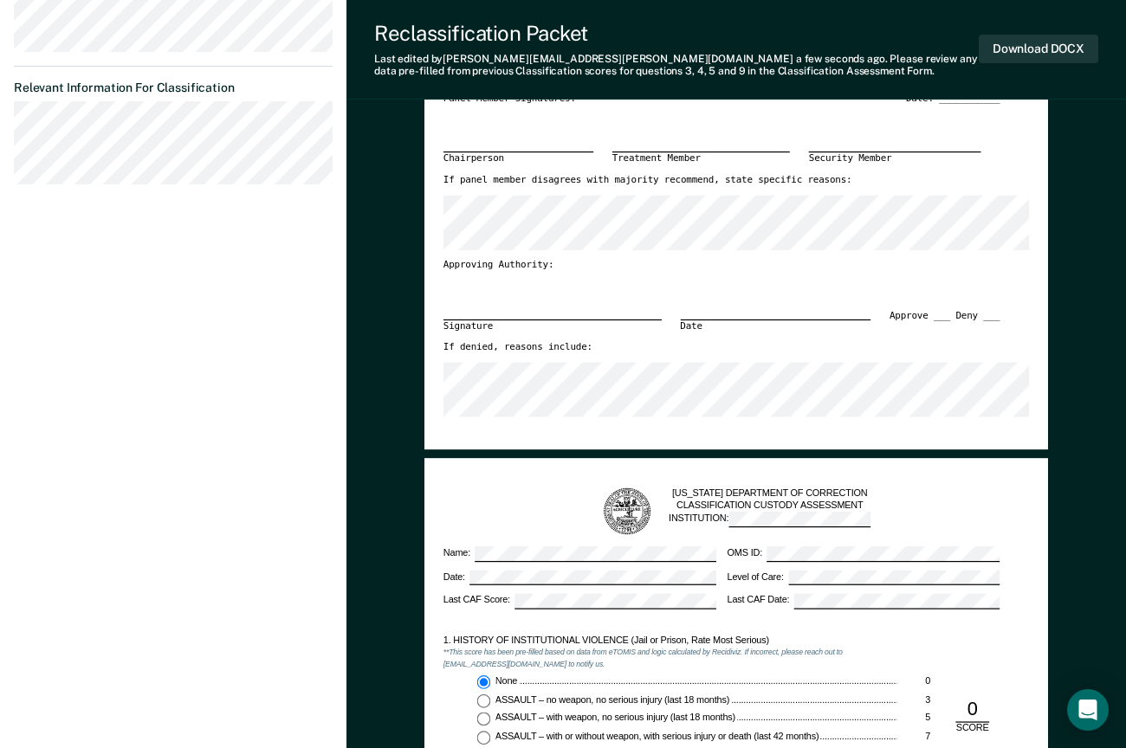
drag, startPoint x: 13, startPoint y: 121, endPoint x: 5, endPoint y: 310, distance: 189.0
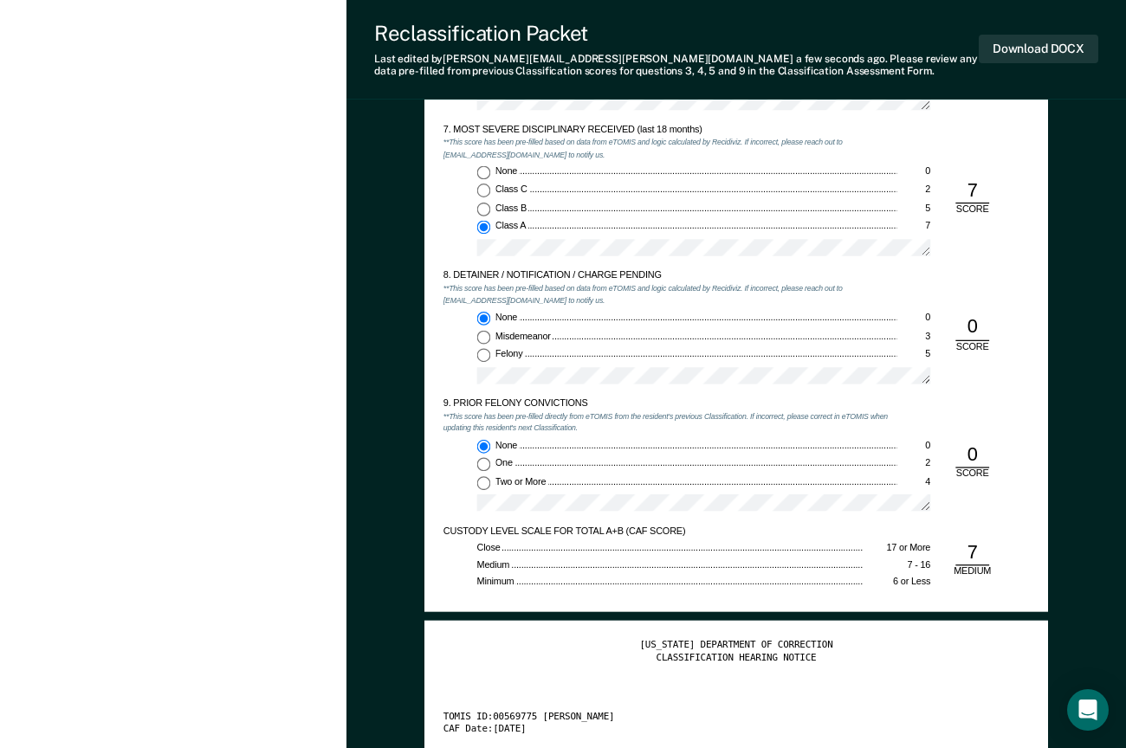
scroll to position [2425, 0]
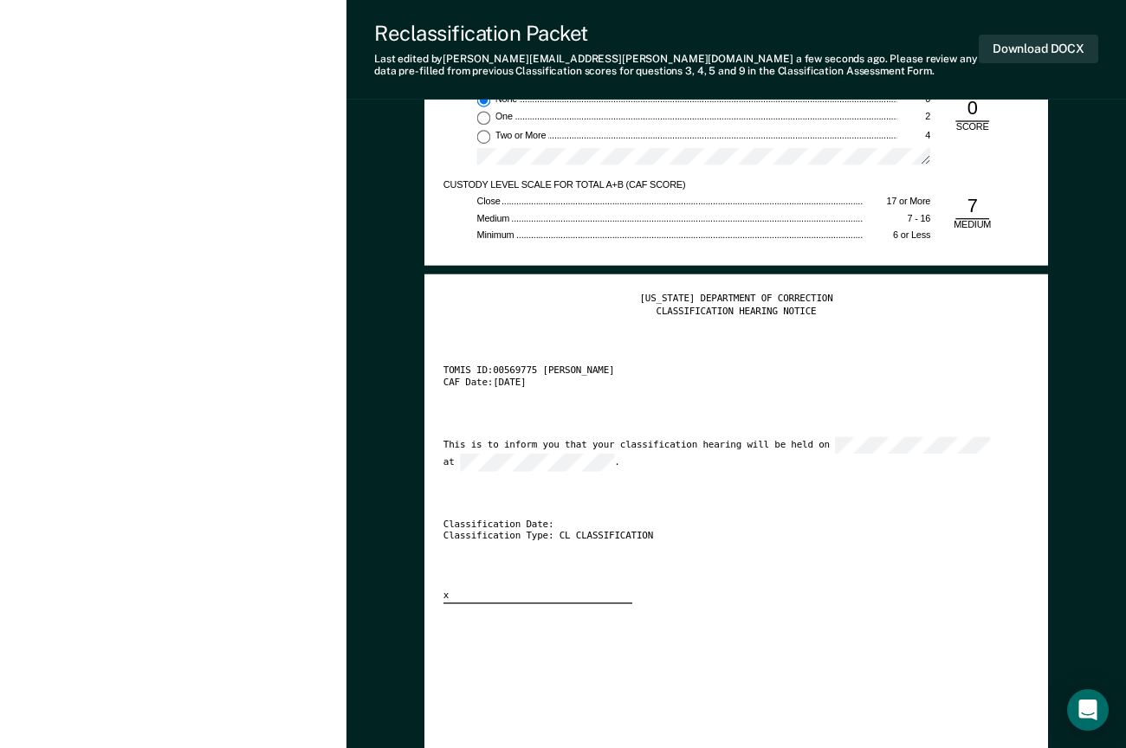
click at [846, 569] on div "[US_STATE] DEPARTMENT OF CORRECTION CLASSIFICATION HEARING NOTICE TOMIS ID: 005…" at bounding box center [736, 449] width 586 height 311
click at [438, 456] on div "[US_STATE] DEPARTMENT OF CORRECTION CLASSIFICATION HEARING NOTICE TOMIS ID: 005…" at bounding box center [736, 681] width 624 height 812
click at [795, 502] on div "[US_STATE] DEPARTMENT OF CORRECTION CLASSIFICATION HEARING NOTICE TOMIS ID: 005…" at bounding box center [736, 449] width 586 height 311
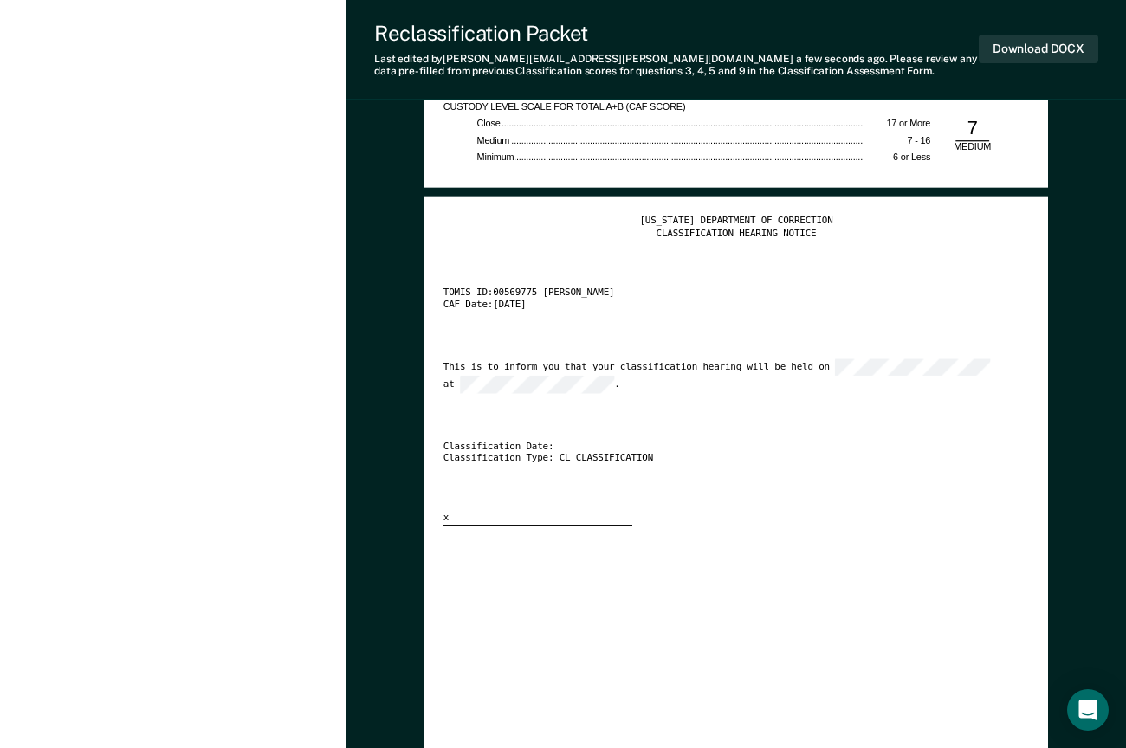
scroll to position [2392, 0]
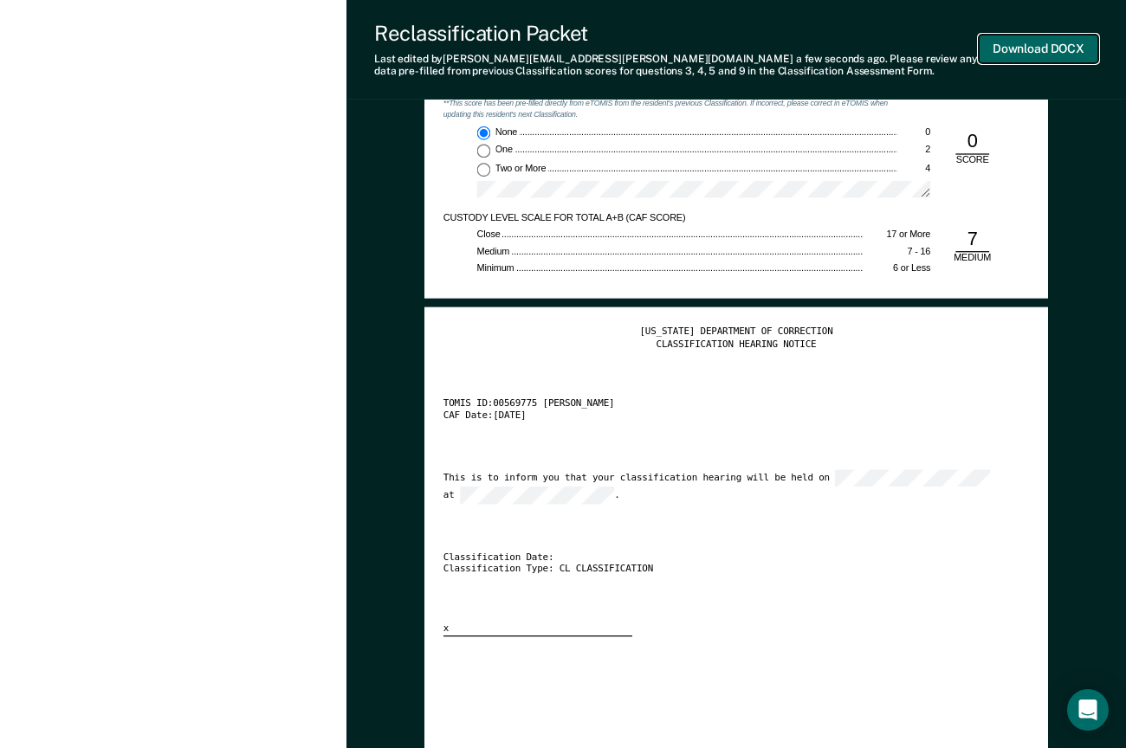
click at [1042, 47] on button "Download DOCX" at bounding box center [1039, 49] width 120 height 29
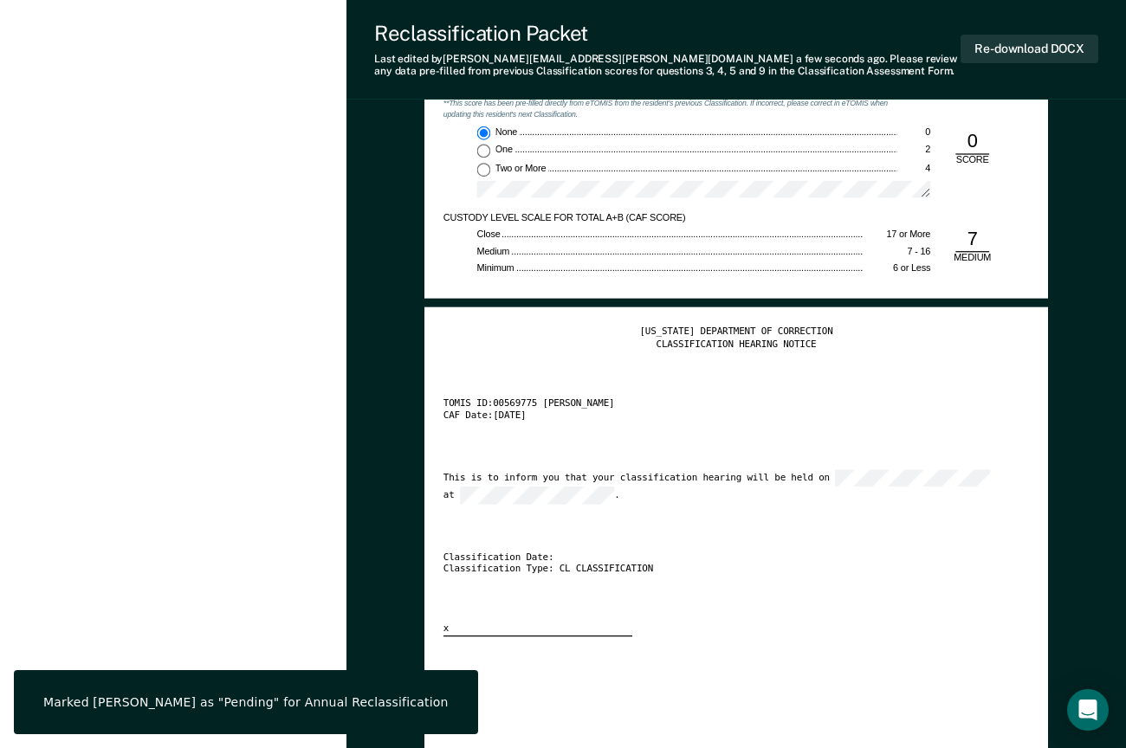
click at [953, 709] on div "[US_STATE] DEPARTMENT OF CORRECTION CLASSIFICATION HEARING NOTICE TOMIS ID: 005…" at bounding box center [736, 714] width 586 height 775
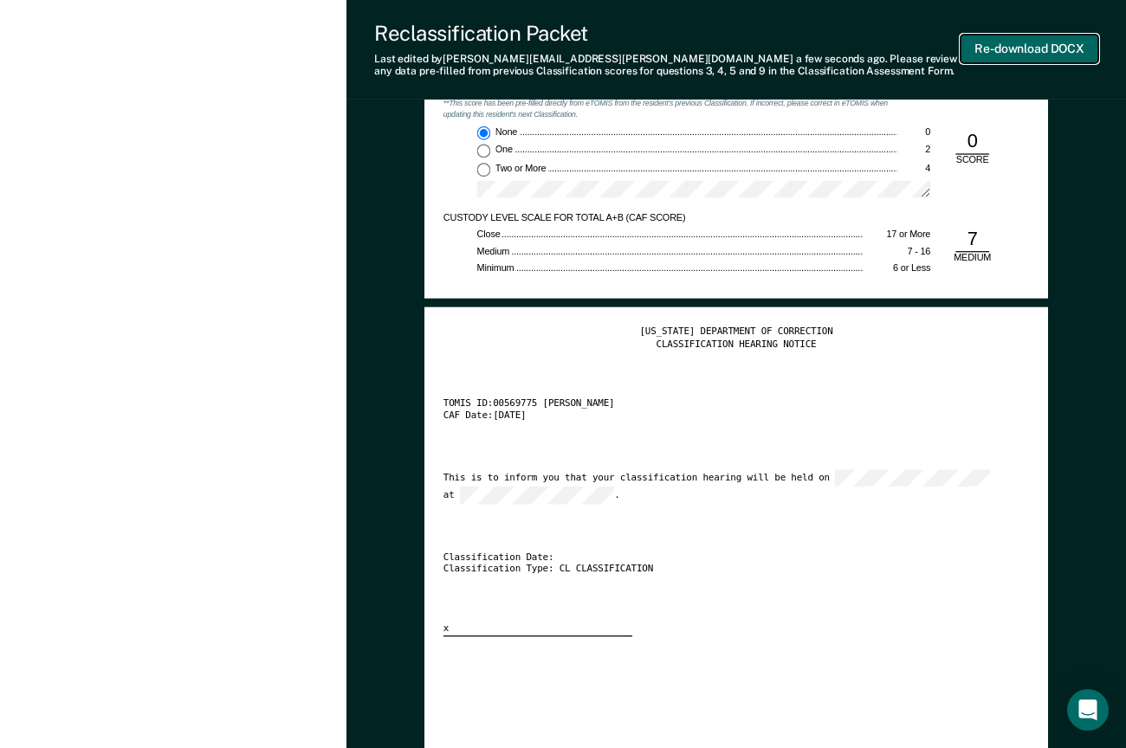
click at [1021, 47] on button "Re-download DOCX" at bounding box center [1030, 49] width 138 height 29
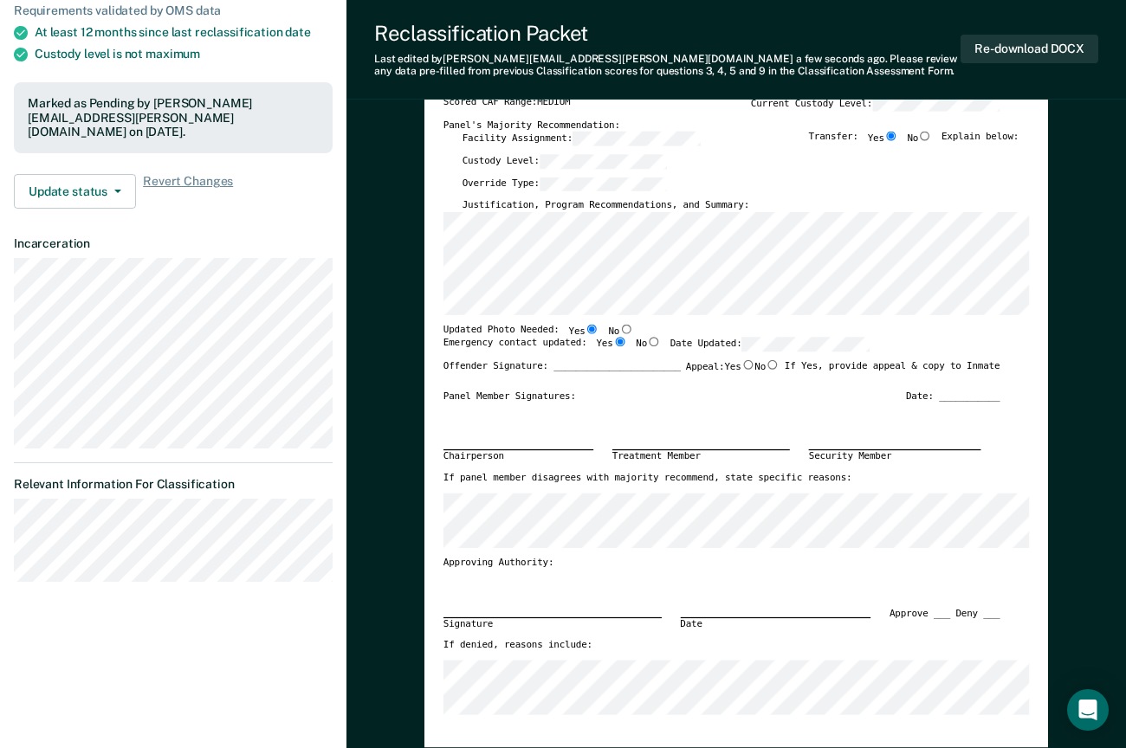
scroll to position [0, 0]
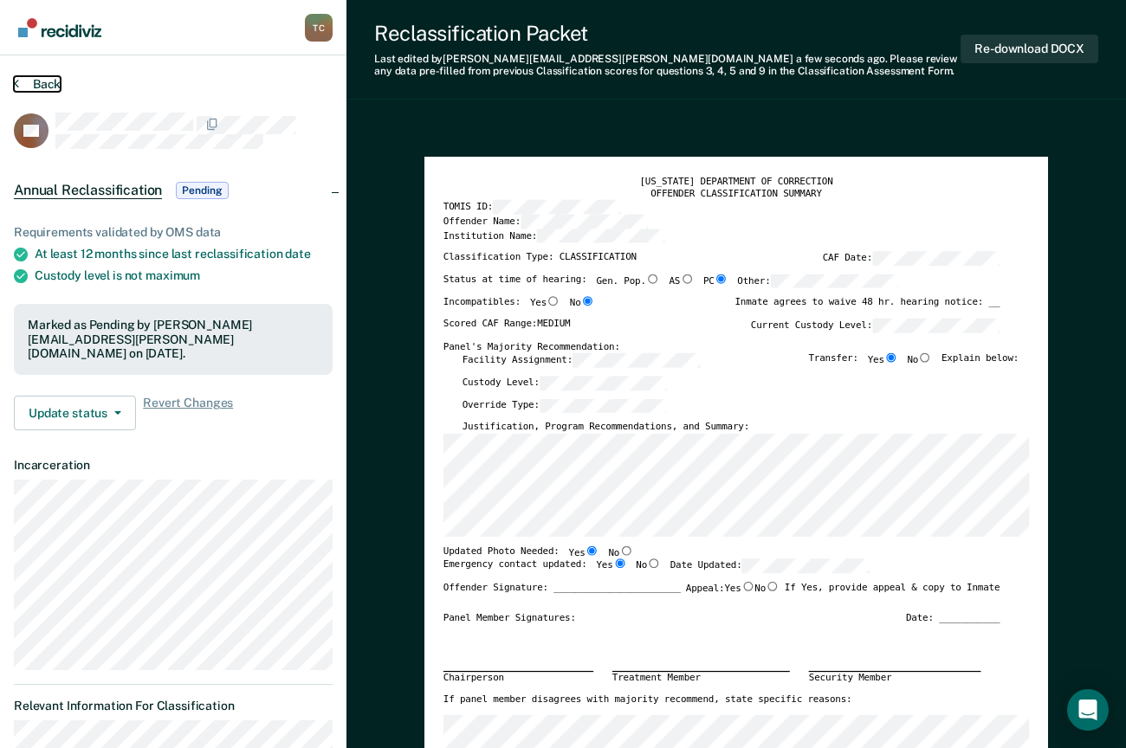
click at [42, 79] on button "Back" at bounding box center [37, 84] width 47 height 16
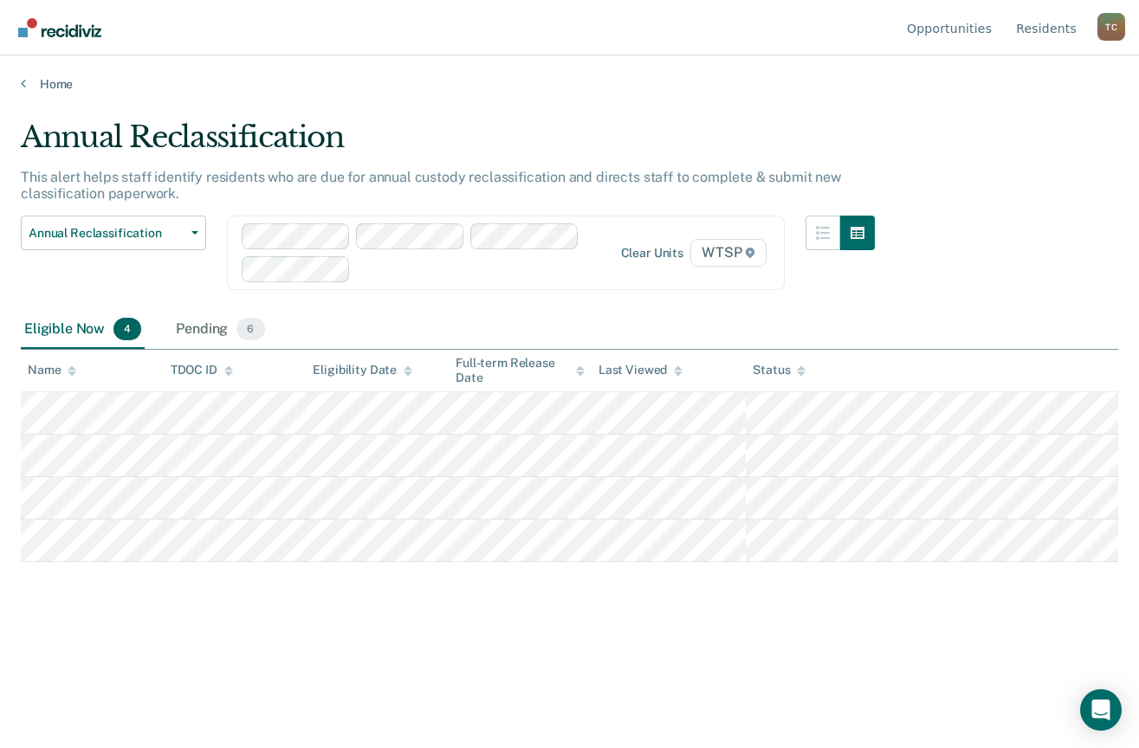
click at [1129, 273] on main "Annual Reclassification This alert helps staff identify residents who are due f…" at bounding box center [569, 417] width 1139 height 651
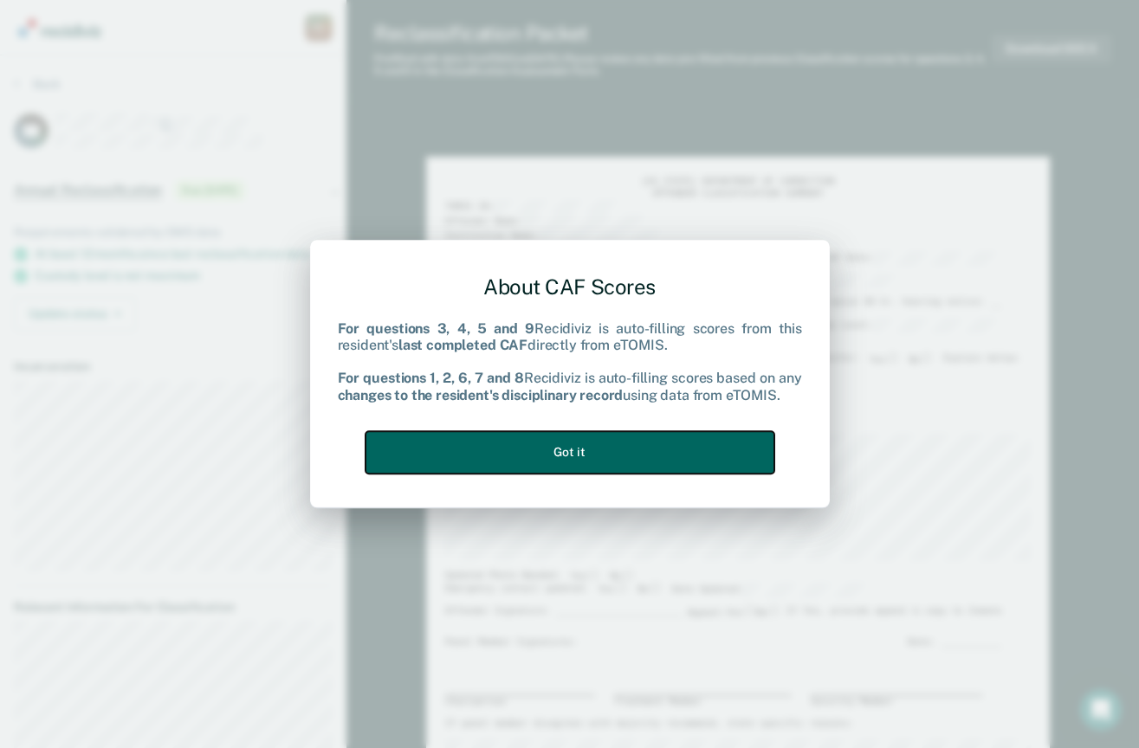
click at [573, 456] on button "Got it" at bounding box center [570, 452] width 409 height 42
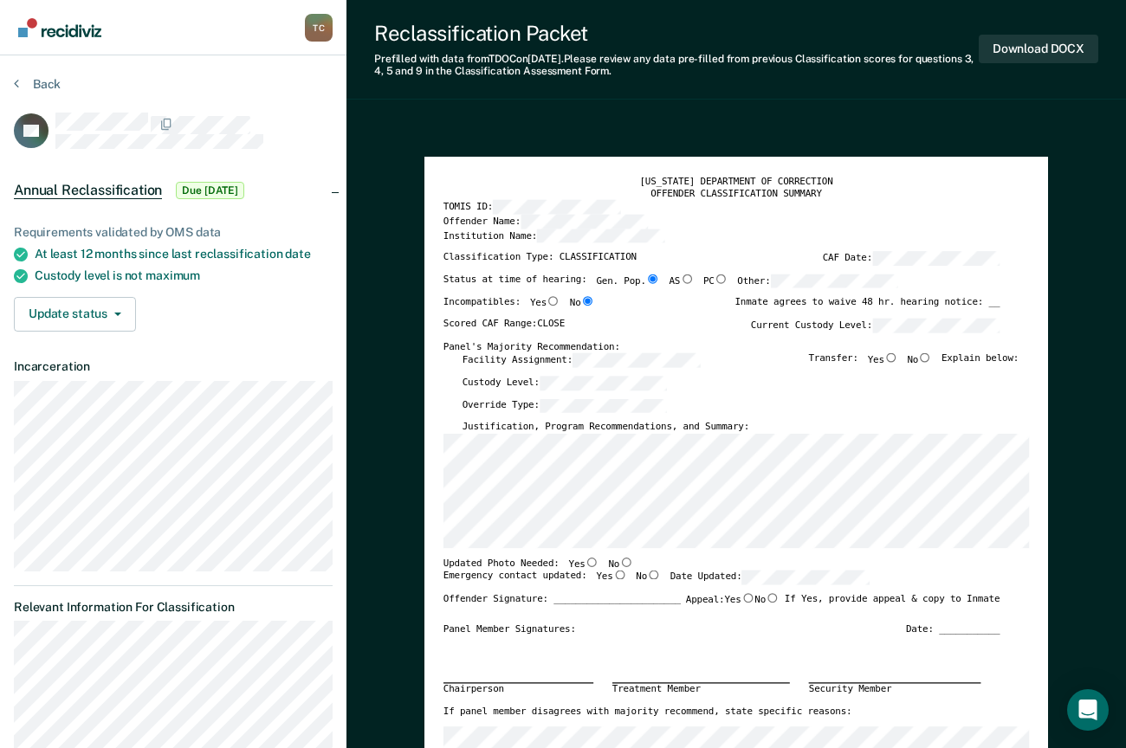
click at [948, 394] on div "Custody Level:" at bounding box center [741, 387] width 557 height 23
click at [896, 358] on input "Yes" at bounding box center [891, 358] width 14 height 10
type textarea "x"
radio input "true"
click at [586, 564] on input "Yes" at bounding box center [593, 562] width 14 height 10
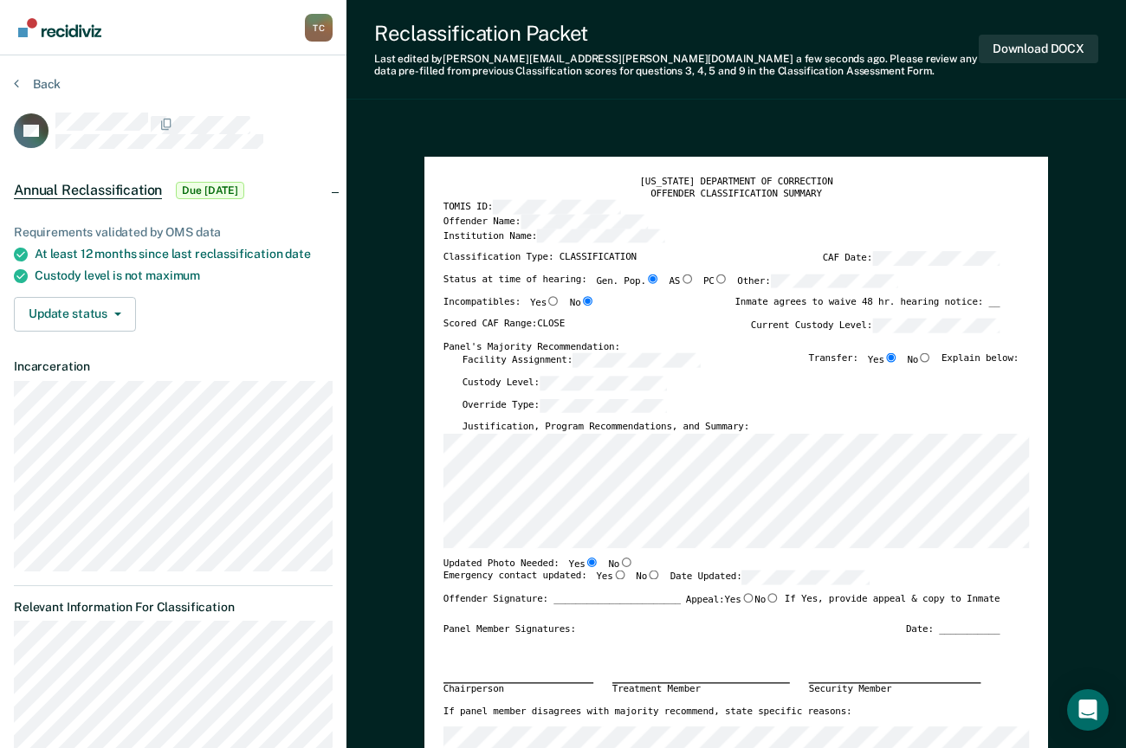
type textarea "x"
radio input "true"
click at [613, 574] on input "Yes" at bounding box center [620, 576] width 14 height 10
type textarea "x"
radio input "true"
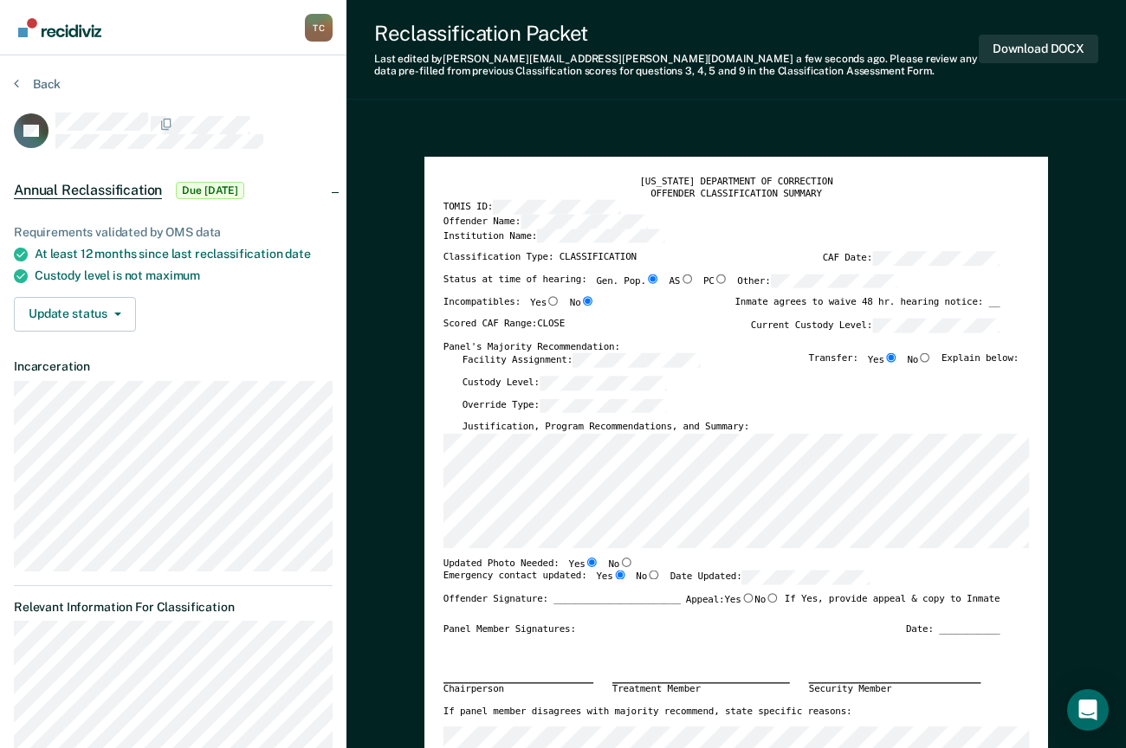
click at [653, 636] on div "Panel Member Signatures: Date: ___________" at bounding box center [721, 630] width 557 height 12
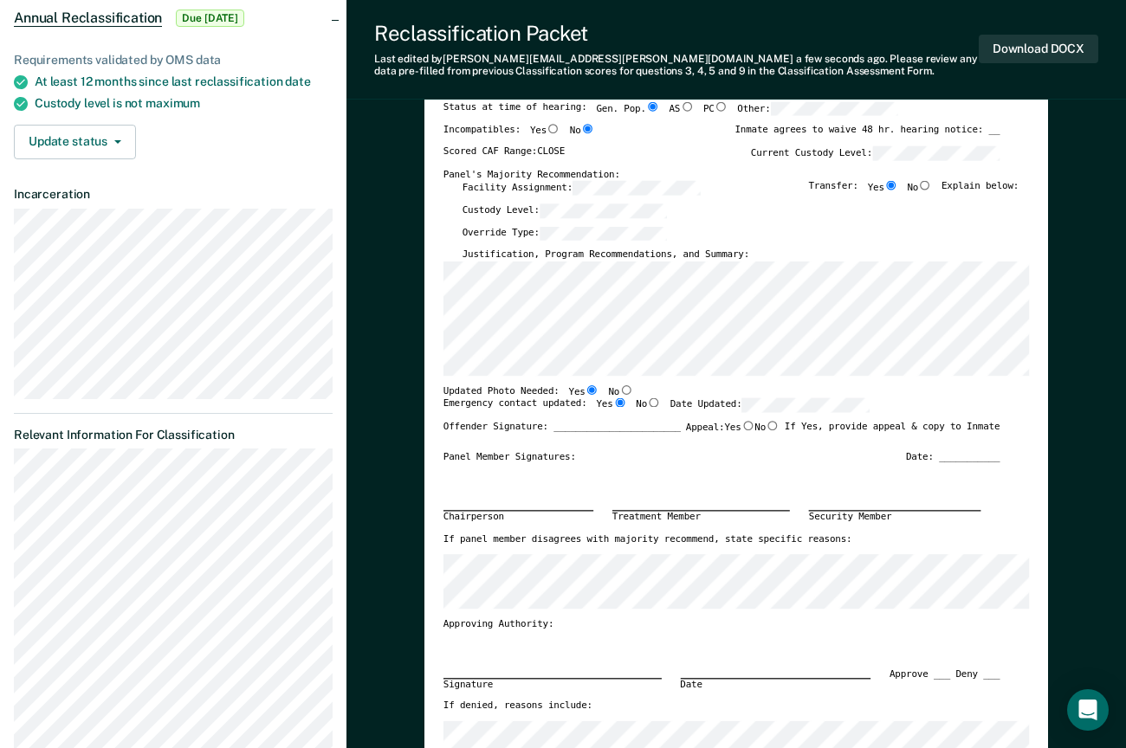
scroll to position [173, 0]
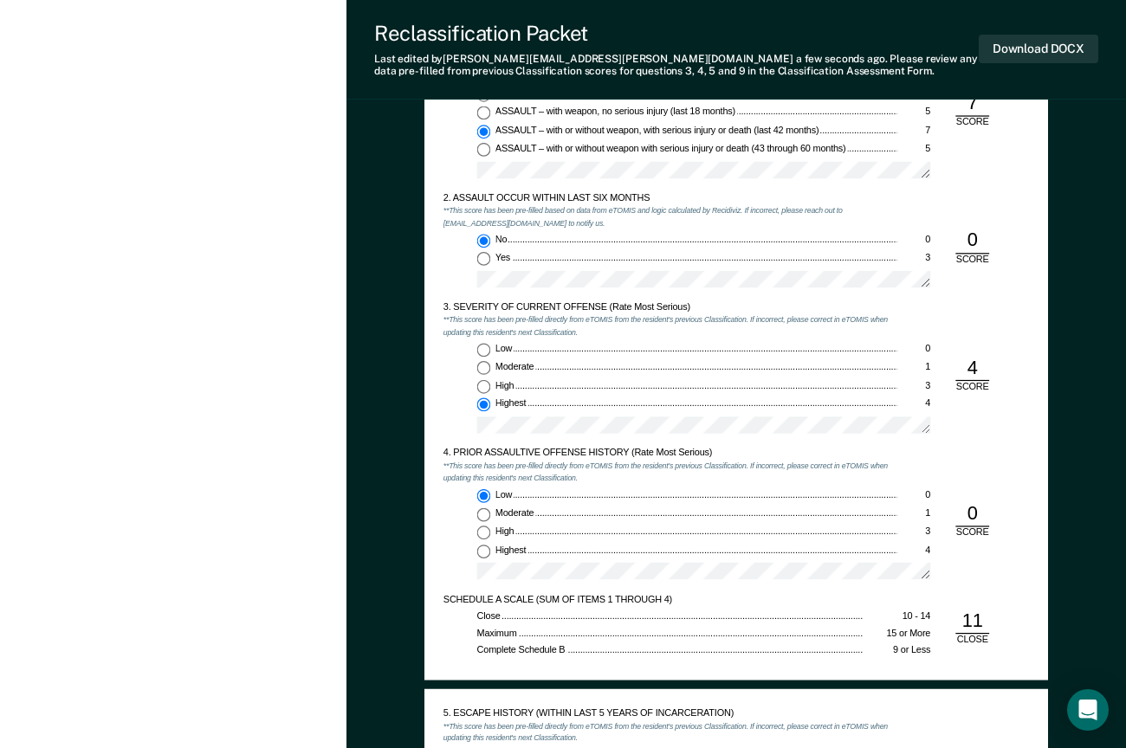
scroll to position [1039, 0]
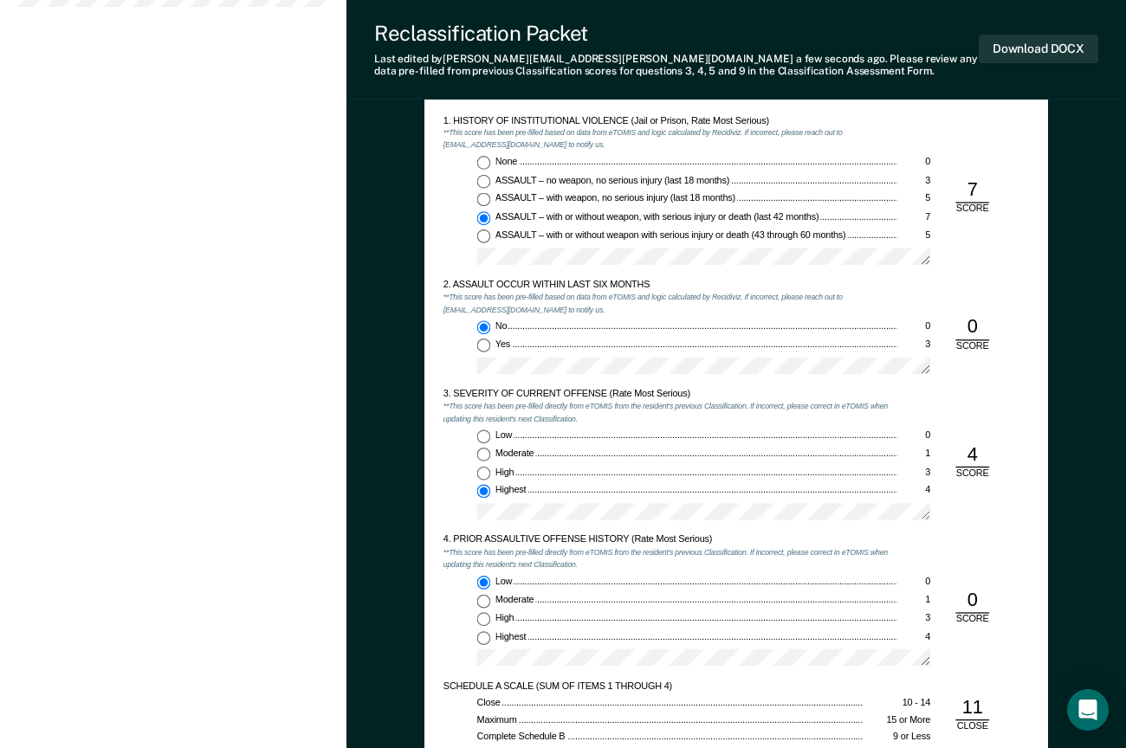
click at [1012, 528] on div "3. SEVERITY OF CURRENT OFFENSE (Rate Most Serious) **This score has been pre-fi…" at bounding box center [736, 461] width 586 height 146
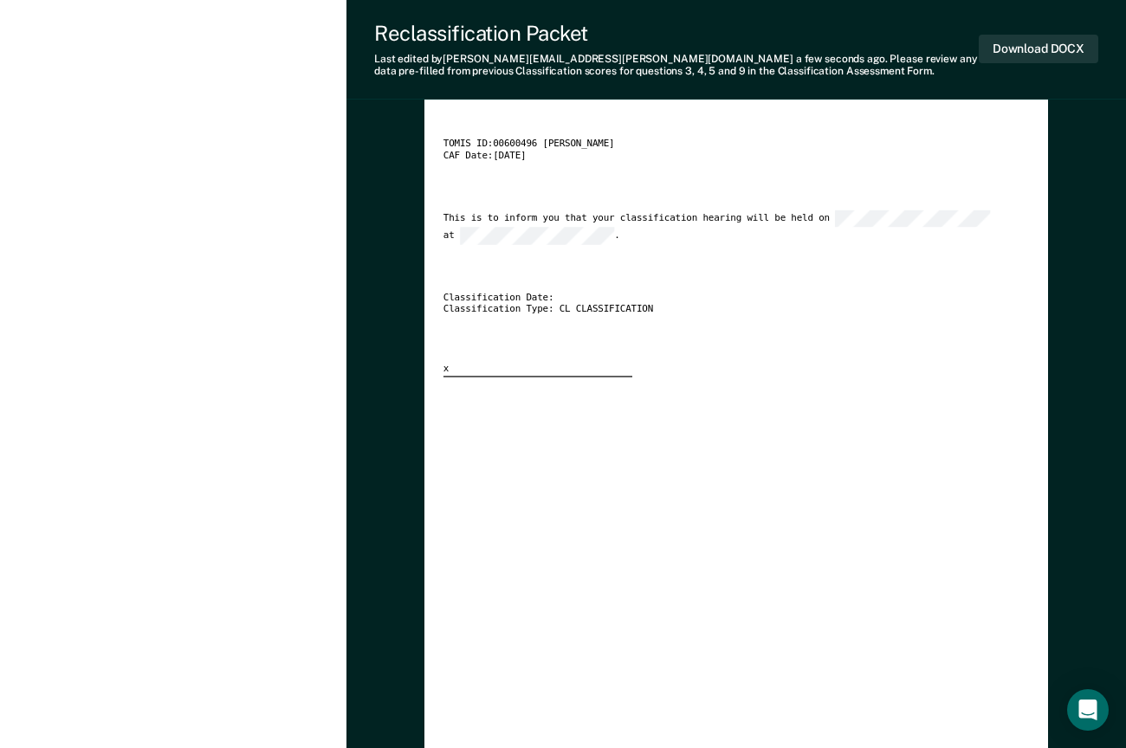
scroll to position [2599, 0]
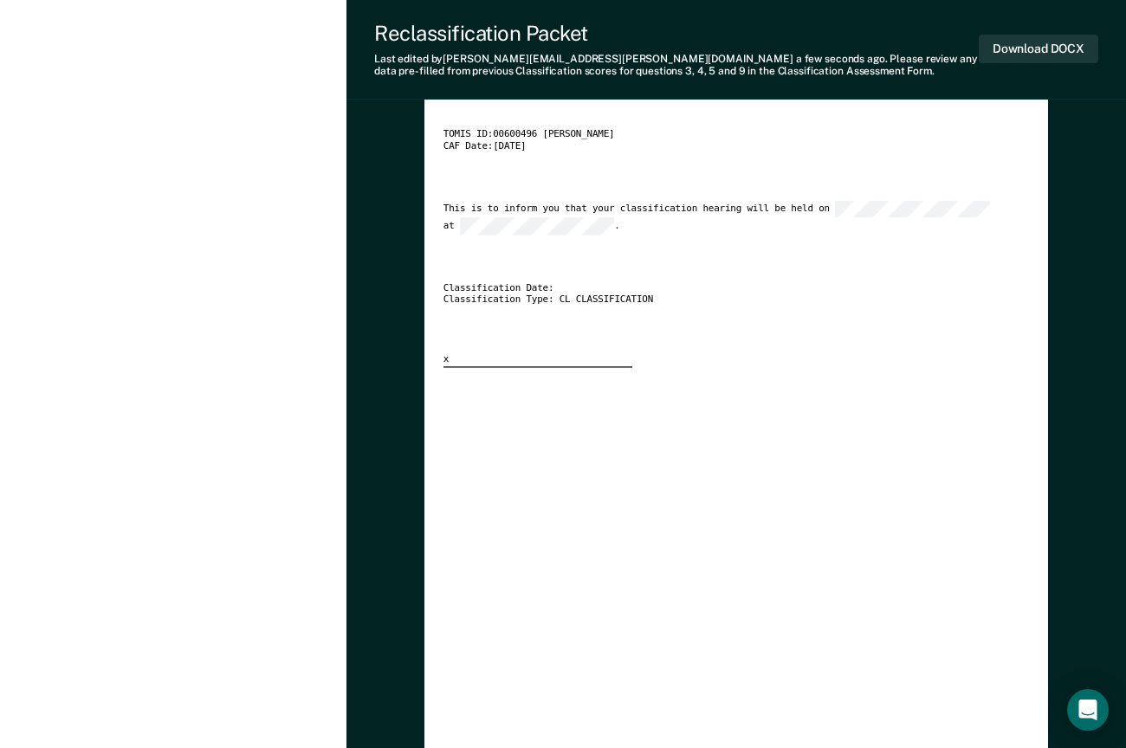
click at [618, 502] on div "[US_STATE] DEPARTMENT OF CORRECTION CLASSIFICATION HEARING NOTICE TOMIS ID: 006…" at bounding box center [736, 444] width 586 height 775
click at [1008, 54] on button "Download DOCX" at bounding box center [1039, 49] width 120 height 29
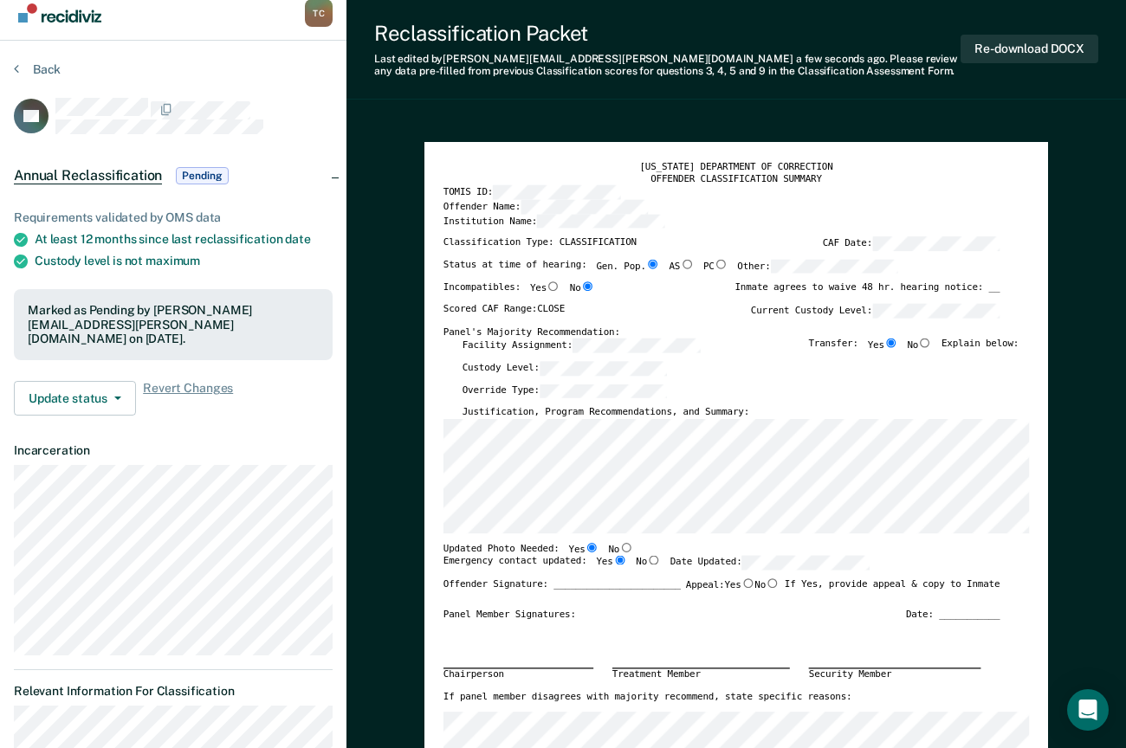
scroll to position [0, 0]
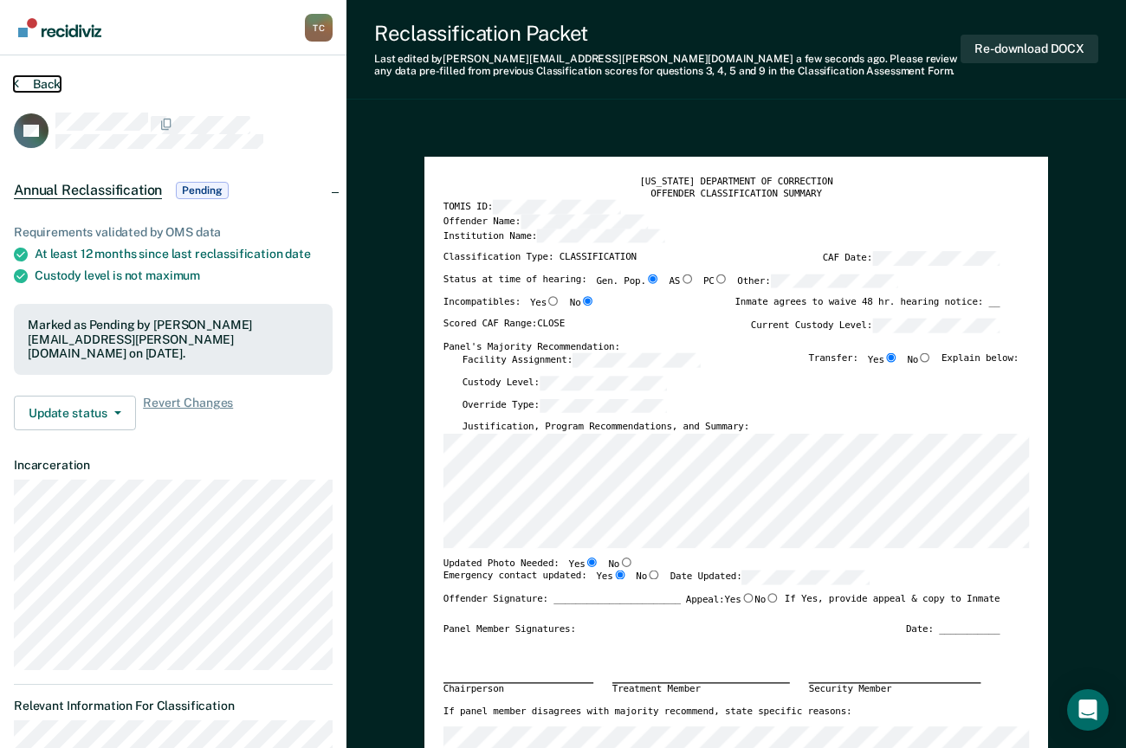
click at [51, 87] on button "Back" at bounding box center [37, 84] width 47 height 16
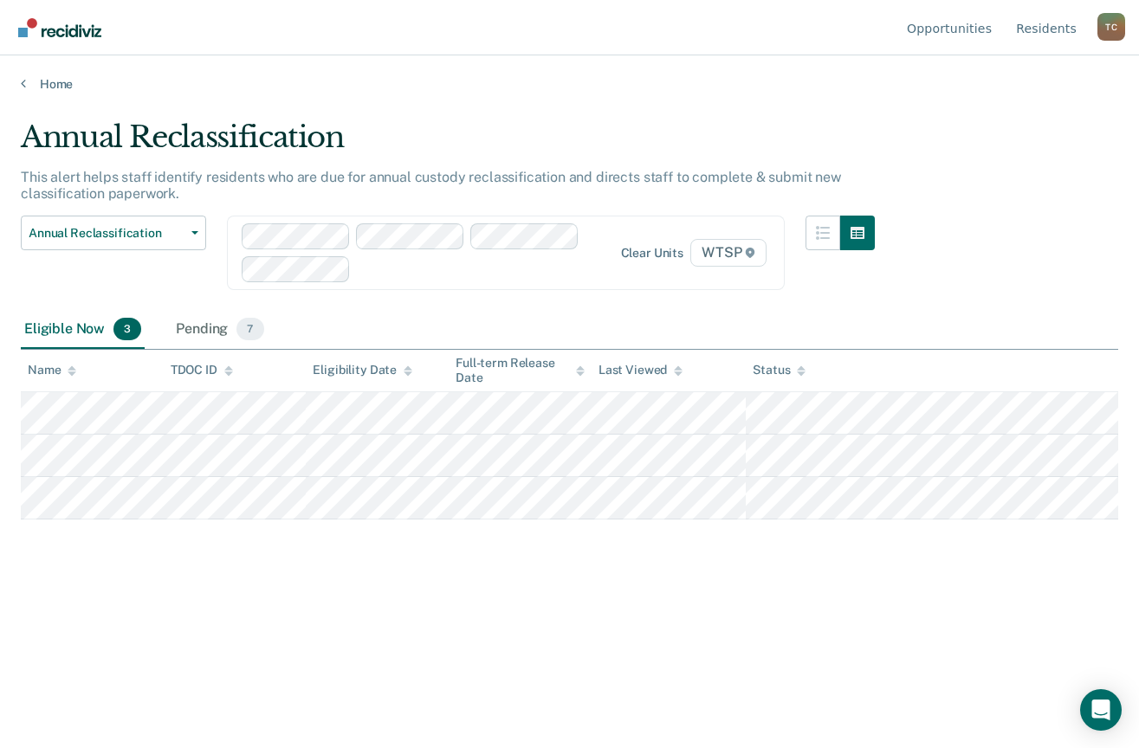
click at [890, 722] on main "Annual Reclassification This alert helps staff identify residents who are due f…" at bounding box center [569, 417] width 1139 height 651
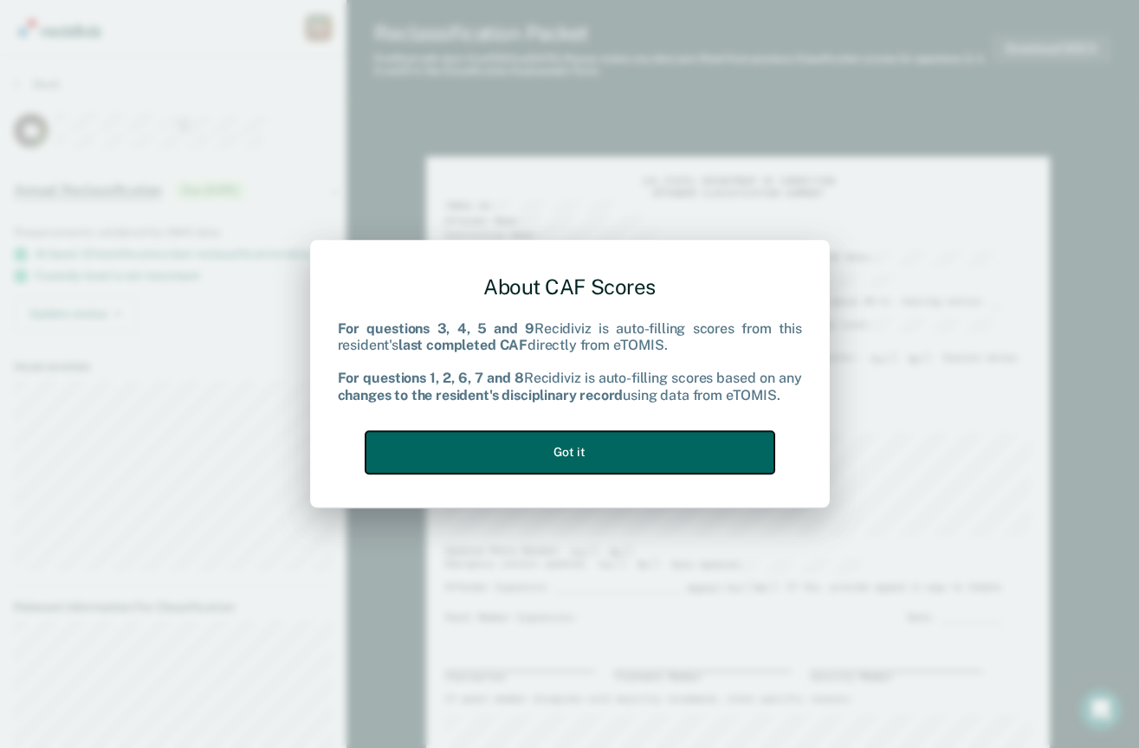
click at [625, 463] on button "Got it" at bounding box center [570, 452] width 409 height 42
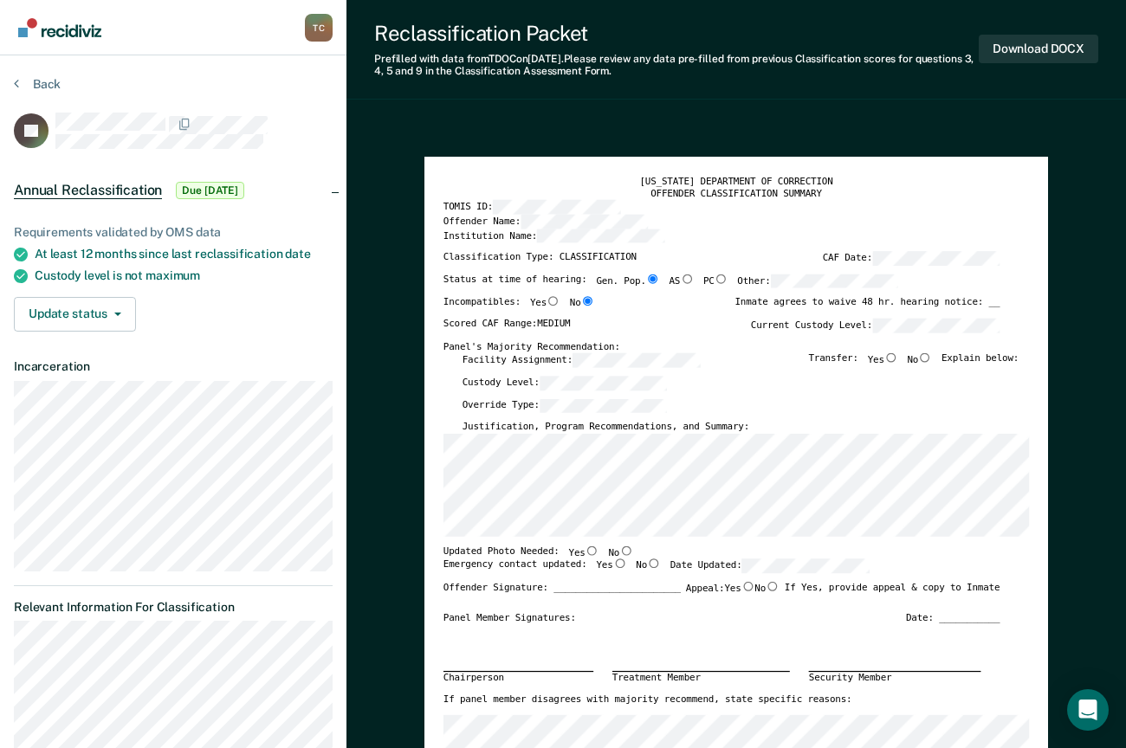
click at [897, 359] on input "Yes" at bounding box center [891, 358] width 14 height 10
type textarea "x"
radio input "true"
click at [586, 551] on input "Yes" at bounding box center [593, 551] width 14 height 10
type textarea "x"
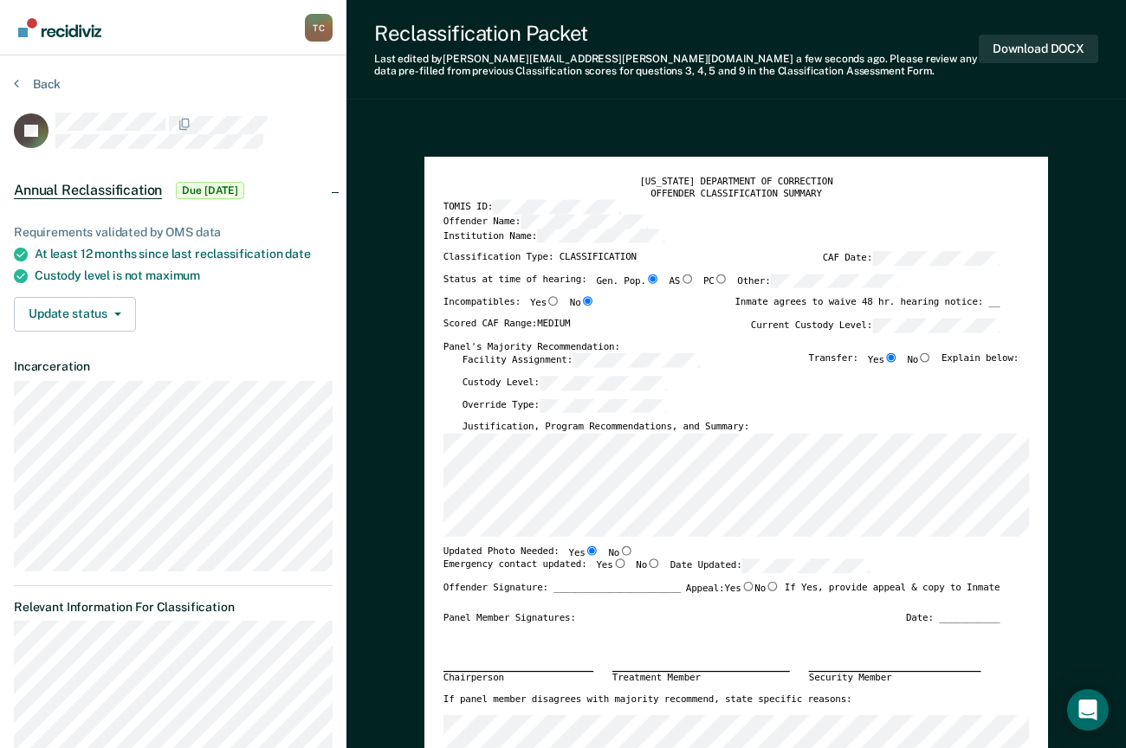
radio input "true"
click at [613, 565] on input "Yes" at bounding box center [620, 564] width 14 height 10
type textarea "x"
radio input "true"
click at [663, 619] on div "Panel Member Signatures: Date: ___________" at bounding box center [721, 618] width 557 height 12
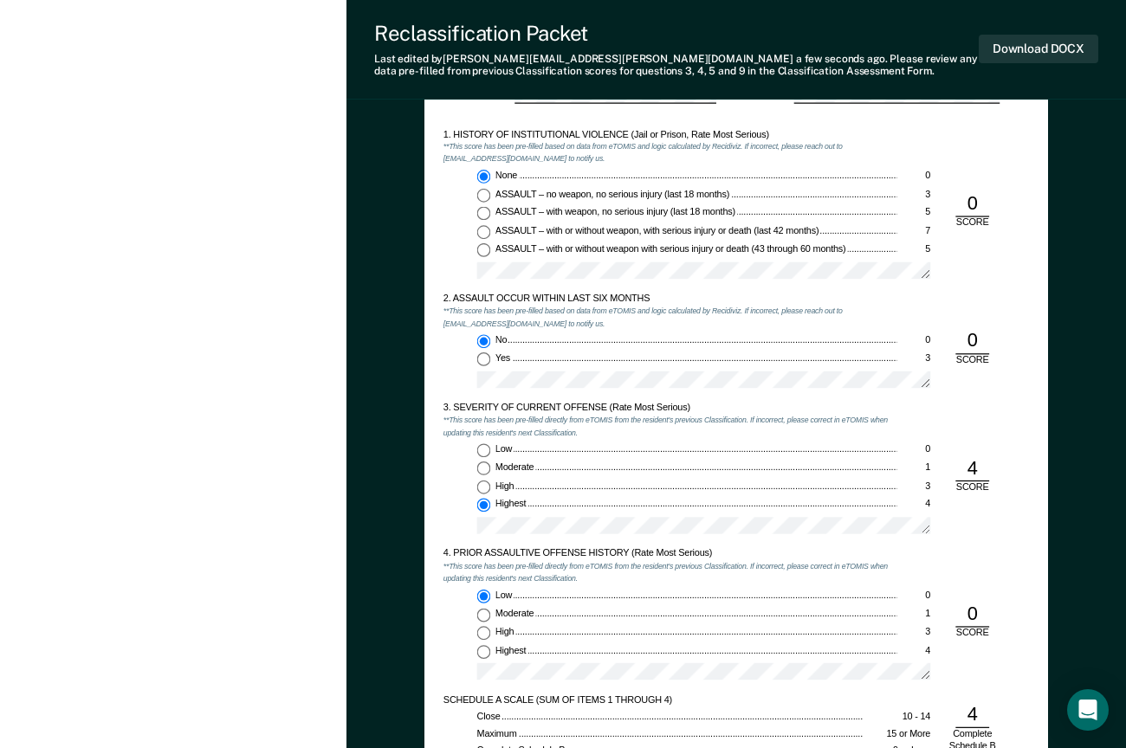
scroll to position [1126, 0]
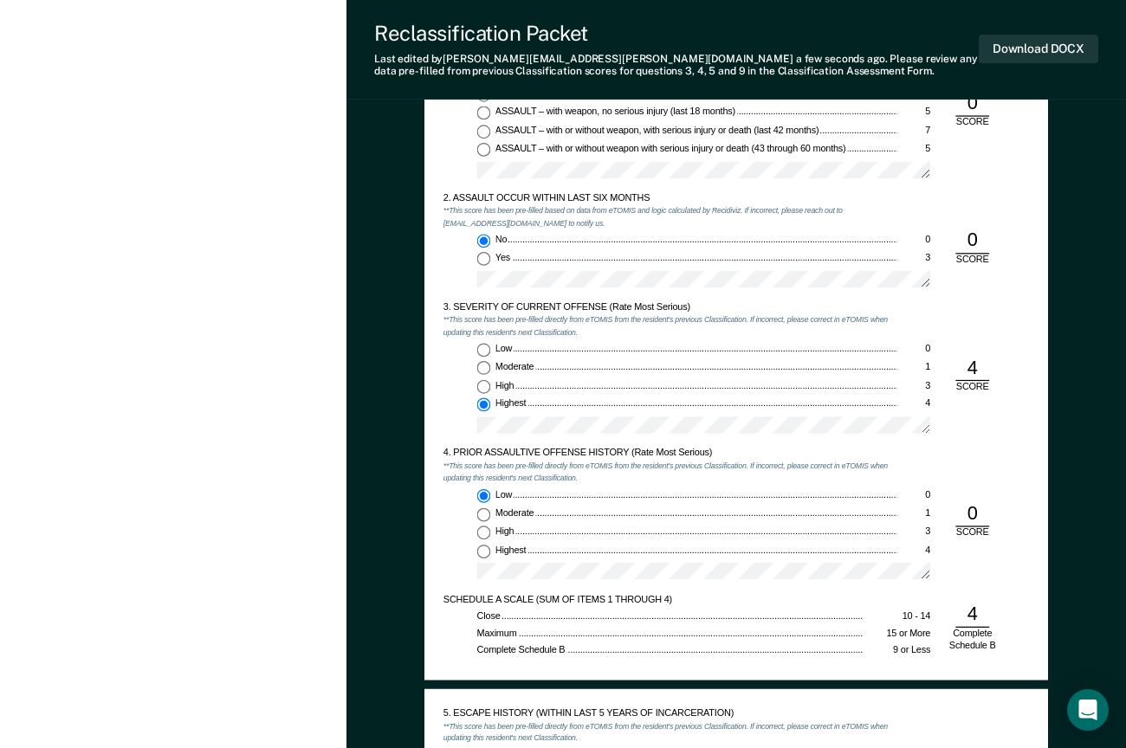
drag, startPoint x: 217, startPoint y: 629, endPoint x: 170, endPoint y: 512, distance: 126.3
click at [217, 628] on div "[PERSON_NAME] 1. [PERSON_NAME] Profile How it works Log Out Back JG Annual Recl…" at bounding box center [173, 664] width 346 height 3580
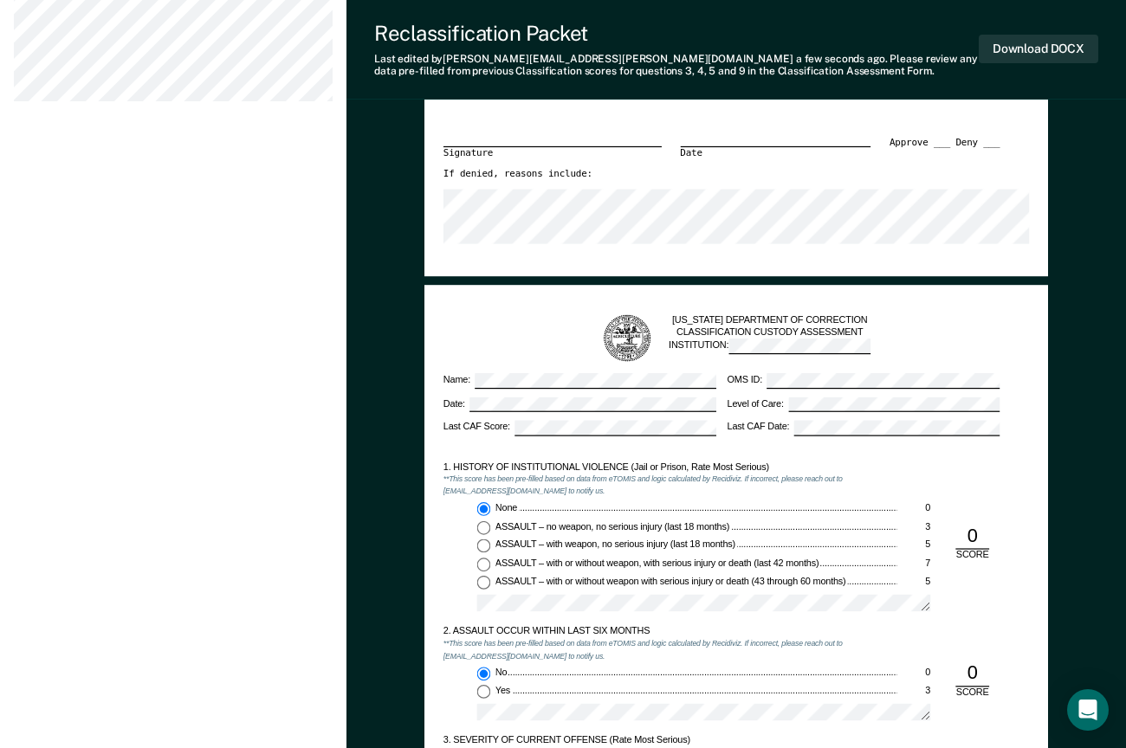
scroll to position [1039, 0]
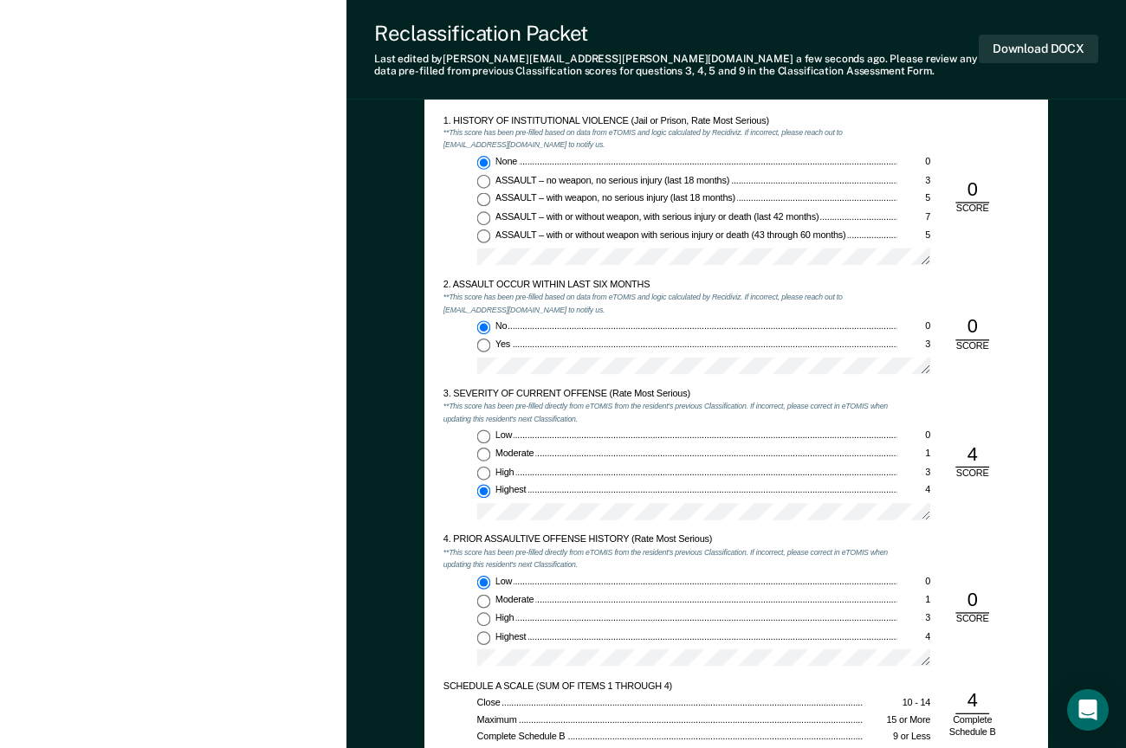
click at [264, 573] on div "[PERSON_NAME] 1. [PERSON_NAME] Profile How it works Log Out Back JG Annual Recl…" at bounding box center [173, 751] width 346 height 3580
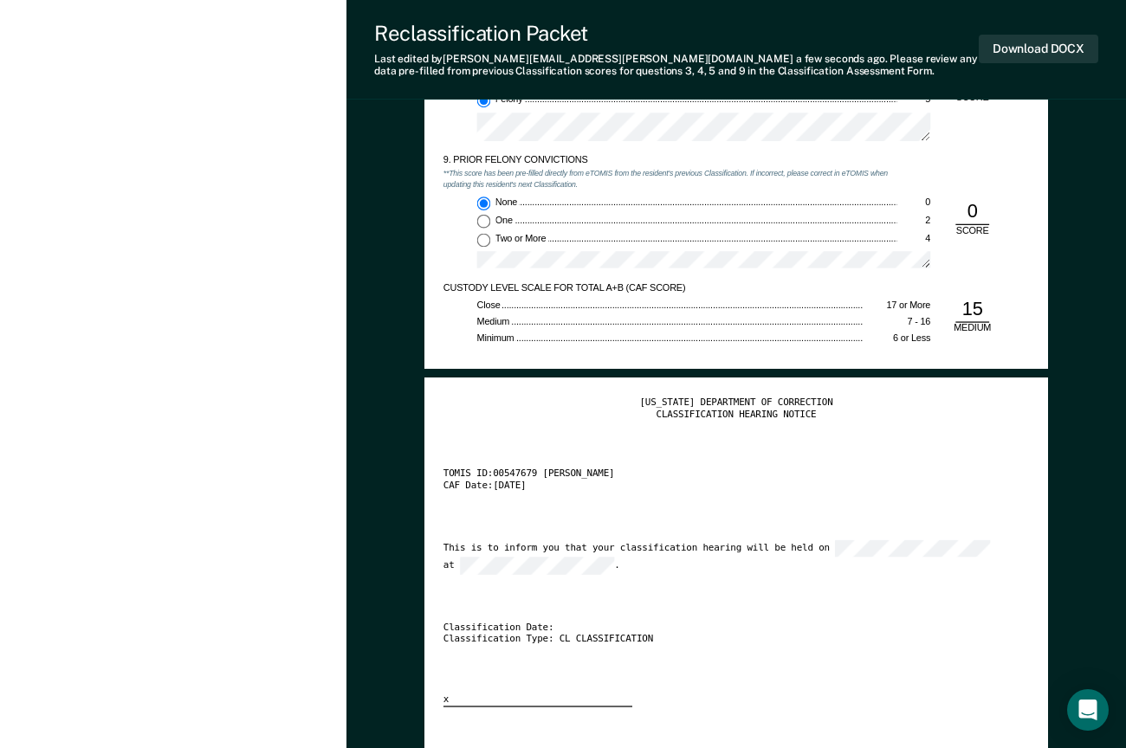
scroll to position [2425, 0]
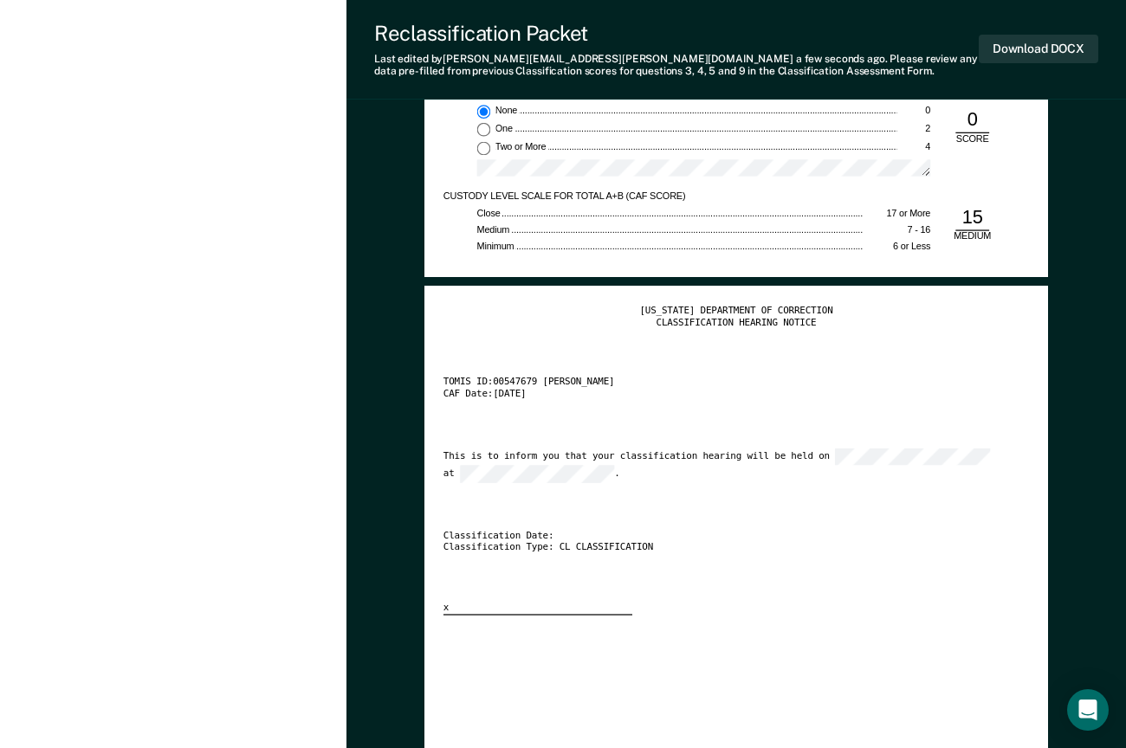
click at [780, 568] on div "[US_STATE] DEPARTMENT OF CORRECTION CLASSIFICATION HEARING NOTICE TOMIS ID: 005…" at bounding box center [736, 460] width 586 height 311
click at [656, 677] on div "[US_STATE] DEPARTMENT OF CORRECTION CLASSIFICATION HEARING NOTICE TOMIS ID: 005…" at bounding box center [736, 692] width 586 height 775
click at [1022, 52] on button "Download DOCX" at bounding box center [1039, 49] width 120 height 29
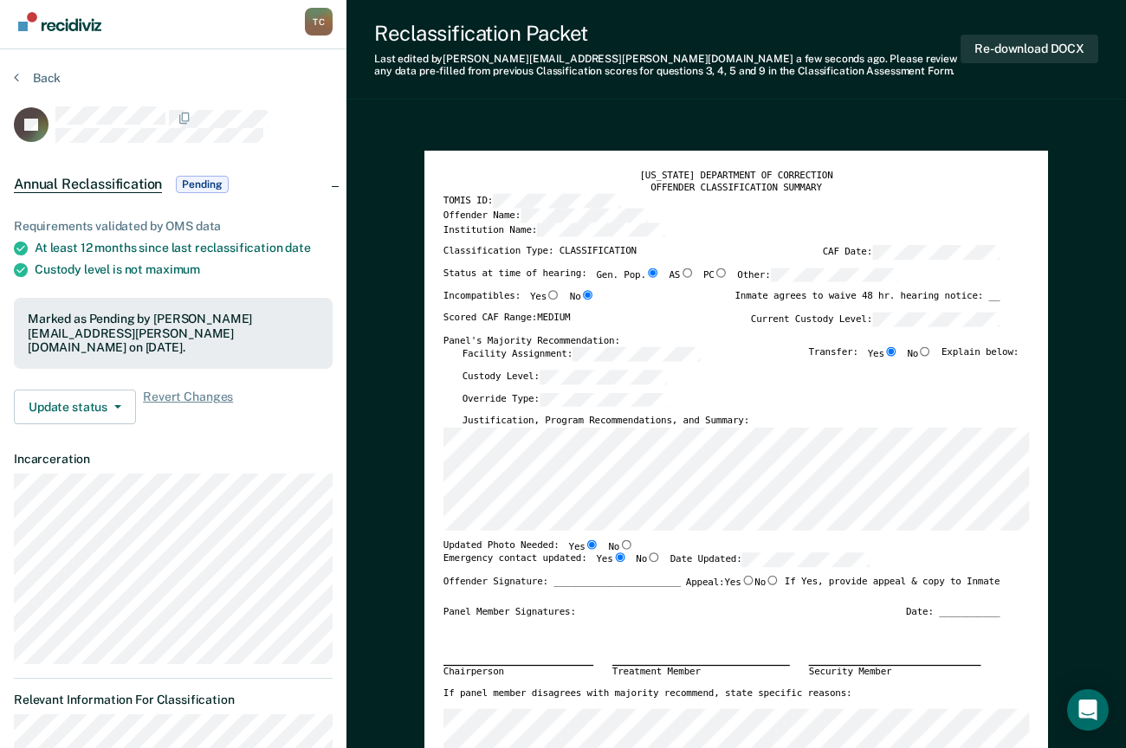
scroll to position [0, 0]
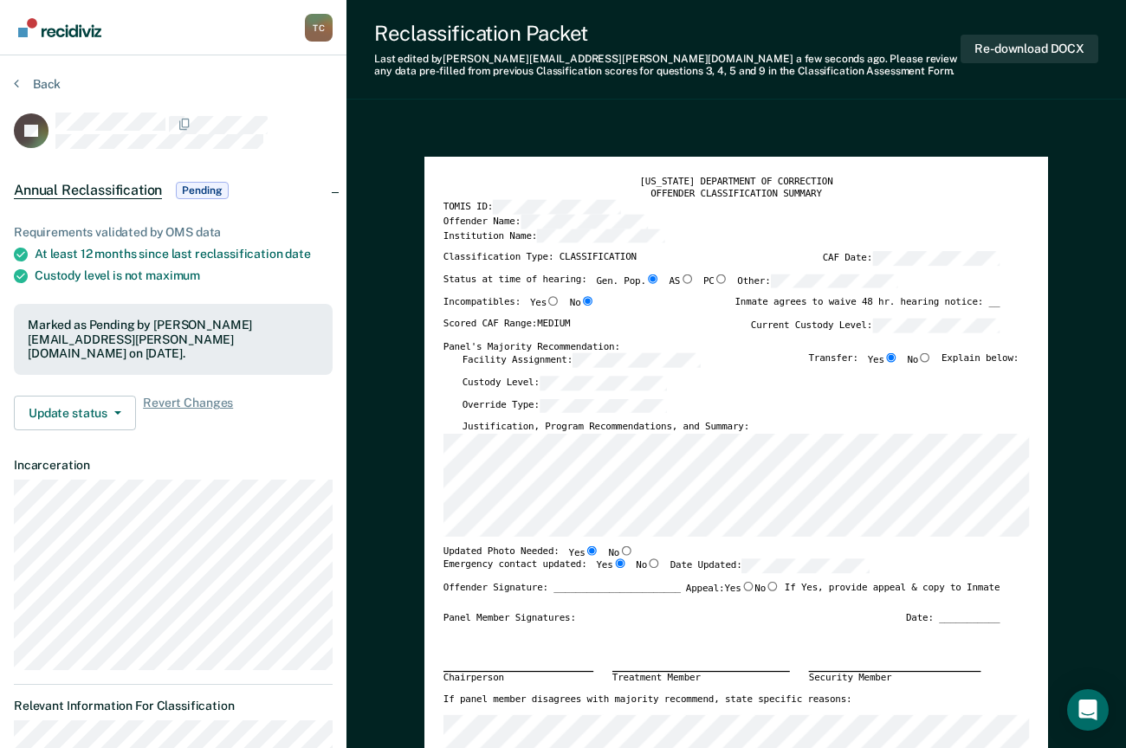
click at [680, 562] on label "Date Updated:" at bounding box center [769, 566] width 199 height 14
click at [819, 405] on div "Override Type:" at bounding box center [741, 409] width 557 height 23
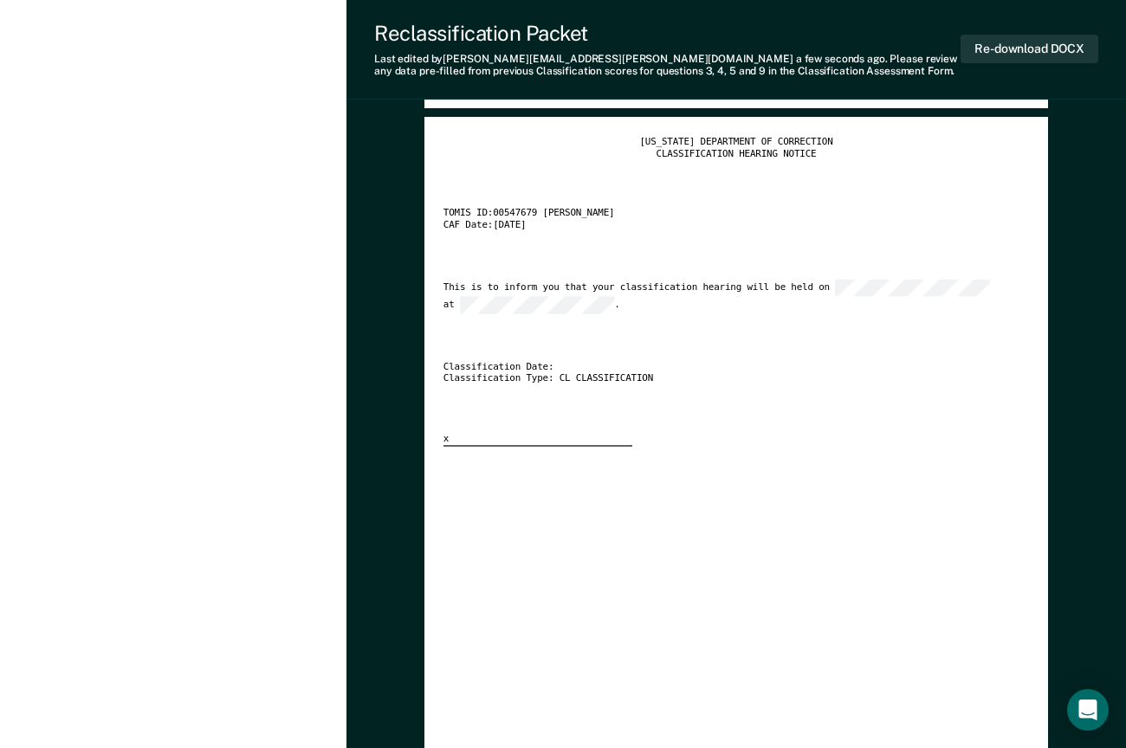
scroll to position [2425, 0]
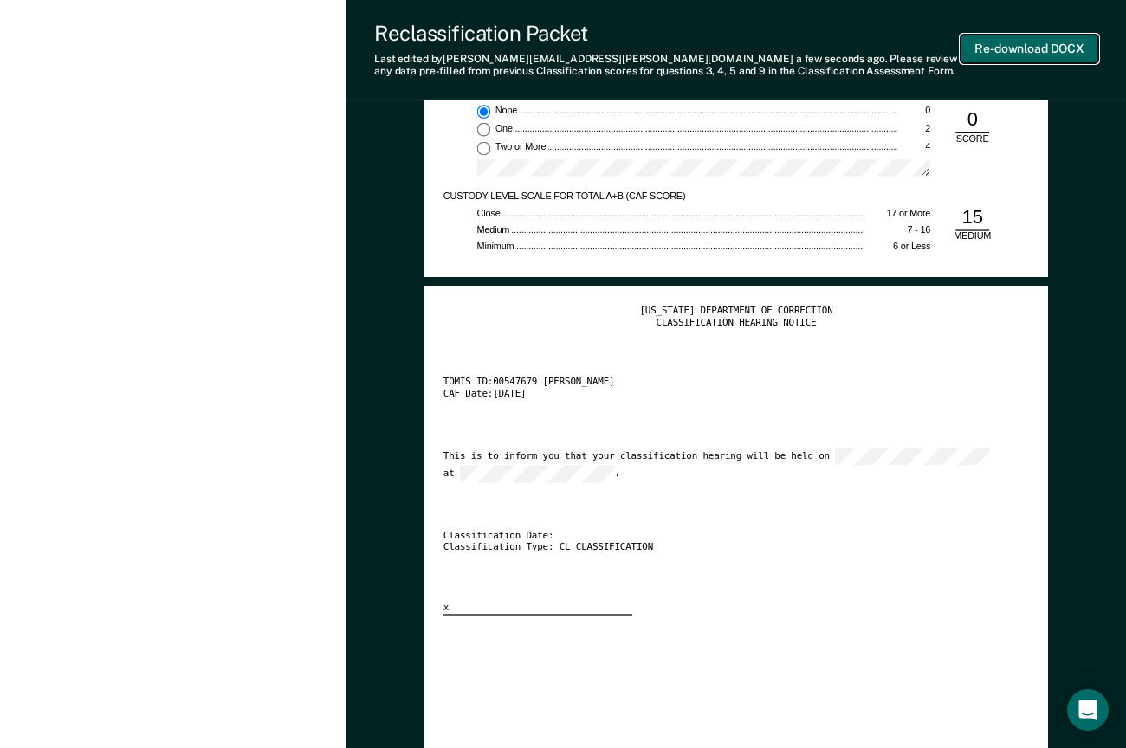
click at [1026, 47] on button "Re-download DOCX" at bounding box center [1030, 49] width 138 height 29
click at [820, 576] on div "[US_STATE] DEPARTMENT OF CORRECTION CLASSIFICATION HEARING NOTICE TOMIS ID: 005…" at bounding box center [736, 460] width 586 height 311
type textarea "x"
